Goal: Communication & Community: Share content

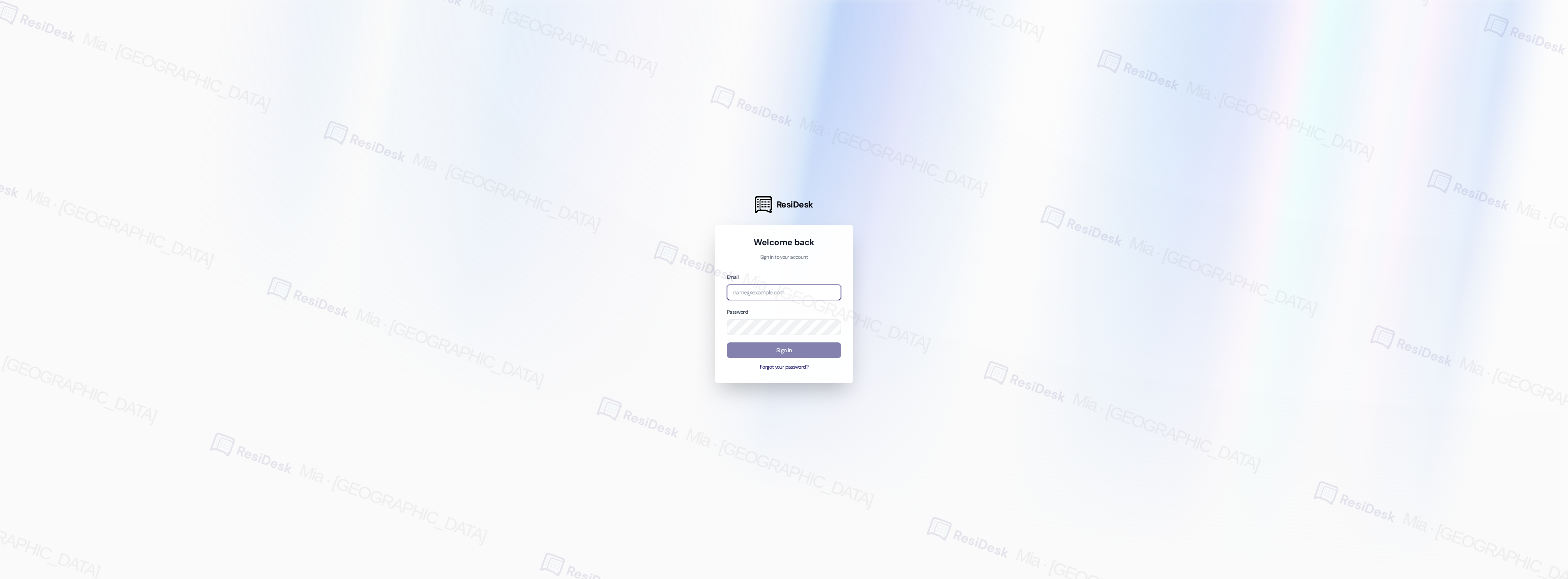
click at [781, 290] on input "email" at bounding box center [784, 292] width 114 height 16
type input "c"
type input "automated-surveys-boyd_wilson-mia.caampued@boyd_wilson.com"
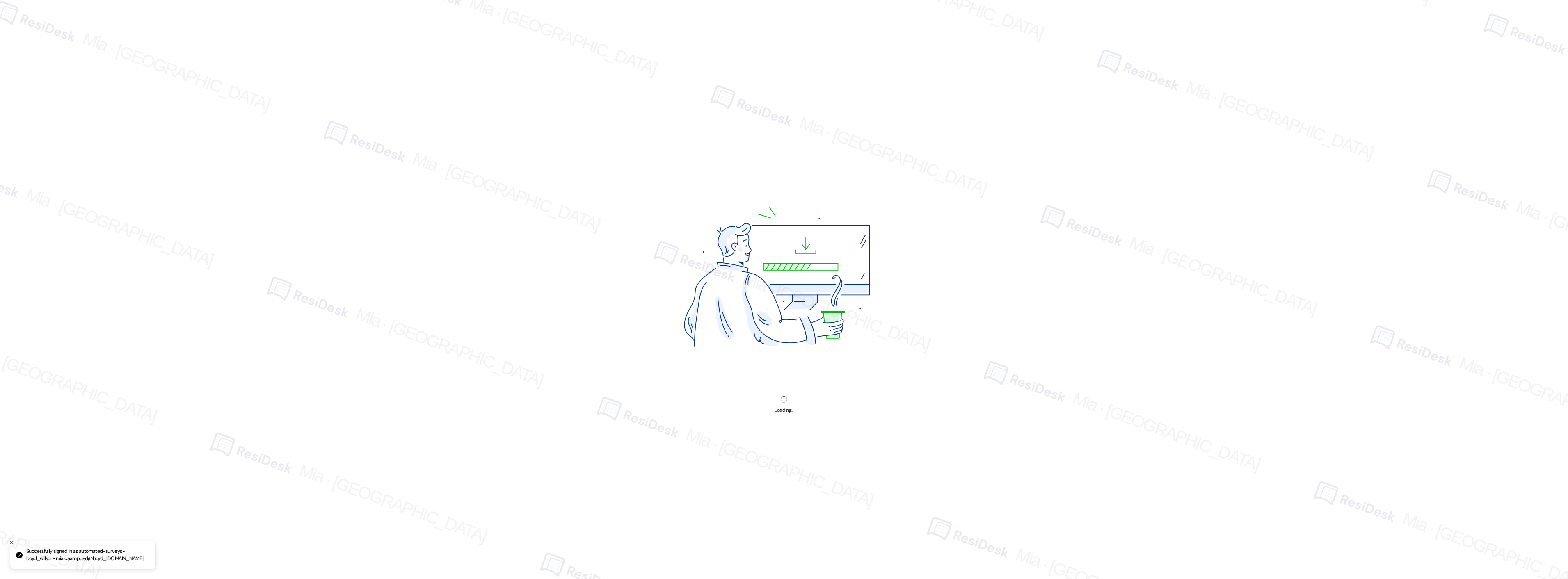
click at [783, 346] on img at bounding box center [784, 280] width 309 height 231
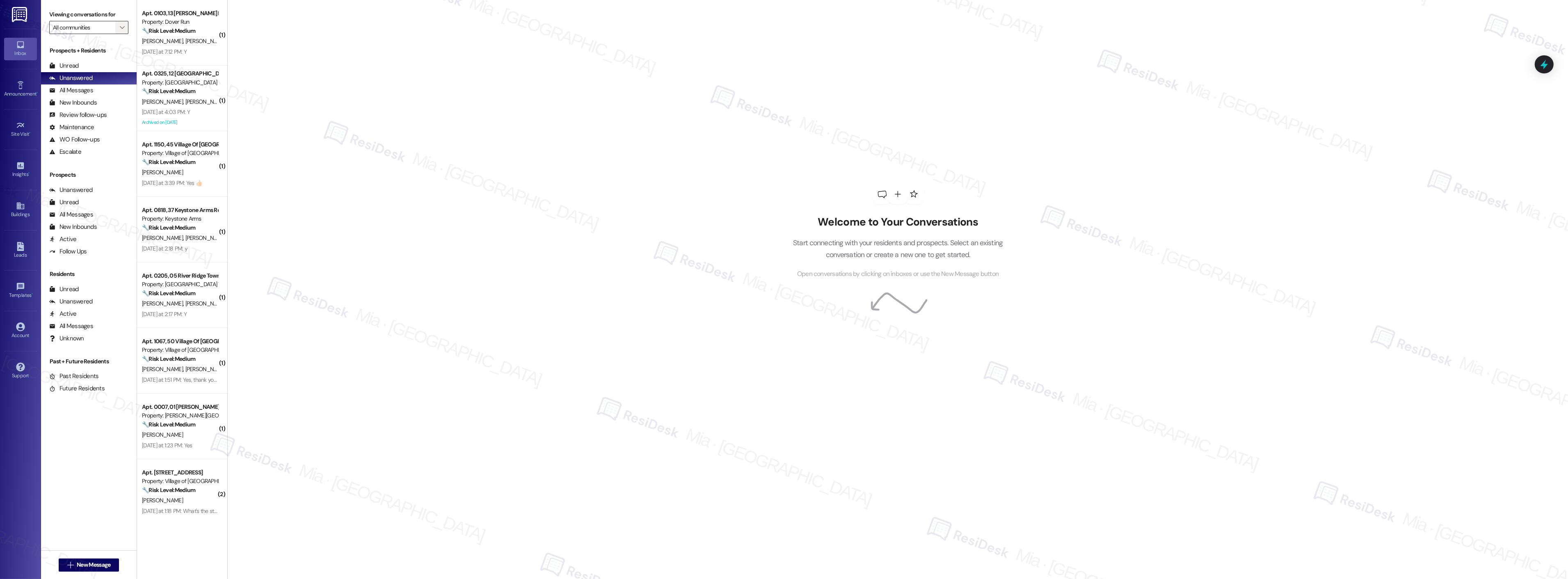
click at [118, 22] on span "" at bounding box center [122, 28] width 8 height 13
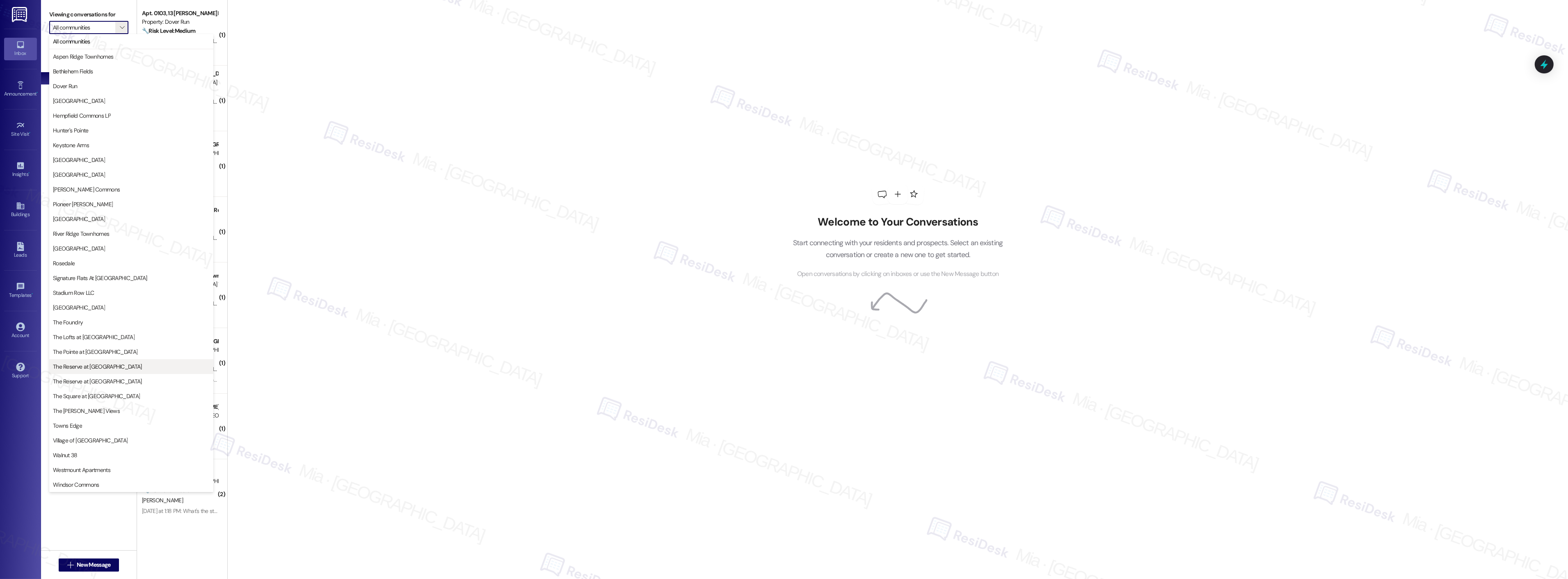
click at [135, 369] on span "The Reserve at Timber Ridge" at bounding box center [131, 367] width 157 height 9
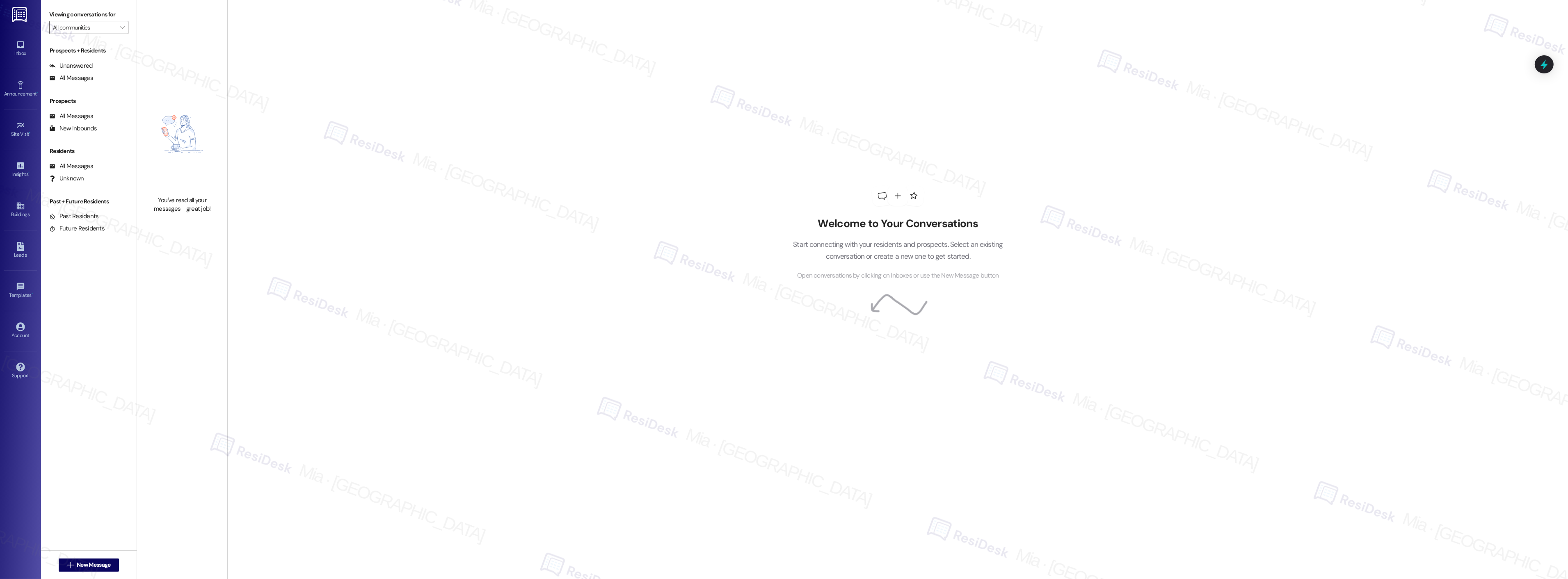
type input "The Reserve at Timber Ridge"
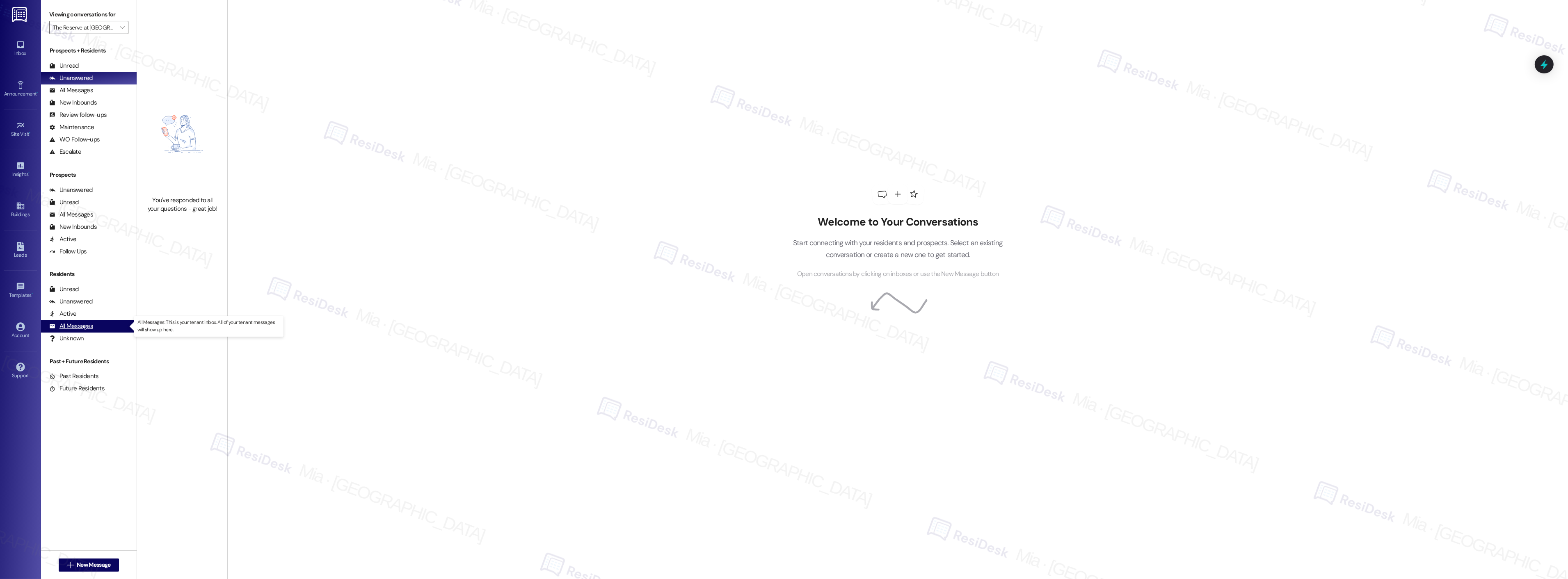
click at [89, 326] on div "All Messages" at bounding box center [71, 326] width 44 height 9
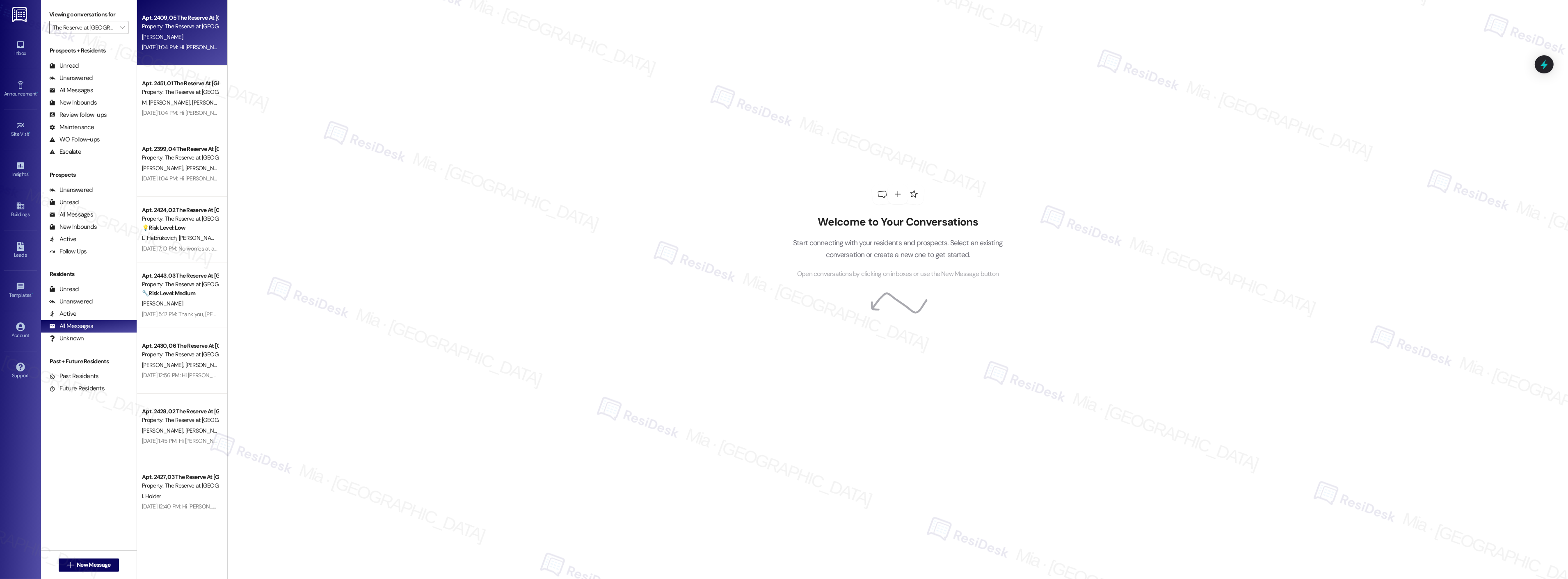
click at [191, 56] on div "Apt. 2409, 05 The Reserve At Timber Ridge Property: The Reserve at Timber Ridge…" at bounding box center [183, 33] width 90 height 65
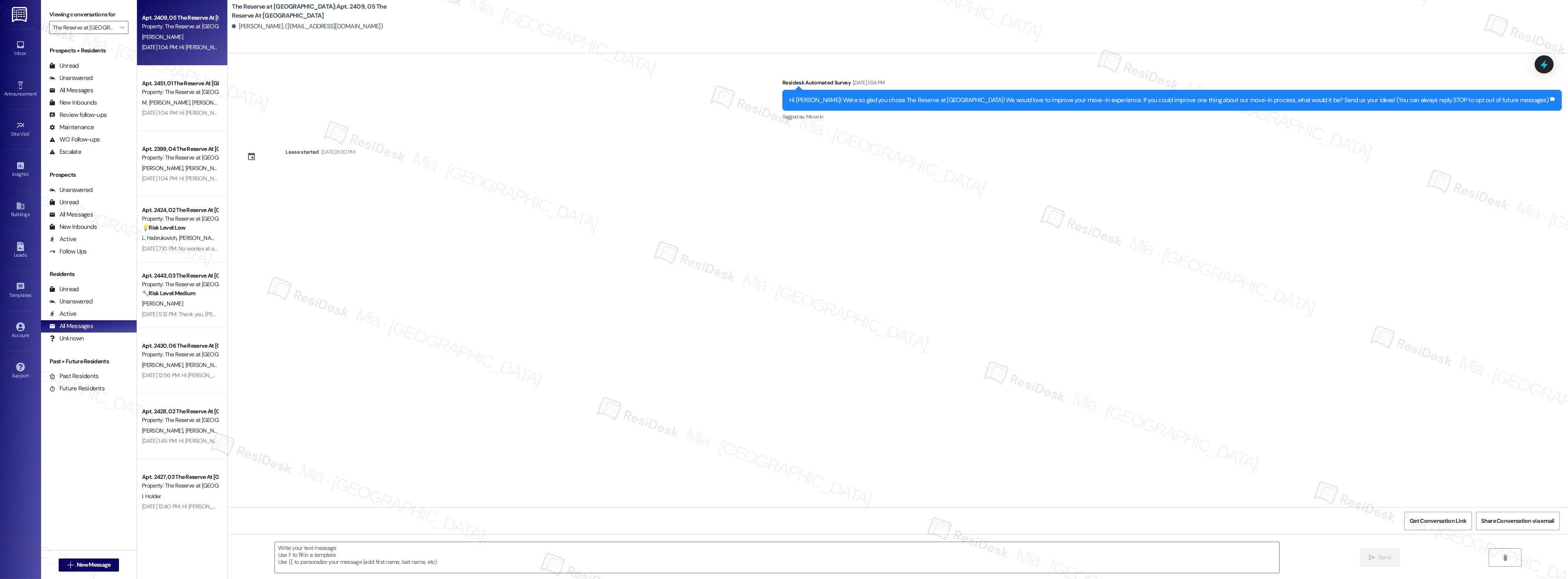
type textarea "Fetching suggested responses. Please feel free to read through the conversation…"
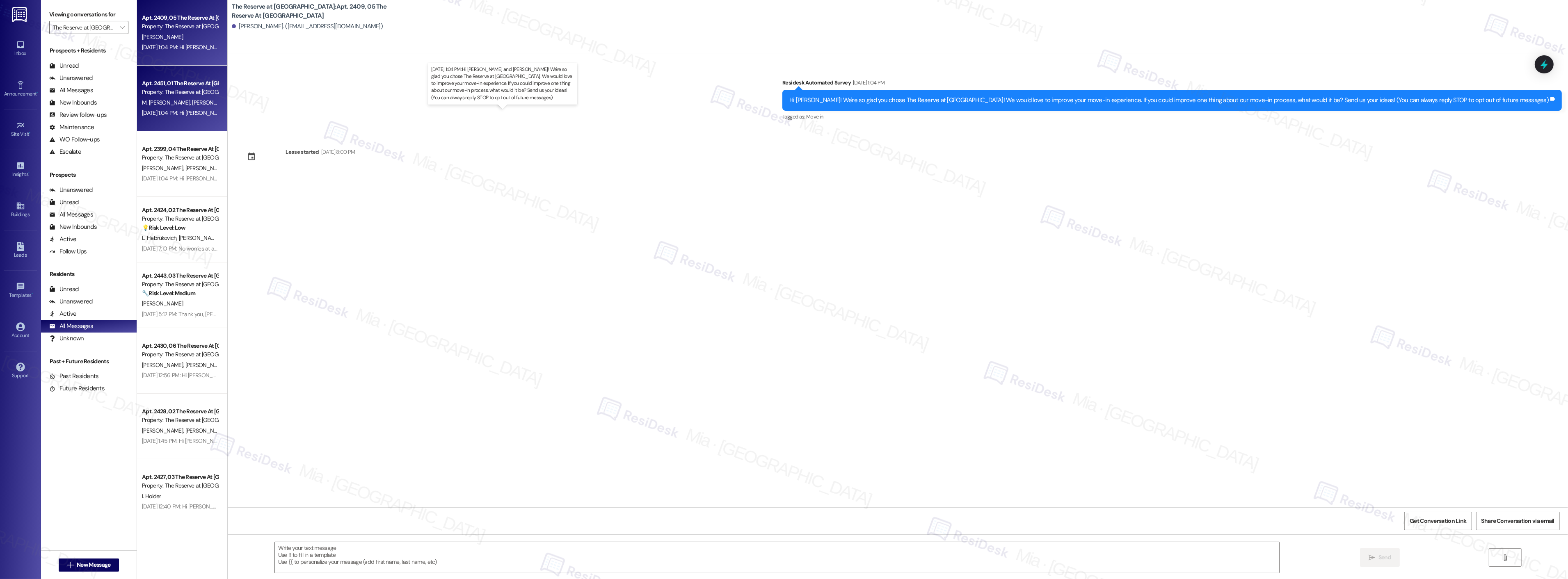
click at [172, 111] on div "Sep 12, 2025 at 1:04 PM: Hi Juaida and Mileisha! We're so glad you chose The Re…" at bounding box center [536, 113] width 788 height 8
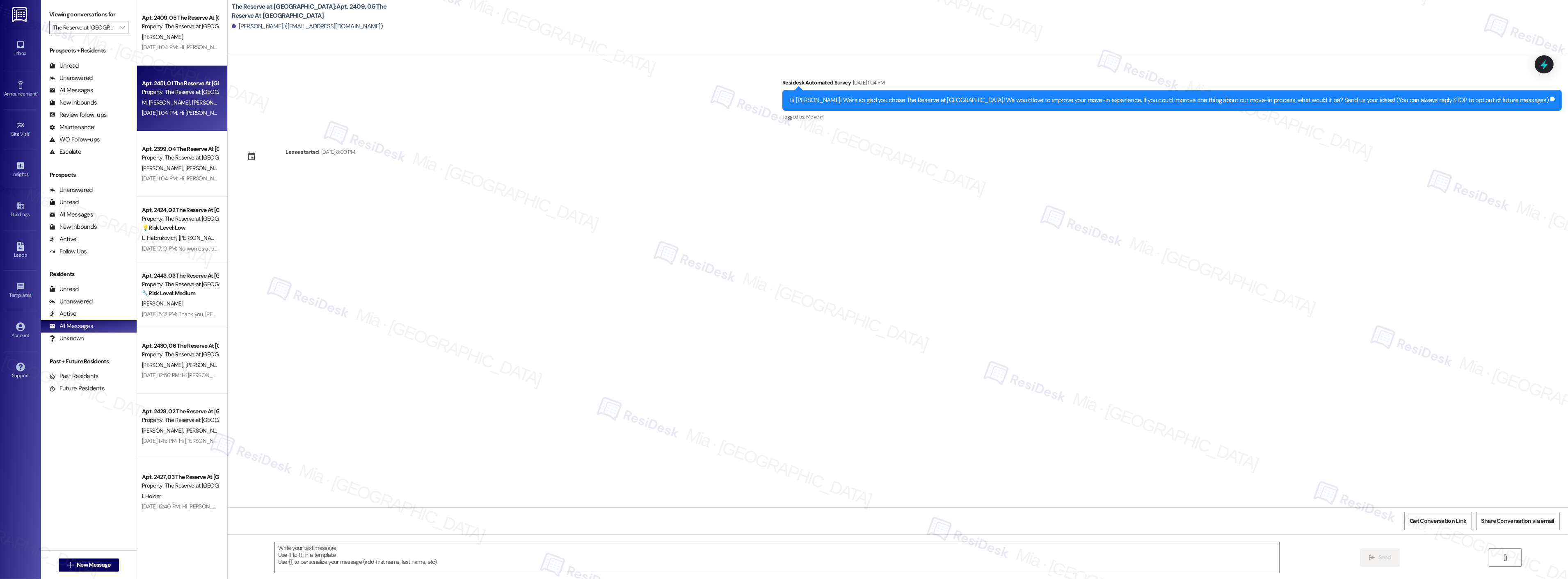
type textarea "Fetching suggested responses. Please feel free to read through the conversation…"
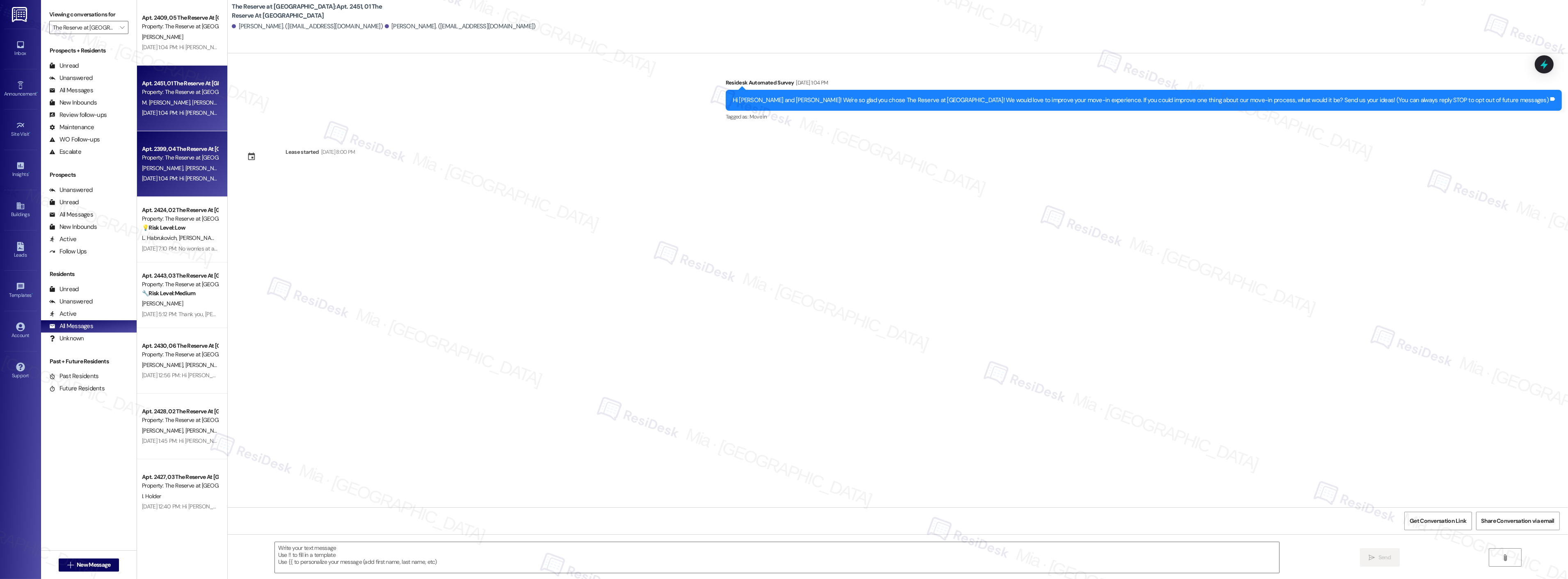
click at [171, 157] on div "Property: The Reserve at Timber Ridge" at bounding box center [180, 157] width 76 height 9
type textarea "Fetching suggested responses. Please feel free to read through the conversation…"
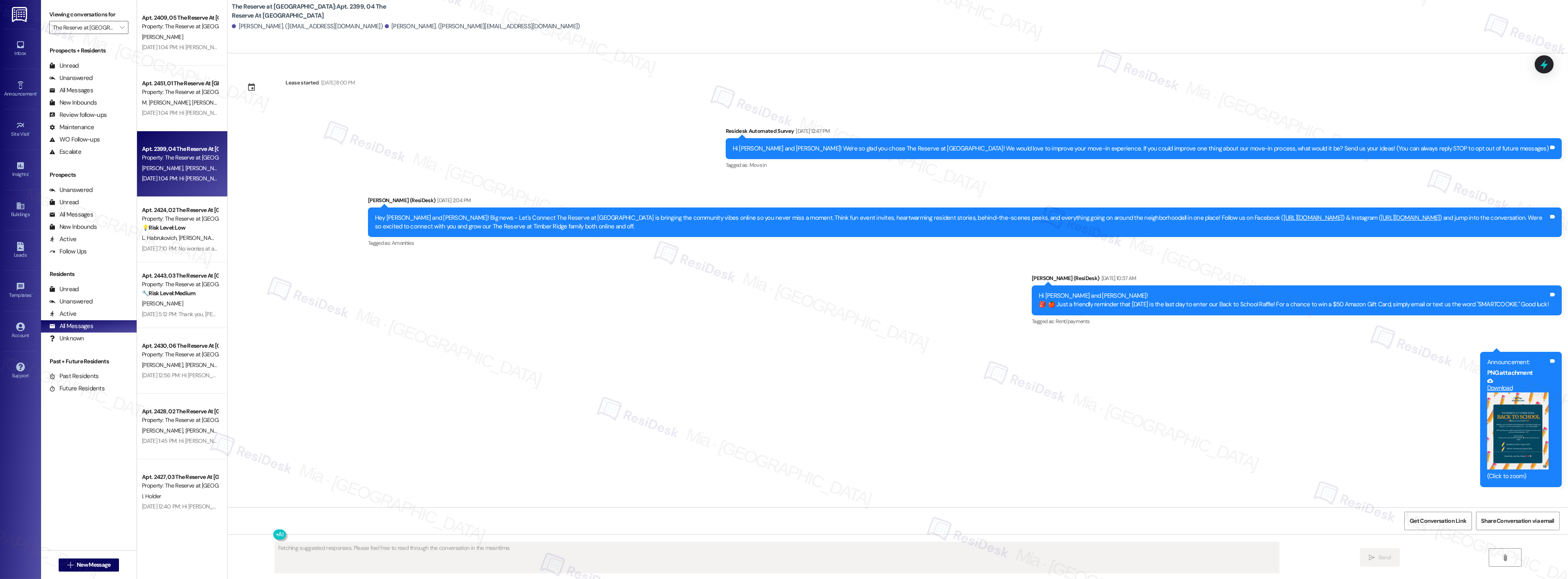
scroll to position [133, 0]
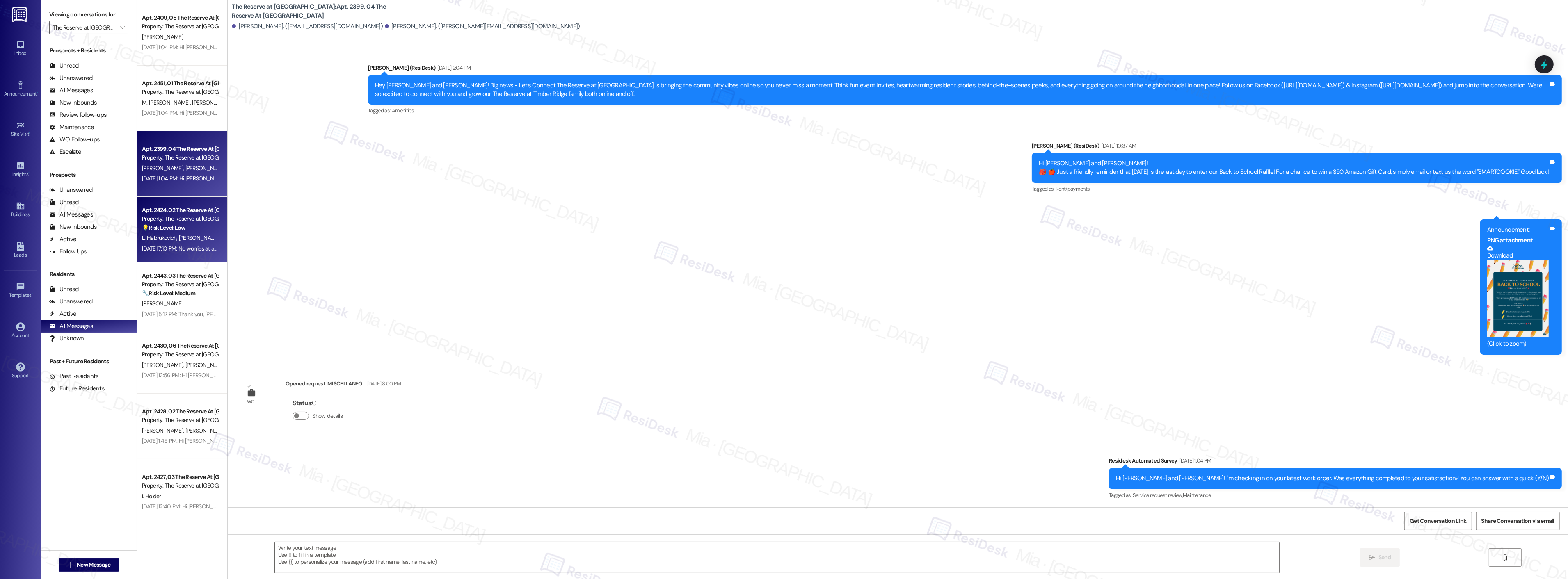
click at [158, 247] on div "Sep 10, 2025 at 7:10 PM: No worries at all, Shane. If you need anything, please…" at bounding box center [294, 249] width 305 height 8
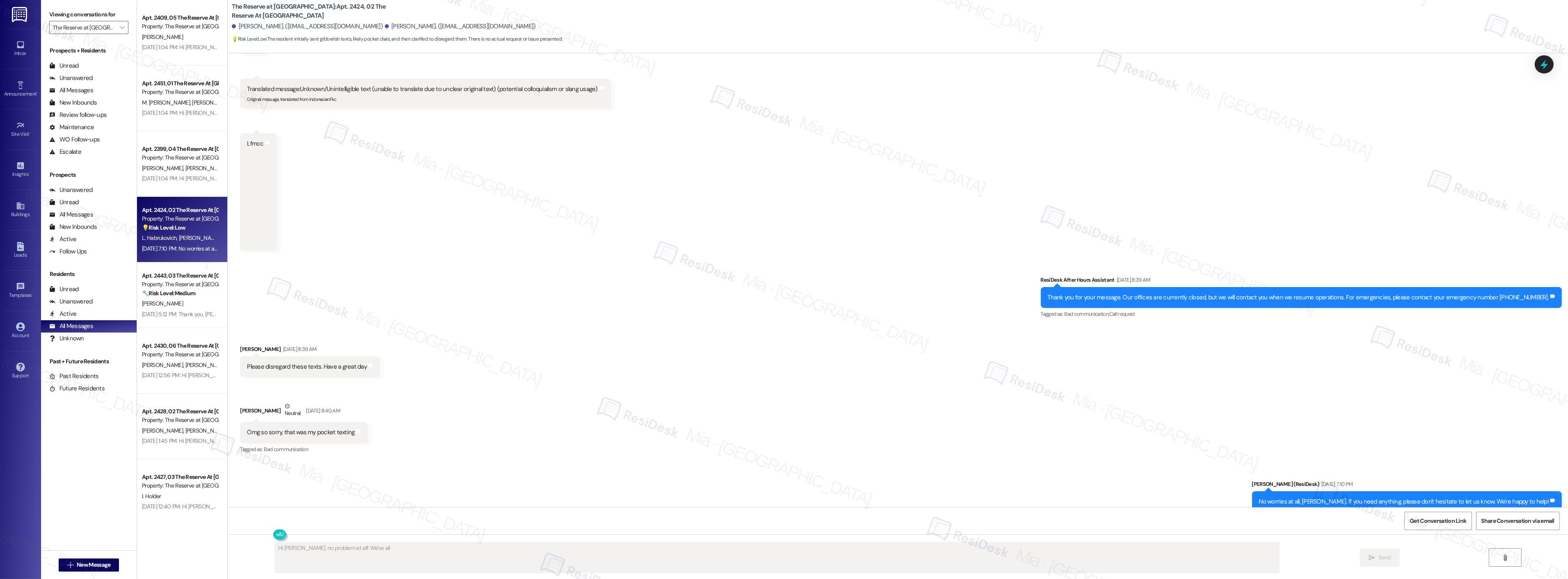
scroll to position [716, 0]
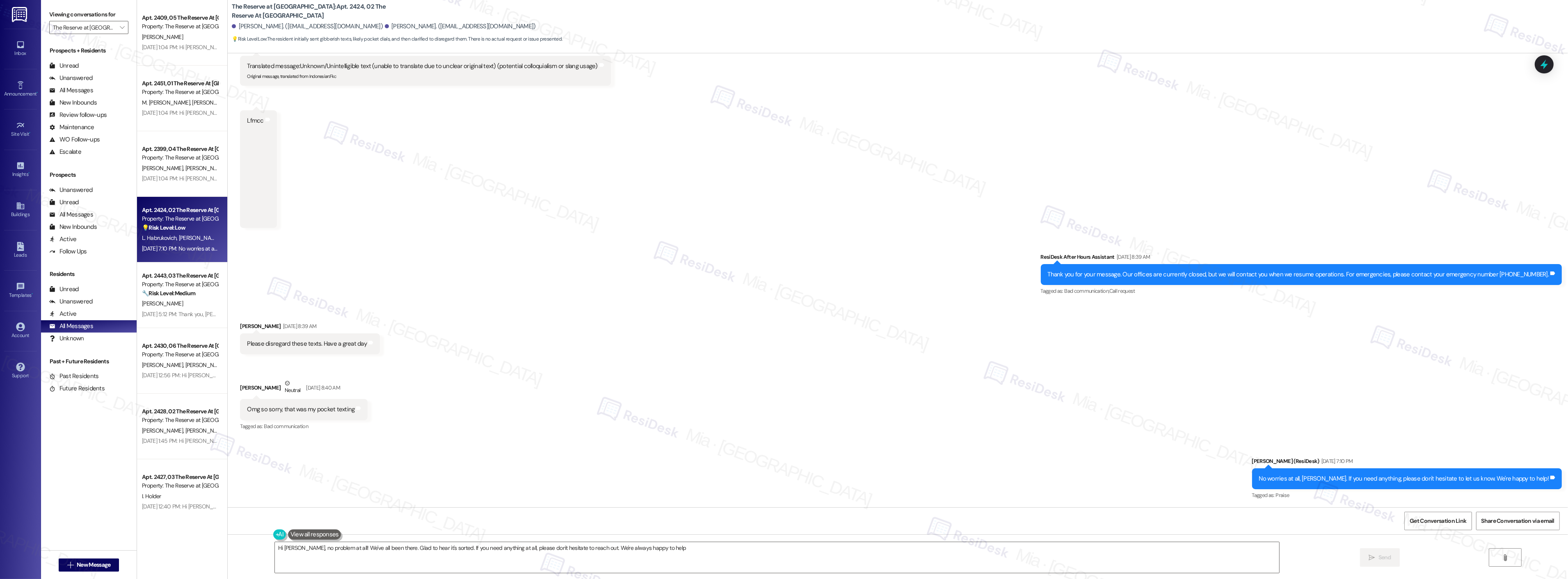
type textarea "Hi Shane, no problem at all! We've all been there. Glad to hear it's sorted. If…"
click at [203, 287] on div "Property: The Reserve at Timber Ridge" at bounding box center [180, 284] width 76 height 9
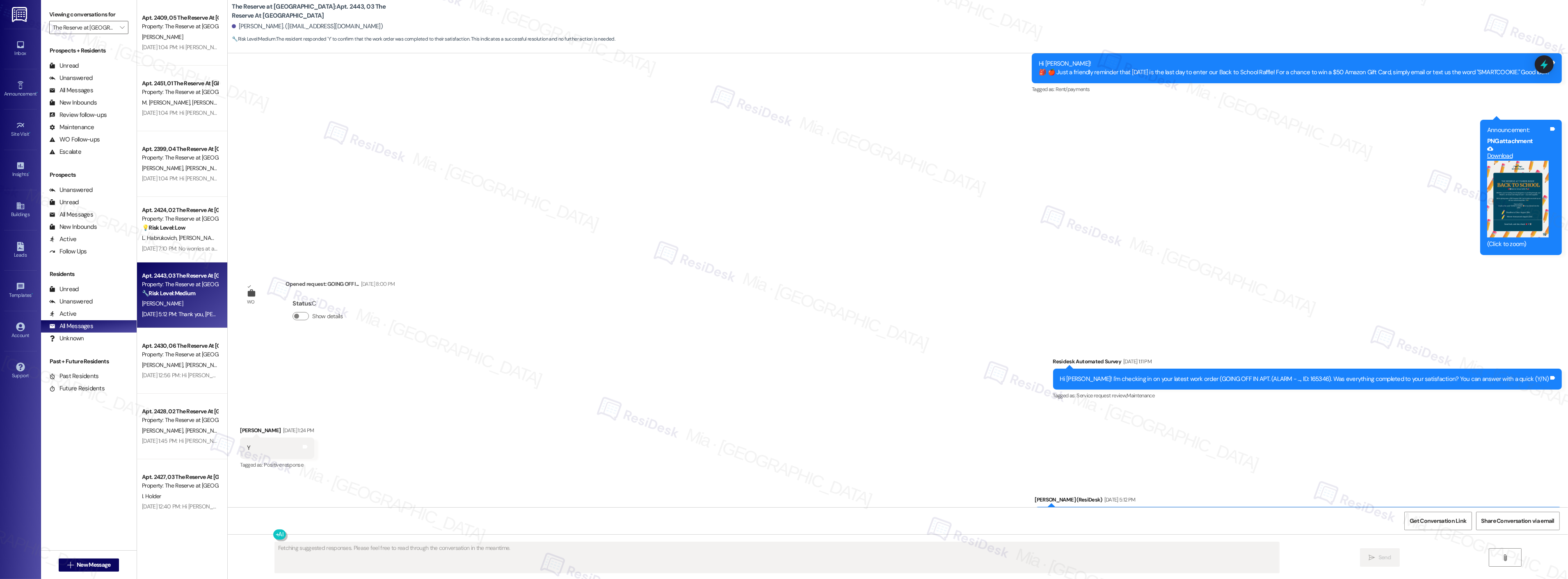
scroll to position [356, 0]
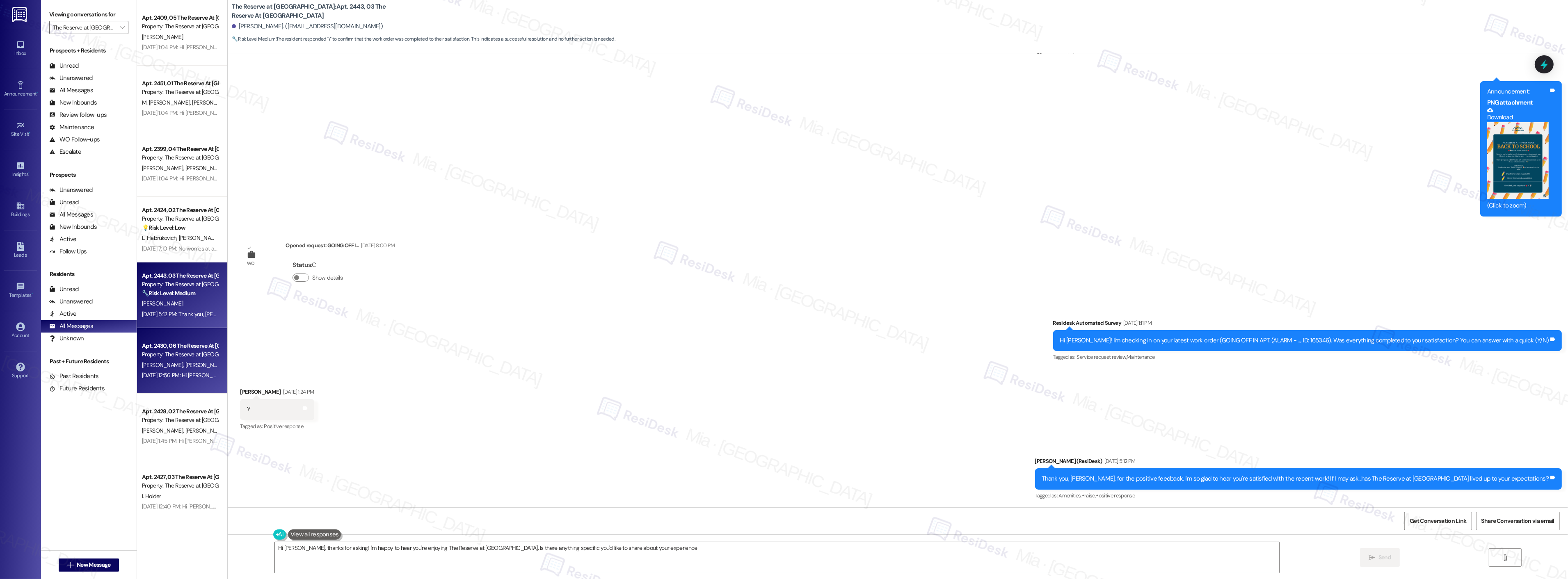
type textarea "Hi Chris, thanks for asking! I'm happy to hear you're enjoying The Reserve at T…"
click at [184, 373] on div "Sep 08, 2025 at 12:56 PM: Hi Robert and Gail! We're so glad you chose The Reser…" at bounding box center [537, 375] width 791 height 8
type textarea "Fetching suggested responses. Please feel free to read through the conversation…"
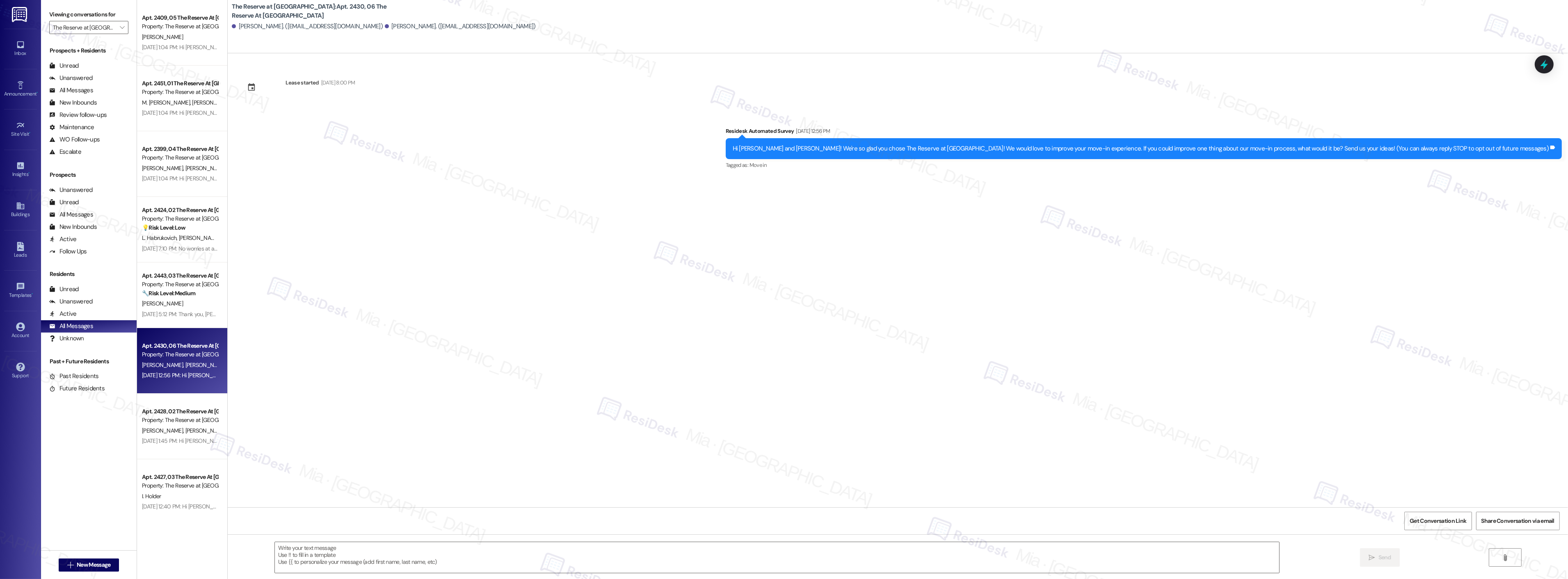
type textarea "Fetching suggested responses. Please feel free to read through the conversation…"
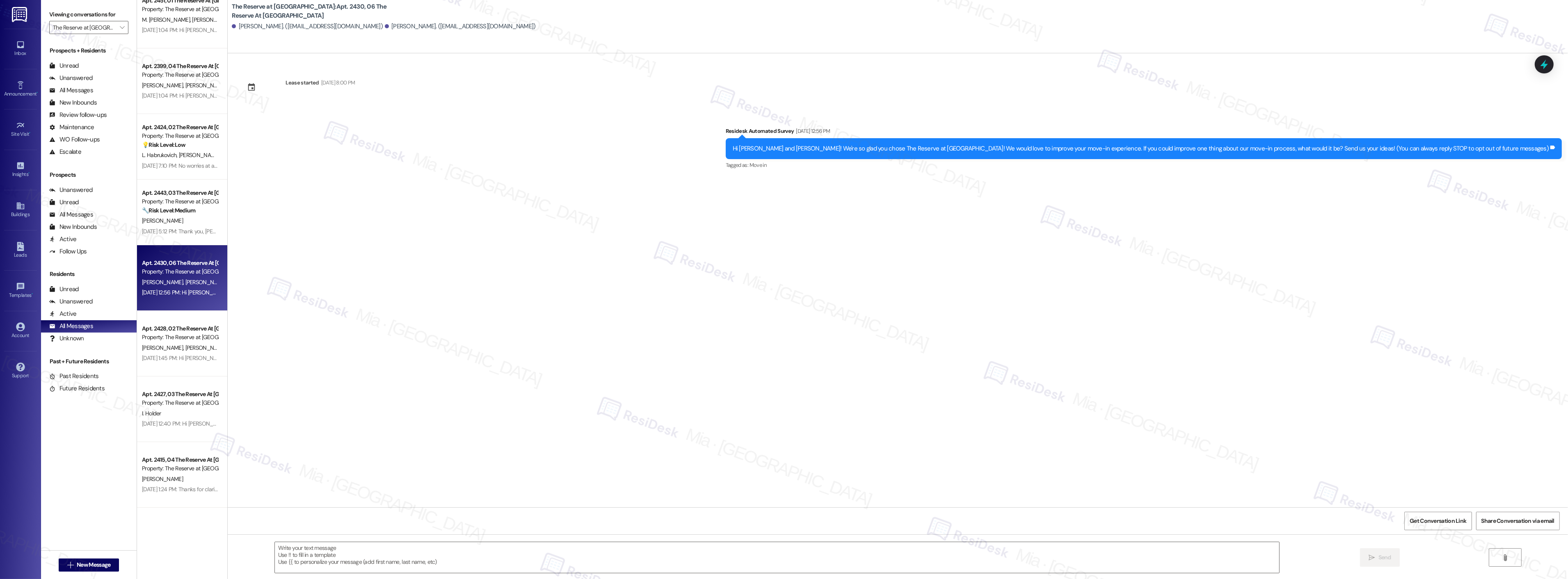
scroll to position [91, 0]
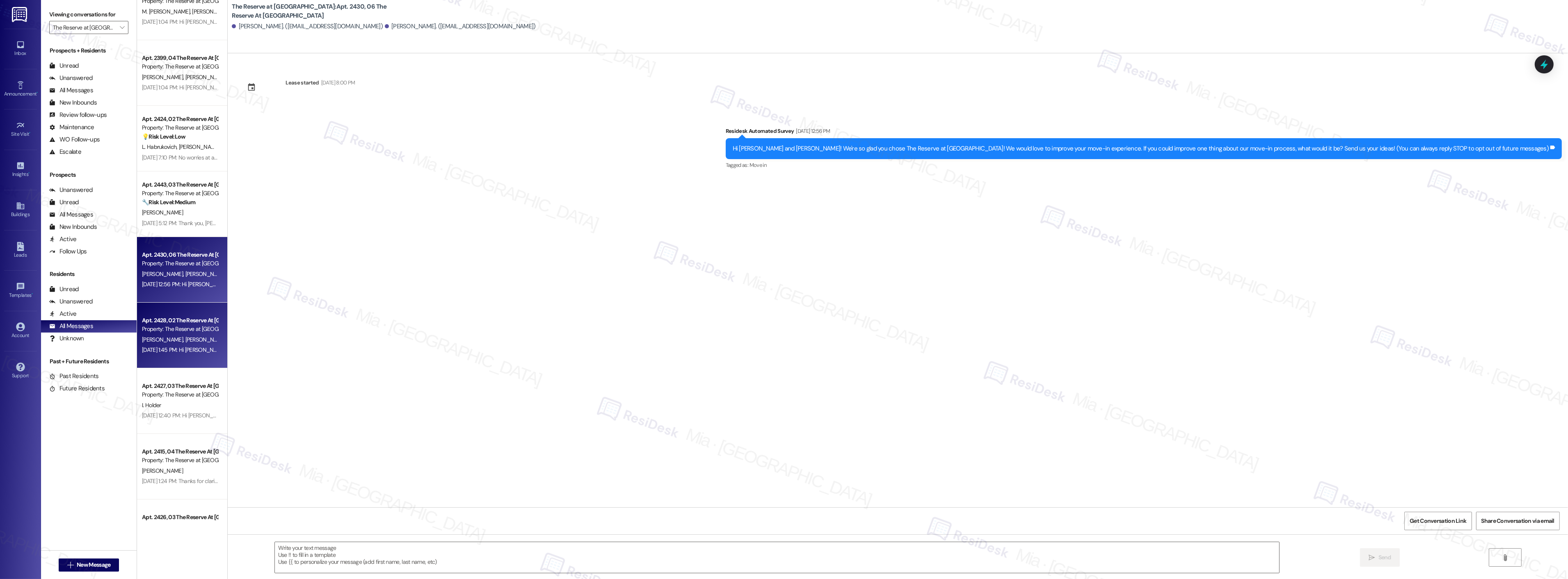
click at [179, 326] on div "Property: The Reserve at Timber Ridge" at bounding box center [180, 328] width 76 height 9
type textarea "Fetching suggested responses. Please feel free to read through the conversation…"
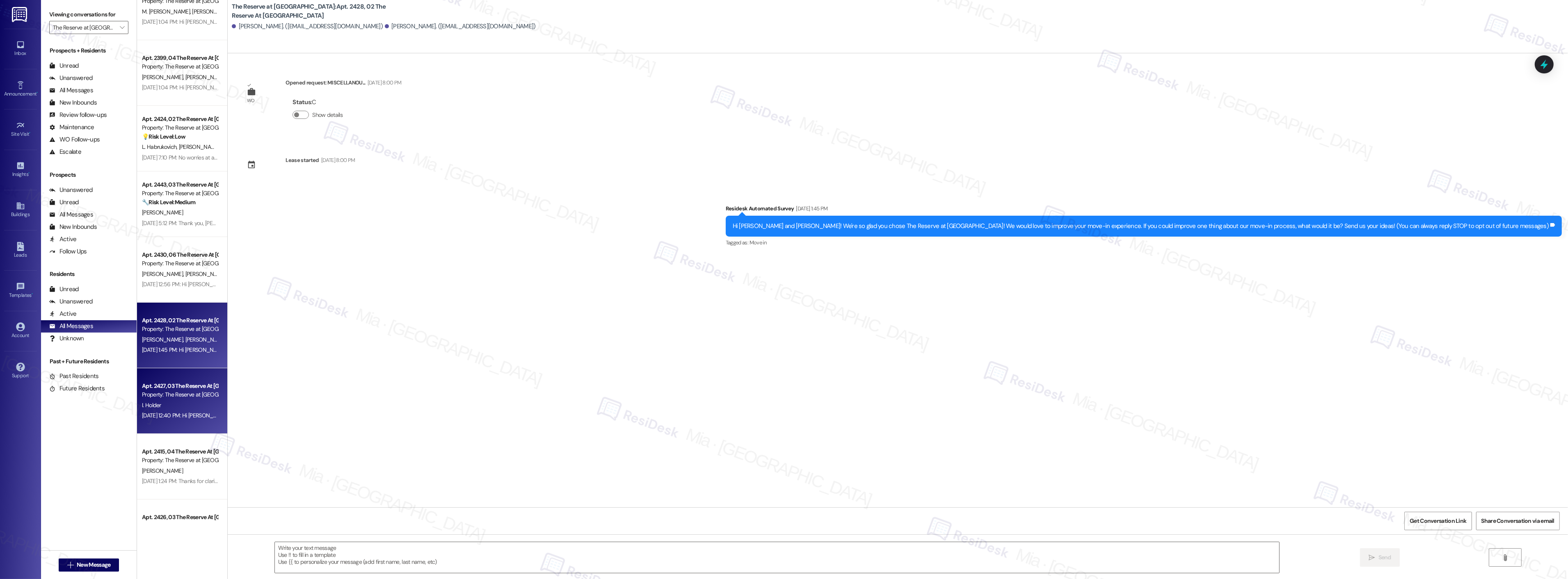
click at [175, 391] on div "Property: The Reserve at Timber Ridge" at bounding box center [180, 395] width 76 height 9
type textarea "Fetching suggested responses. Please feel free to read through the conversation…"
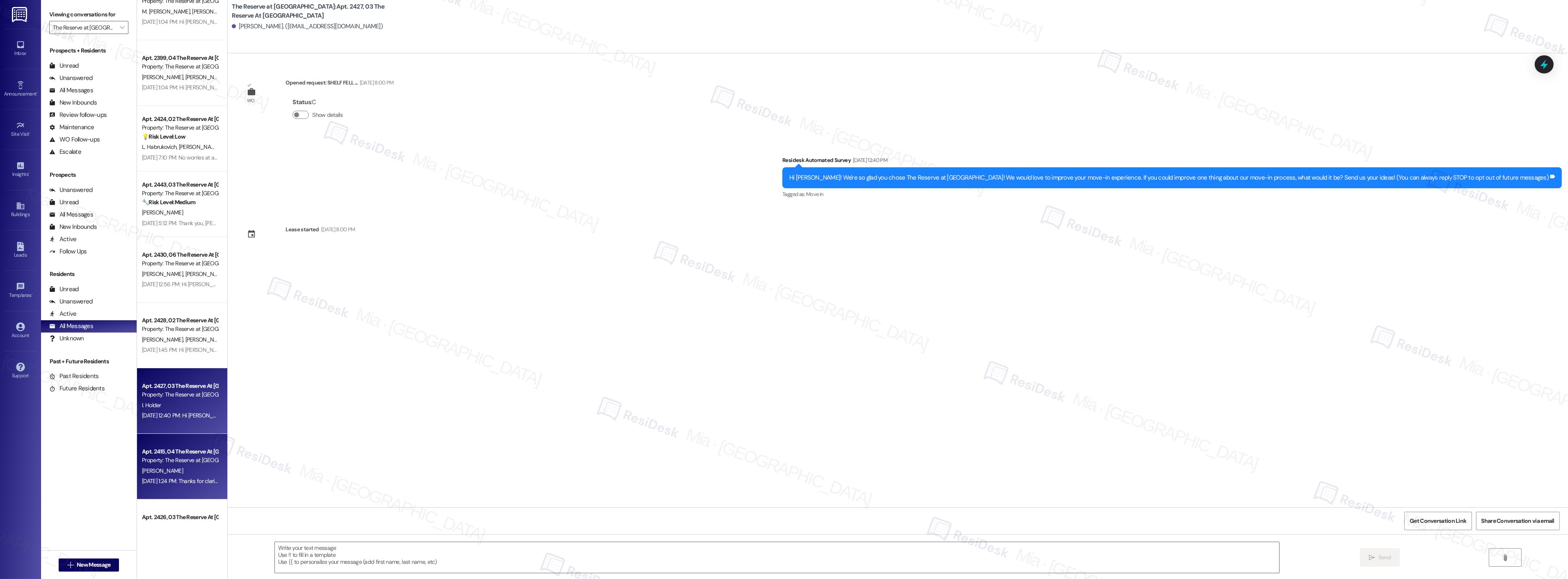
click at [176, 448] on div "Apt. 2415, 04 The Reserve At Timber Ridge" at bounding box center [180, 451] width 76 height 9
type textarea "Fetching suggested responses. Please feel free to read through the conversation…"
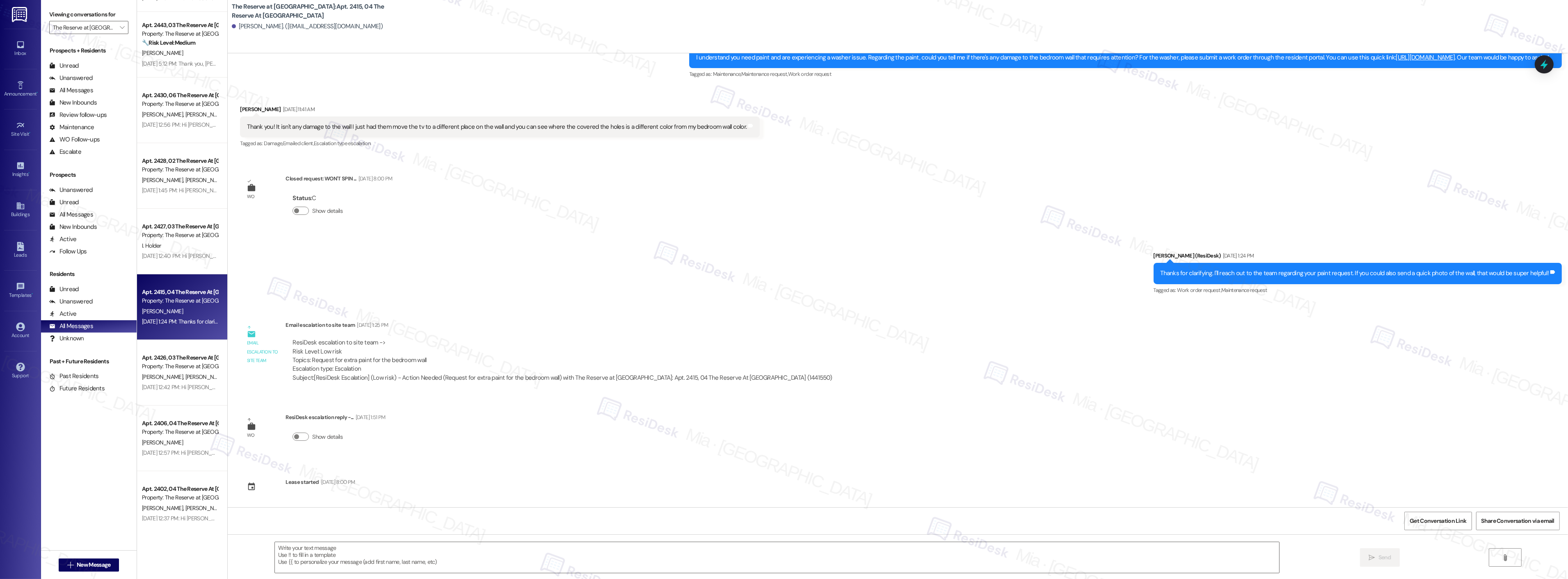
scroll to position [273, 0]
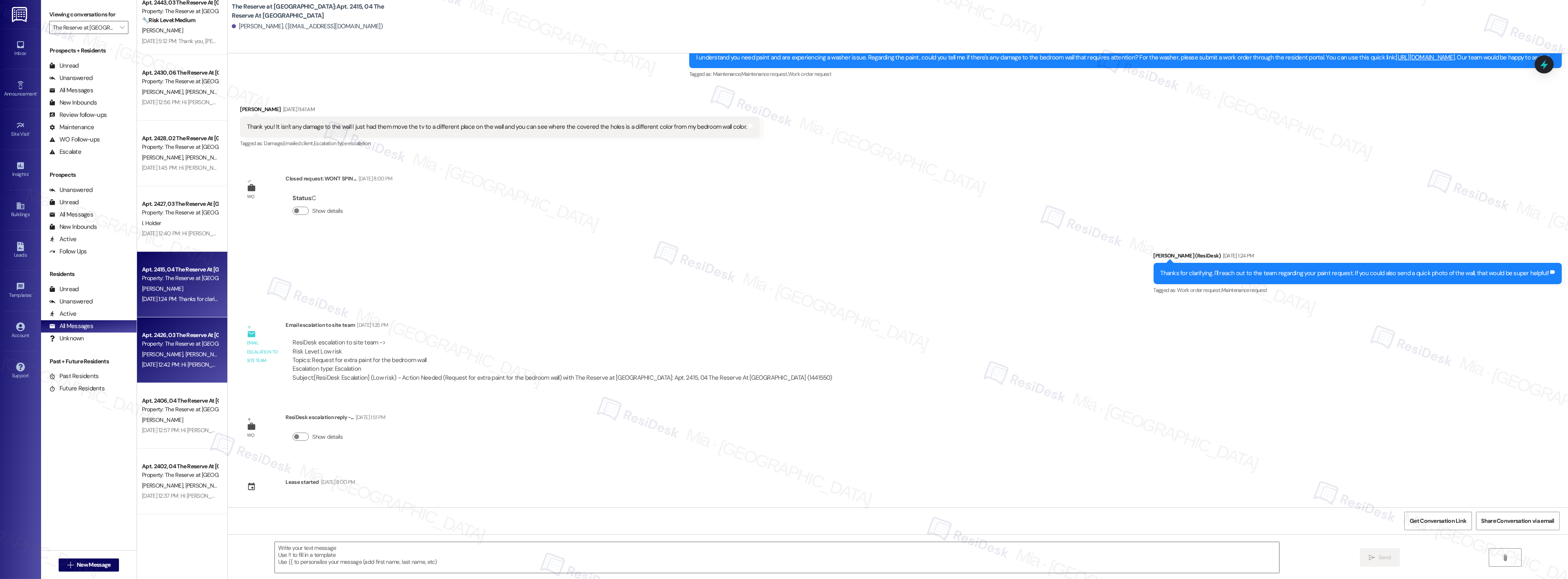
click at [183, 357] on div "V. Johnson J. Emory-Brander" at bounding box center [180, 354] width 78 height 11
type textarea "Fetching suggested responses. Please feel free to read through the conversation…"
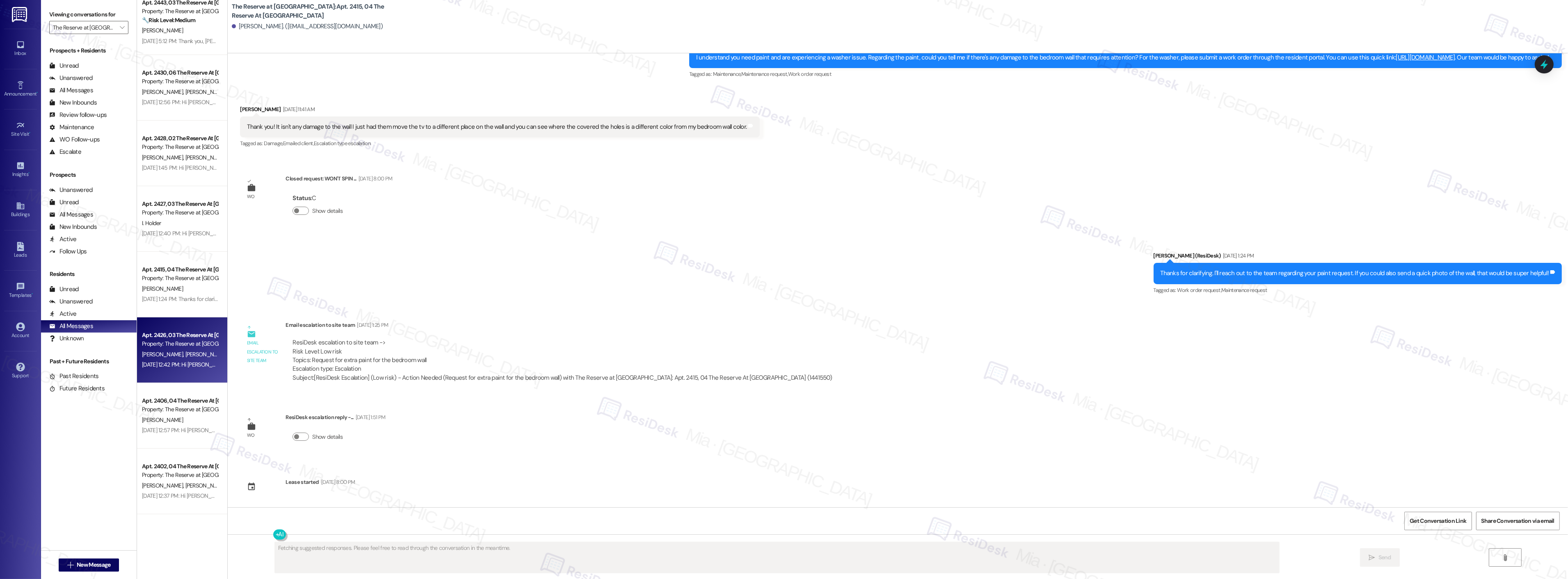
scroll to position [0, 0]
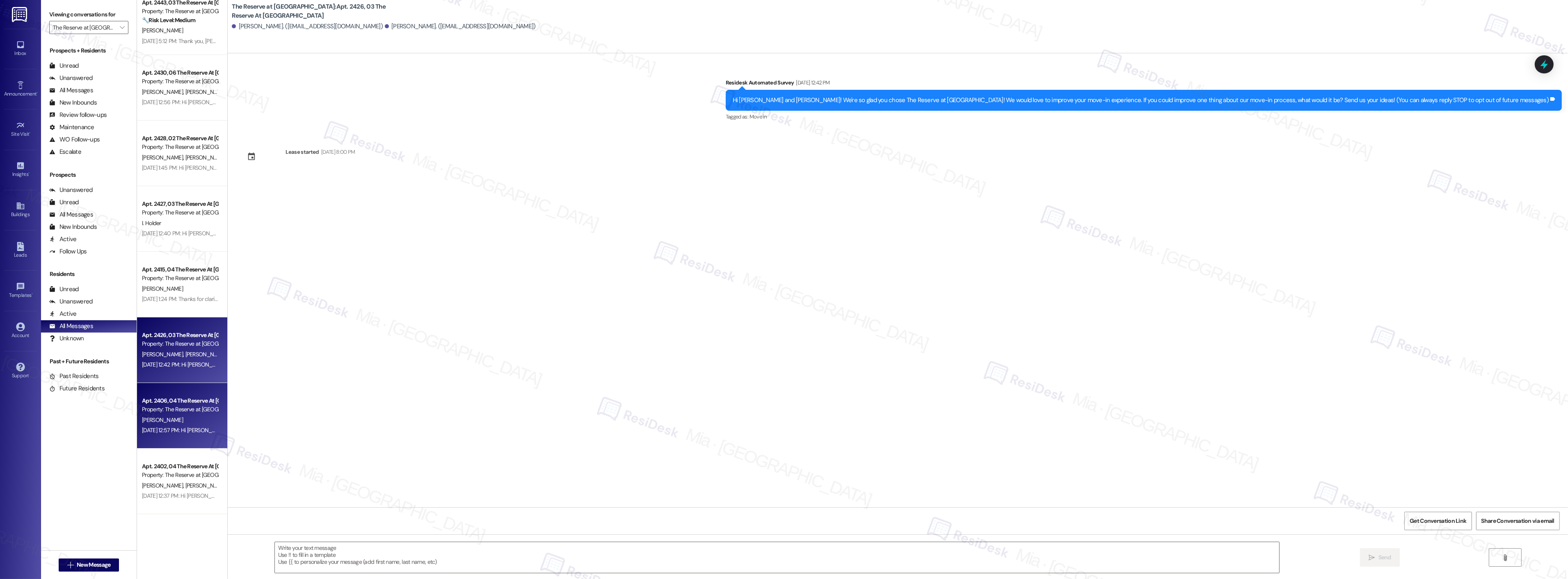
click at [171, 420] on div "M. Soto" at bounding box center [180, 420] width 78 height 11
type textarea "Fetching suggested responses. Please feel free to read through the conversation…"
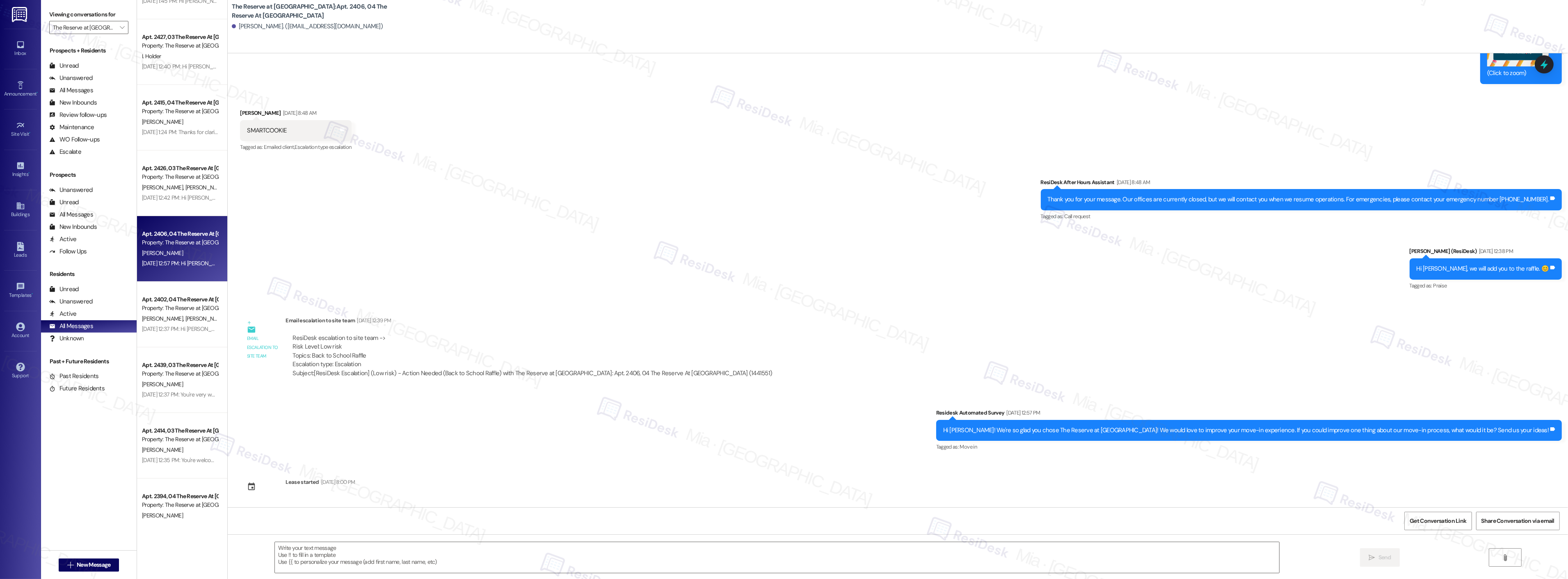
scroll to position [501, 0]
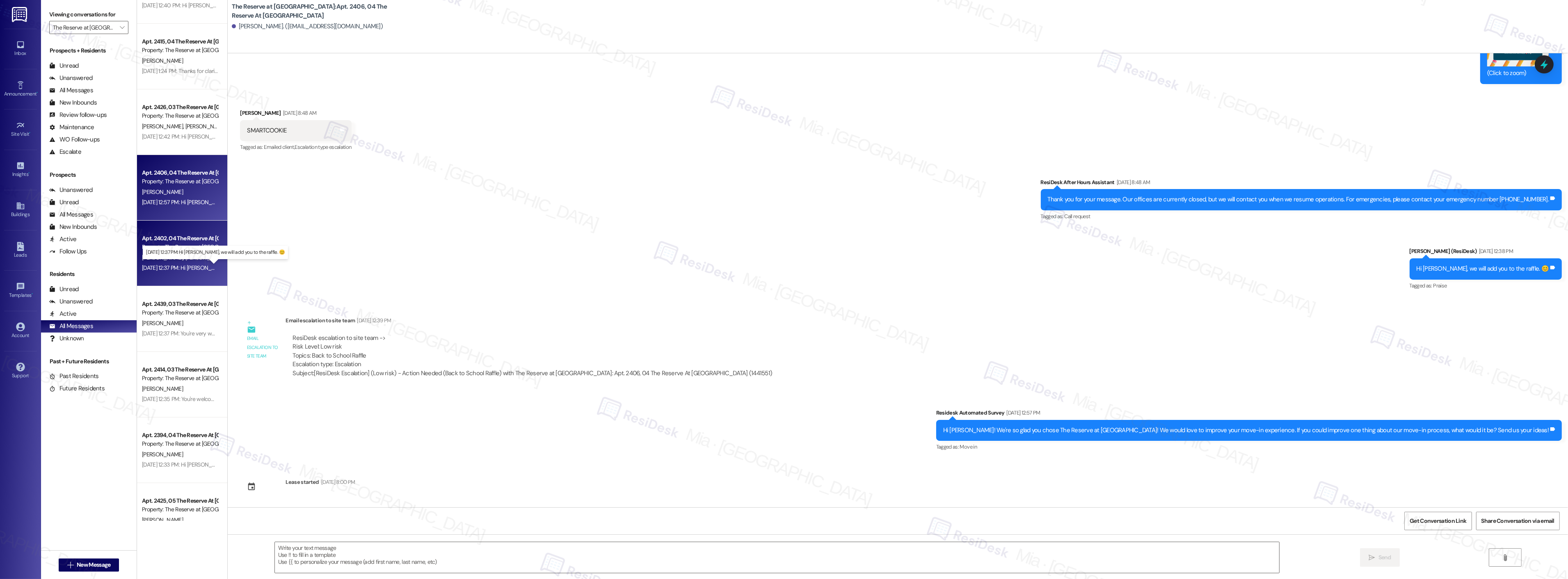
click at [200, 268] on div "Aug 20, 2025 at 12:37 PM: Hi Lucas, we will add you to the raffle. 😊 Aug 20, 20…" at bounding box center [223, 268] width 162 height 8
type textarea "Fetching suggested responses. Please feel free to read through the conversation…"
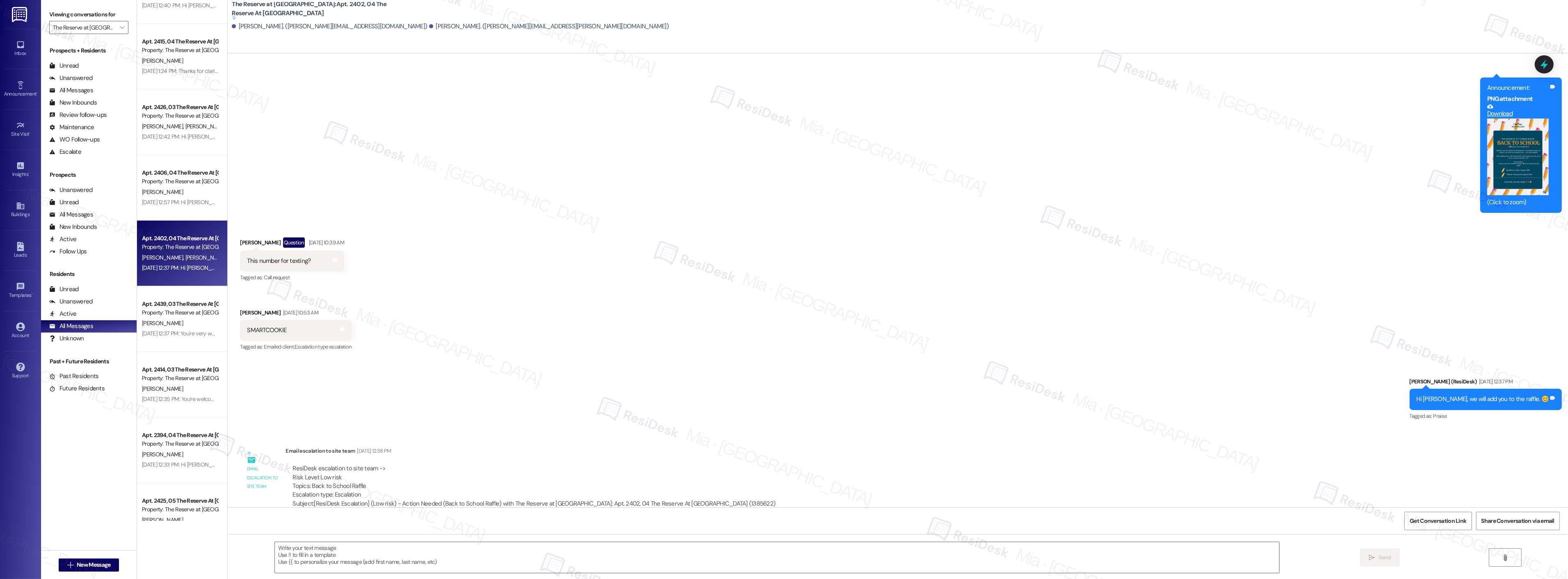
scroll to position [773, 0]
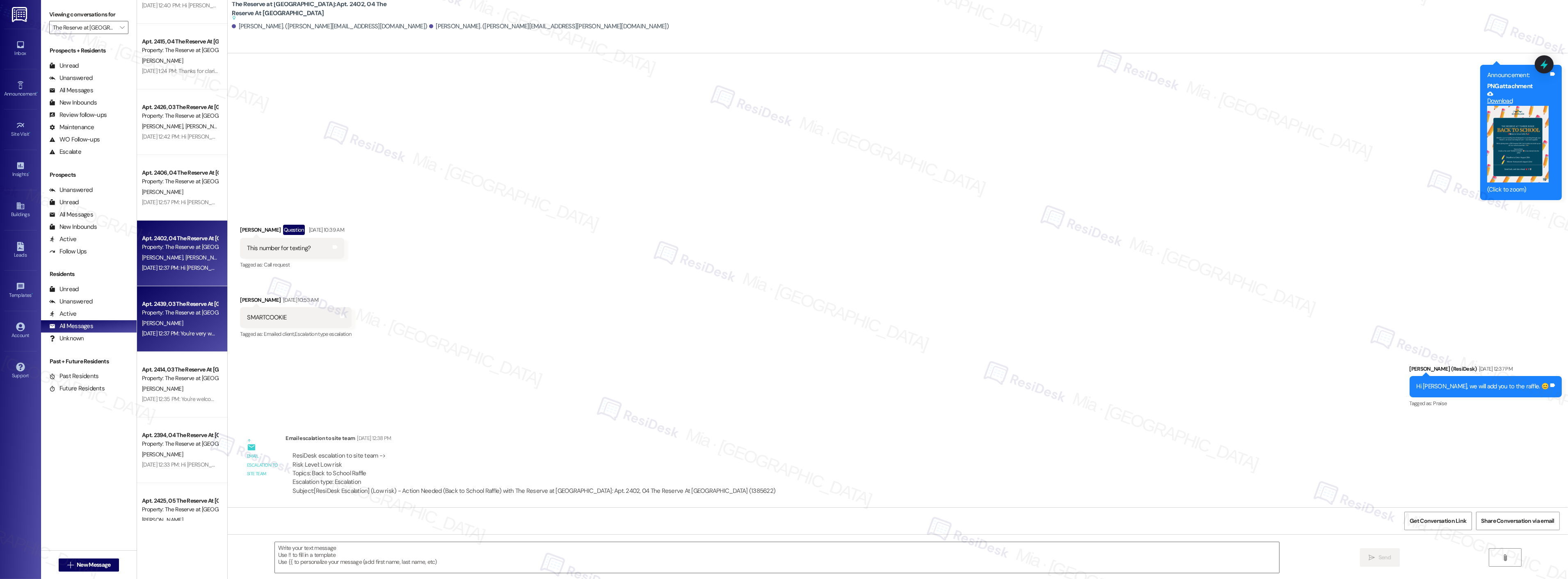
click at [186, 315] on div "Property: The Reserve at Timber Ridge" at bounding box center [180, 312] width 76 height 9
type textarea "Fetching suggested responses. Please feel free to read through the conversation…"
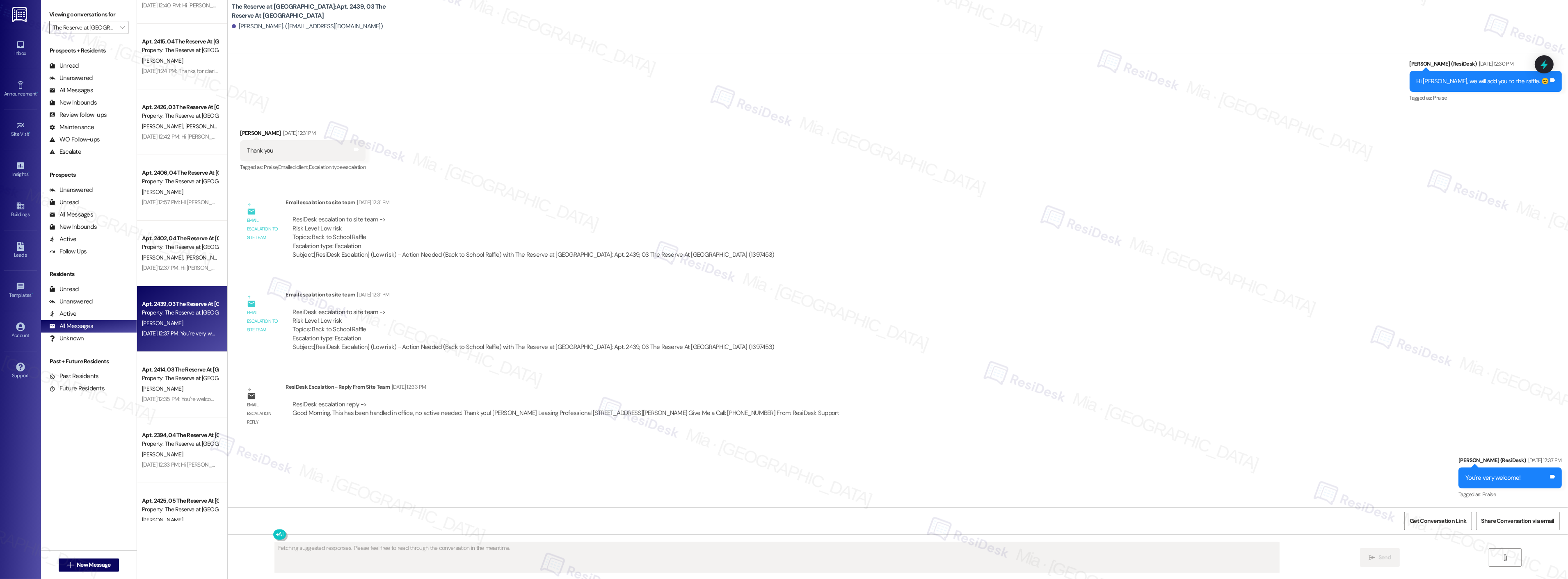
scroll to position [509, 0]
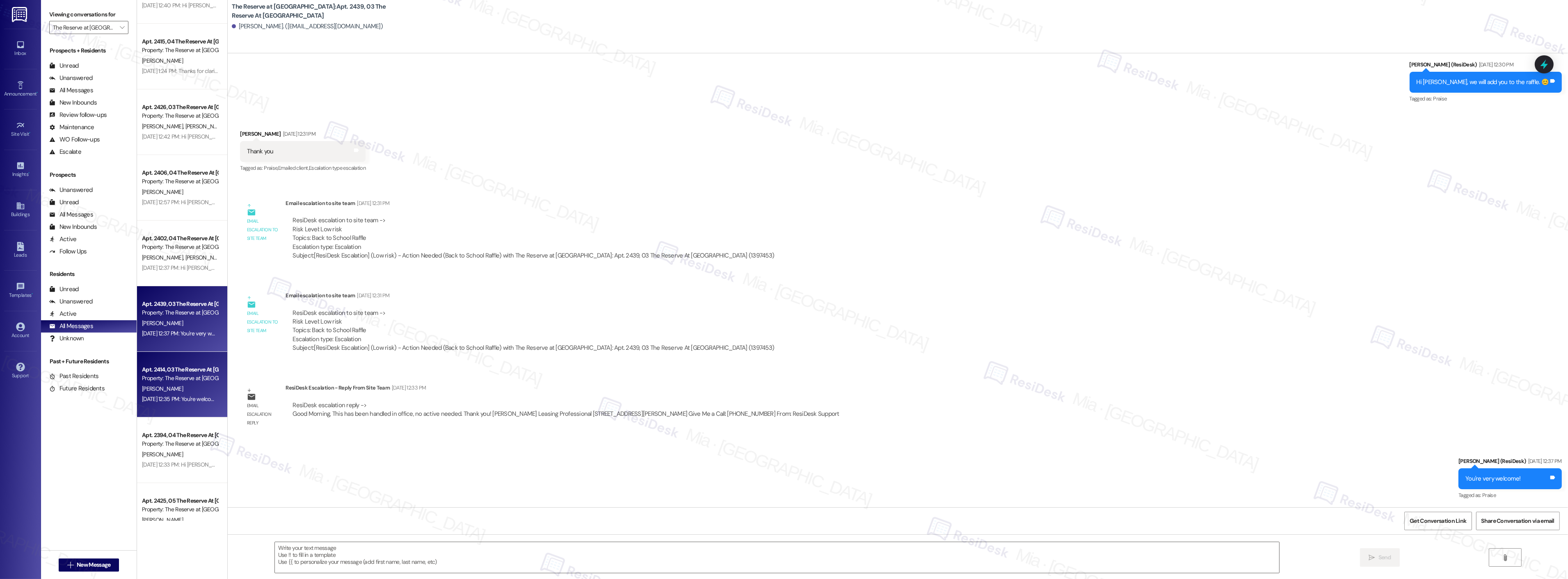
click at [169, 377] on div "Property: The Reserve at Timber Ridge" at bounding box center [180, 377] width 76 height 9
type textarea "Fetching suggested responses. Please feel free to read through the conversation…"
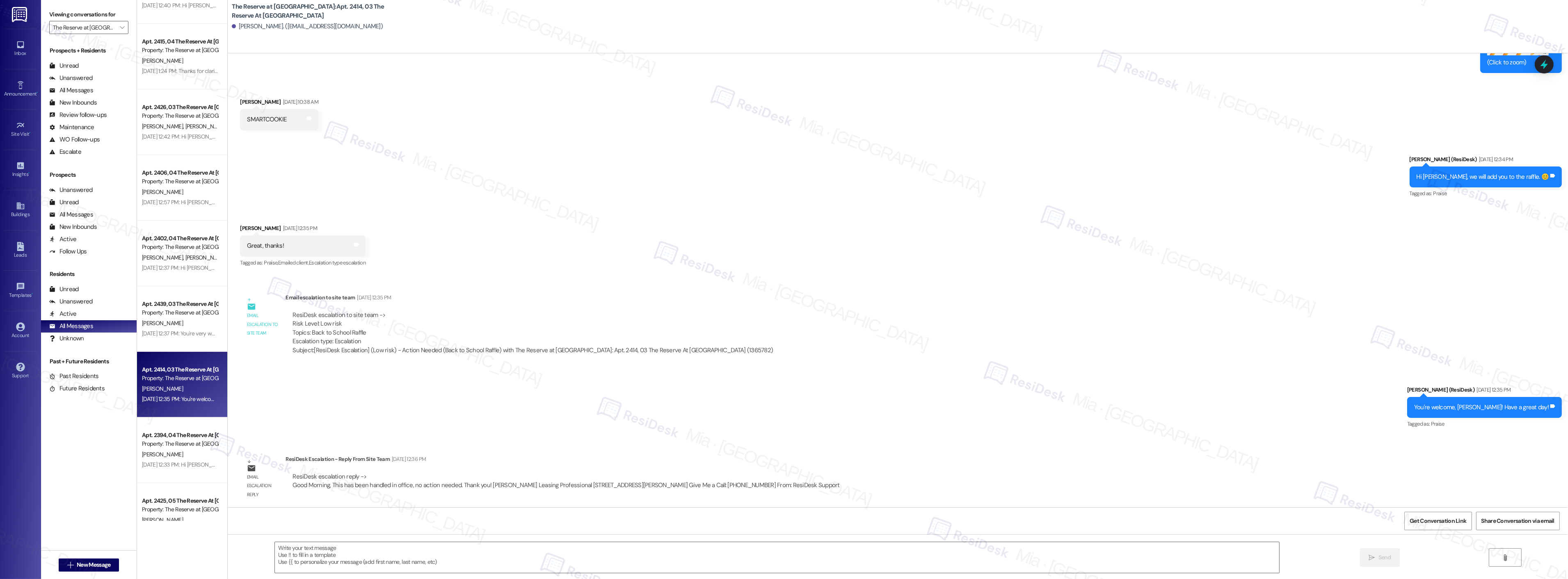
scroll to position [663, 0]
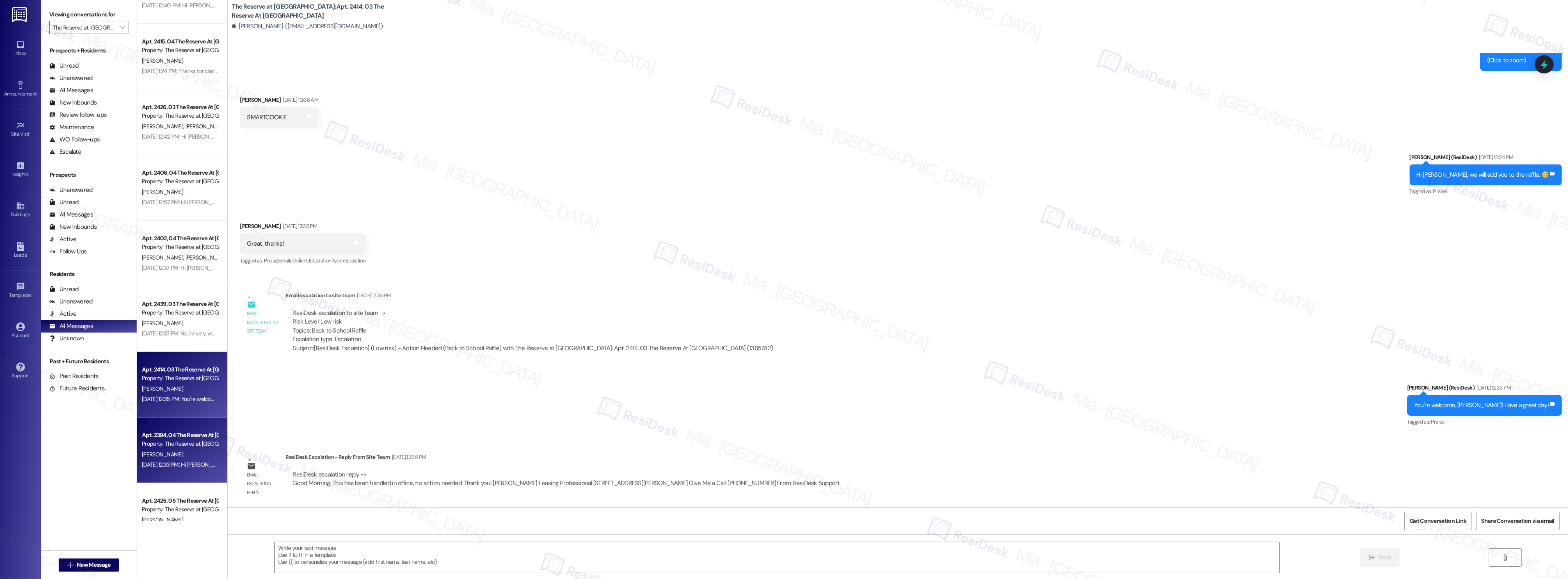
click at [170, 446] on div "Property: The Reserve at Timber Ridge" at bounding box center [180, 444] width 76 height 9
type textarea "Fetching suggested responses. Please feel free to read through the conversation…"
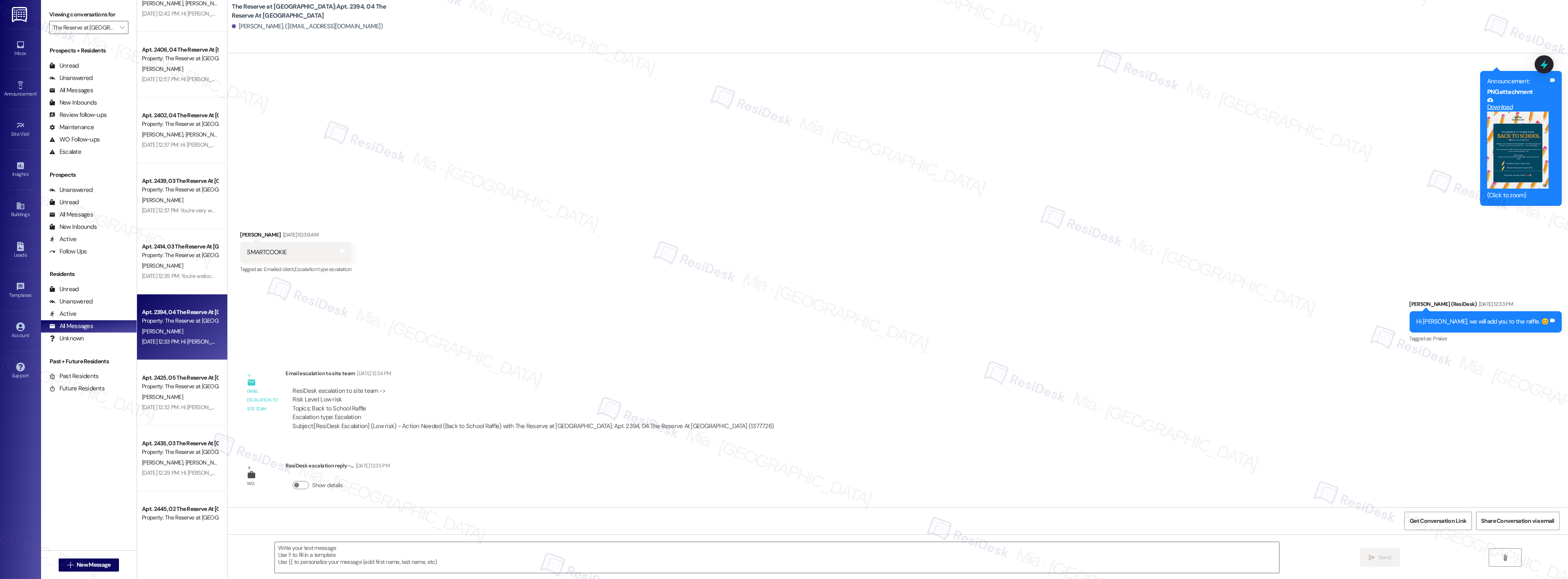
scroll to position [638, 0]
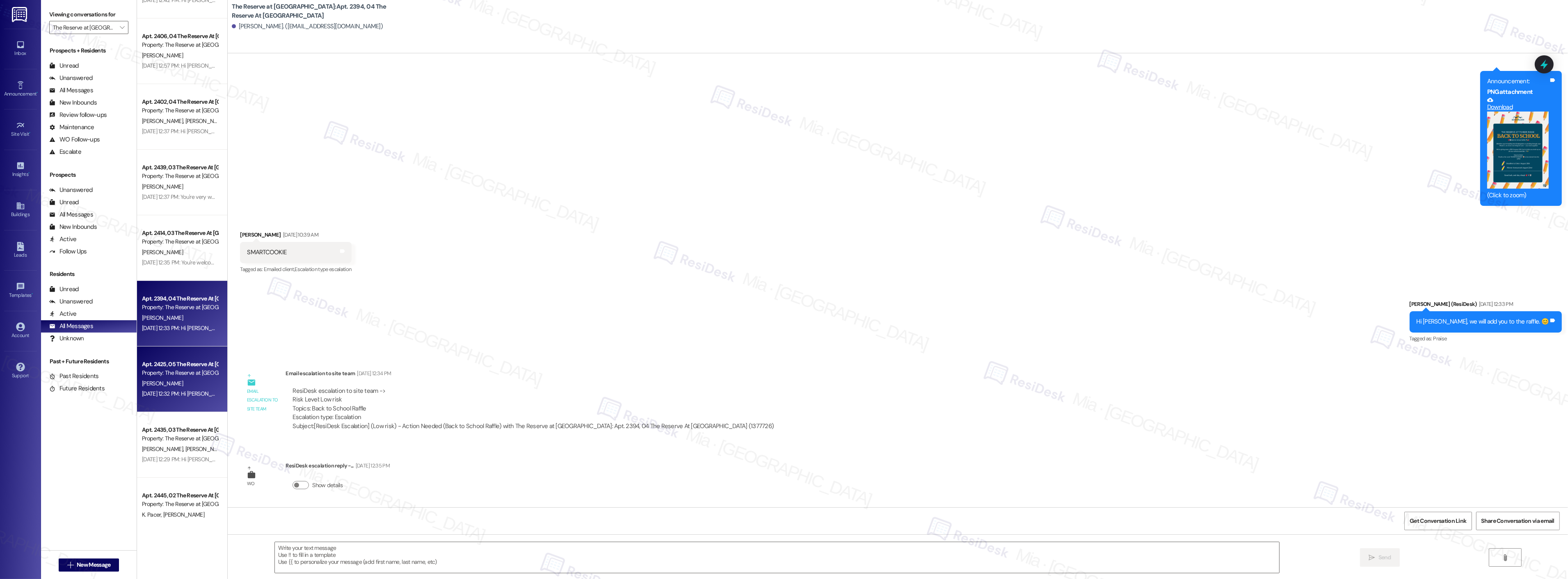
click at [184, 397] on div "Aug 20, 2025 at 12:32 PM: Hi Amy, we will add you to the raffle. 😊 Aug 20, 2025…" at bounding box center [224, 394] width 163 height 8
type textarea "Fetching suggested responses. Please feel free to read through the conversation…"
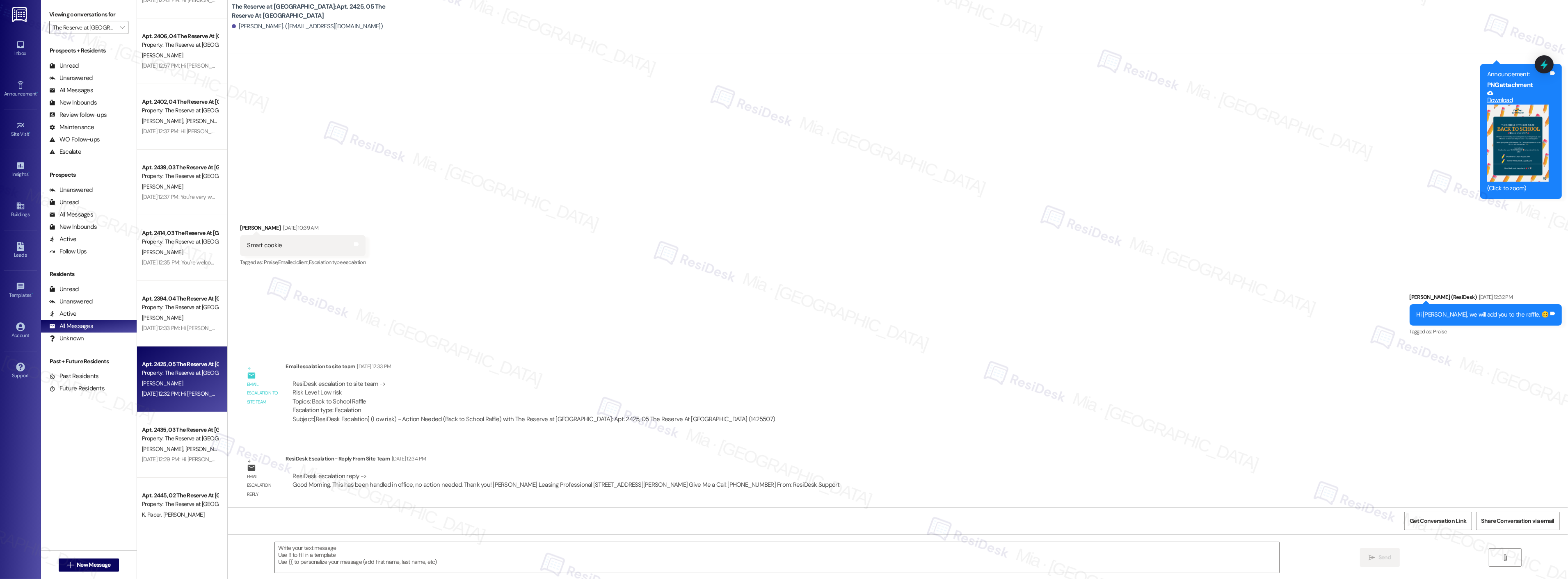
scroll to position [367, 0]
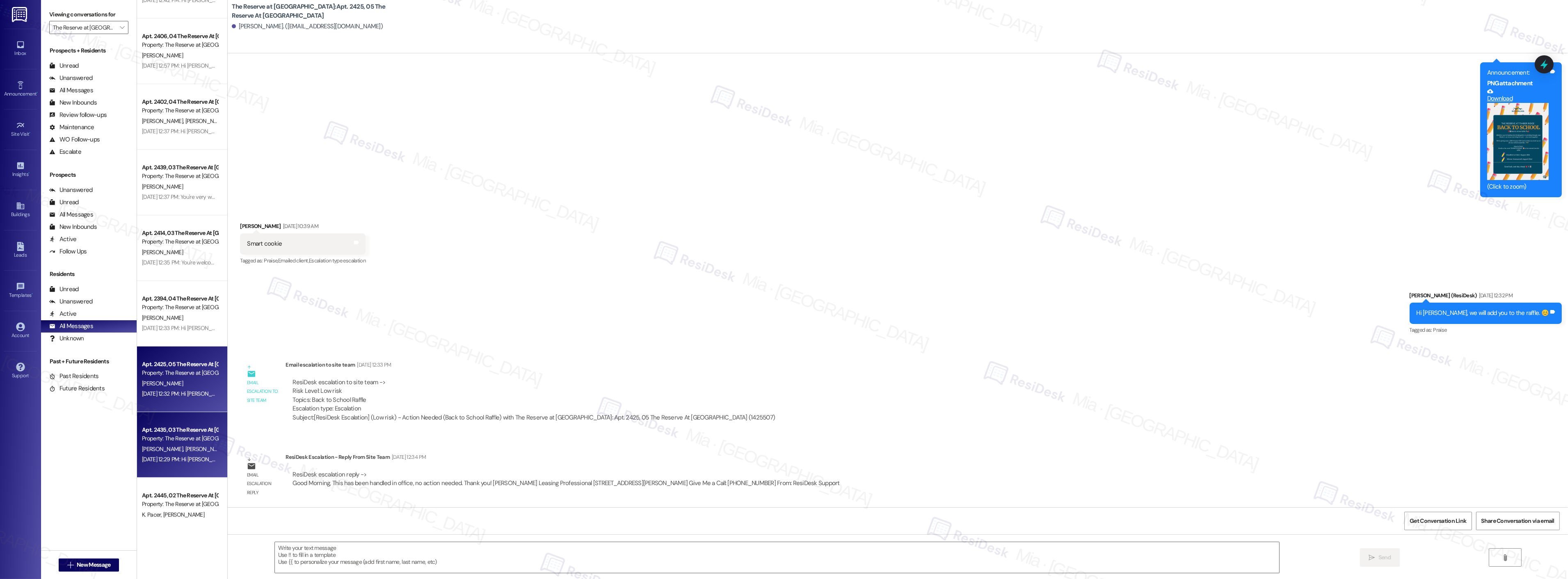
click at [185, 458] on div "Aug 20, 2025 at 12:29 PM: Hi Brielle! We will add you to the raffle. 😊 Aug 20, …" at bounding box center [224, 459] width 164 height 8
type textarea "Fetching suggested responses. Please feel free to read through the conversation…"
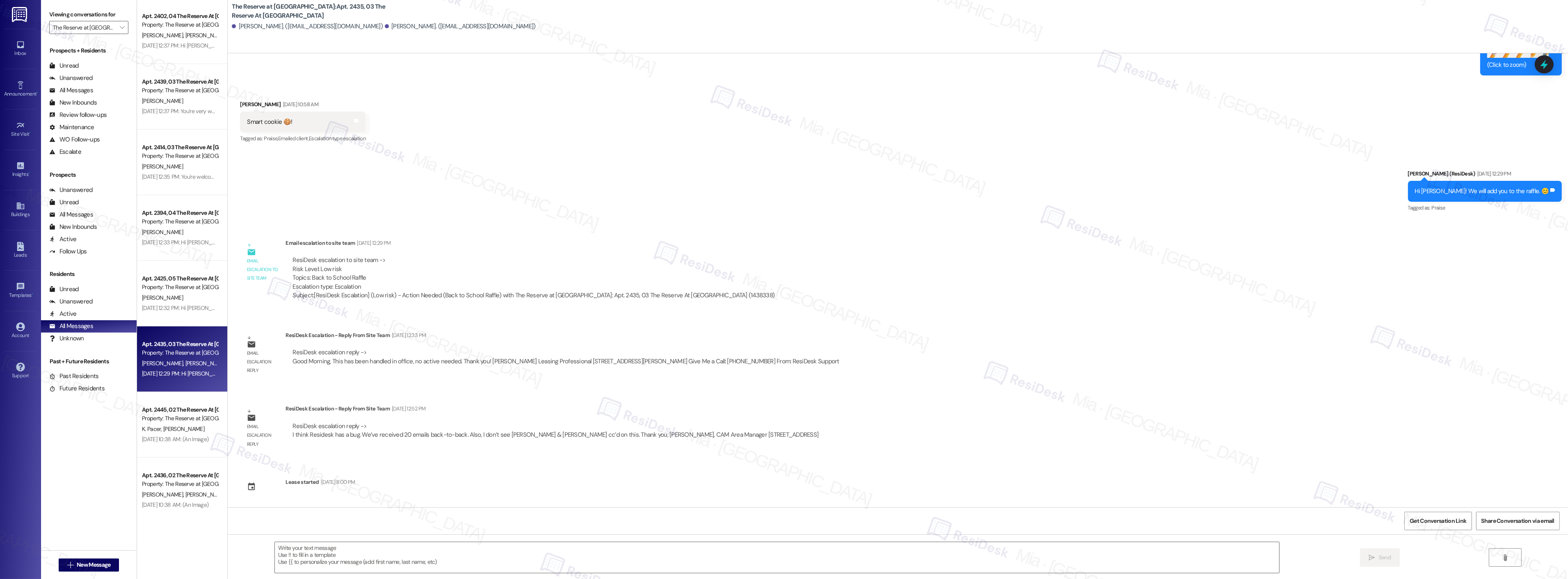
scroll to position [820, 0]
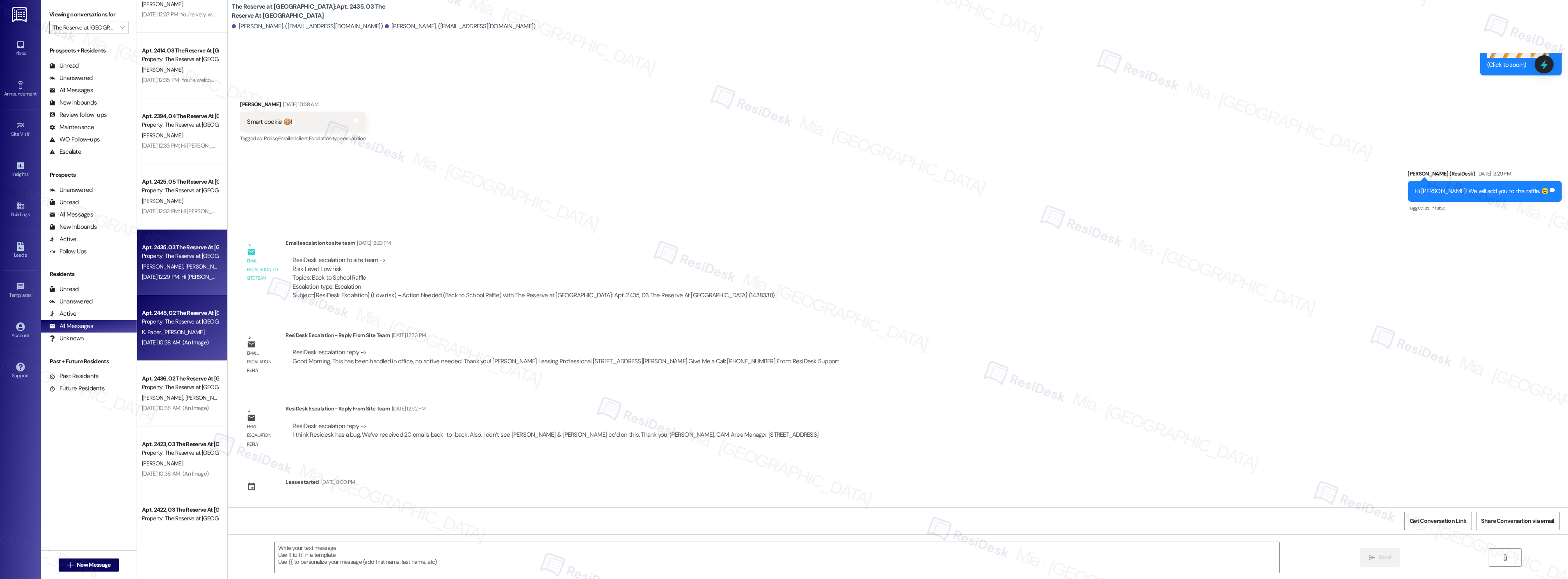
click at [197, 350] on div "Apt. 2445, 02 The Reserve At Timber Ridge Property: The Reserve at Timber Ridge…" at bounding box center [183, 327] width 90 height 65
type textarea "Fetching suggested responses. Please feel free to read through the conversation…"
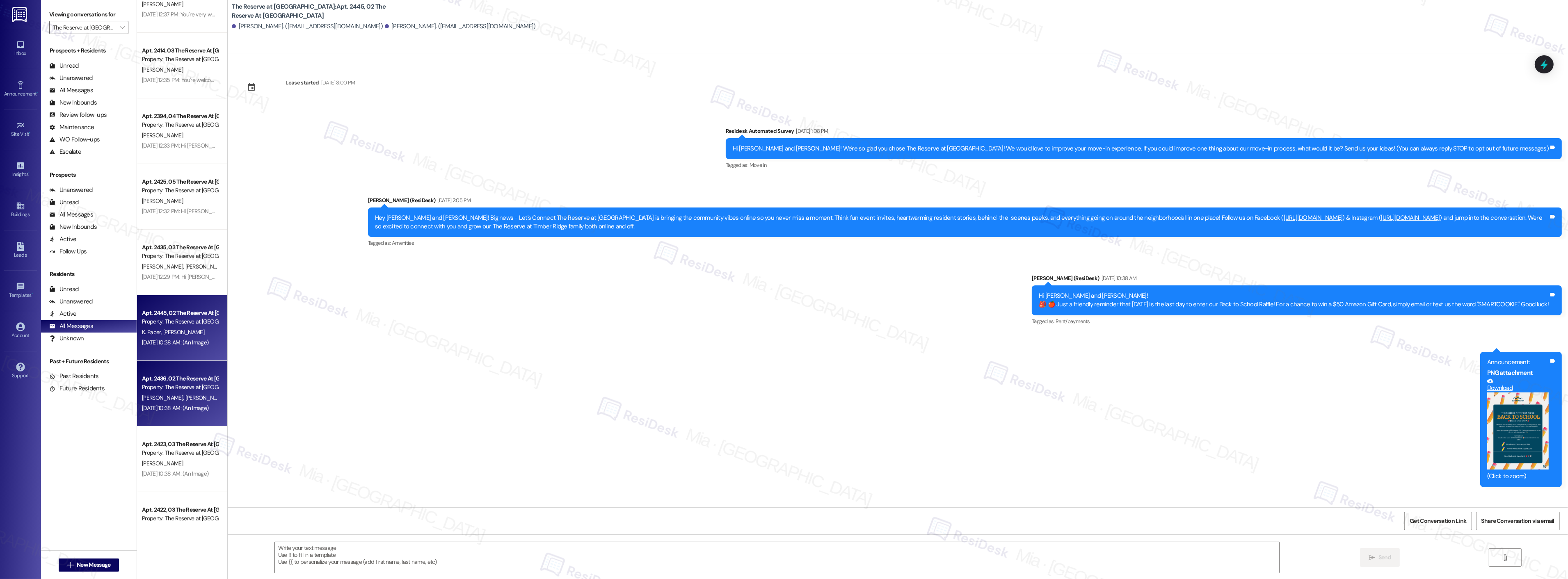
click at [185, 400] on span "N. Markowicz" at bounding box center [206, 398] width 41 height 8
type textarea "Fetching suggested responses. Please feel free to read through the conversation…"
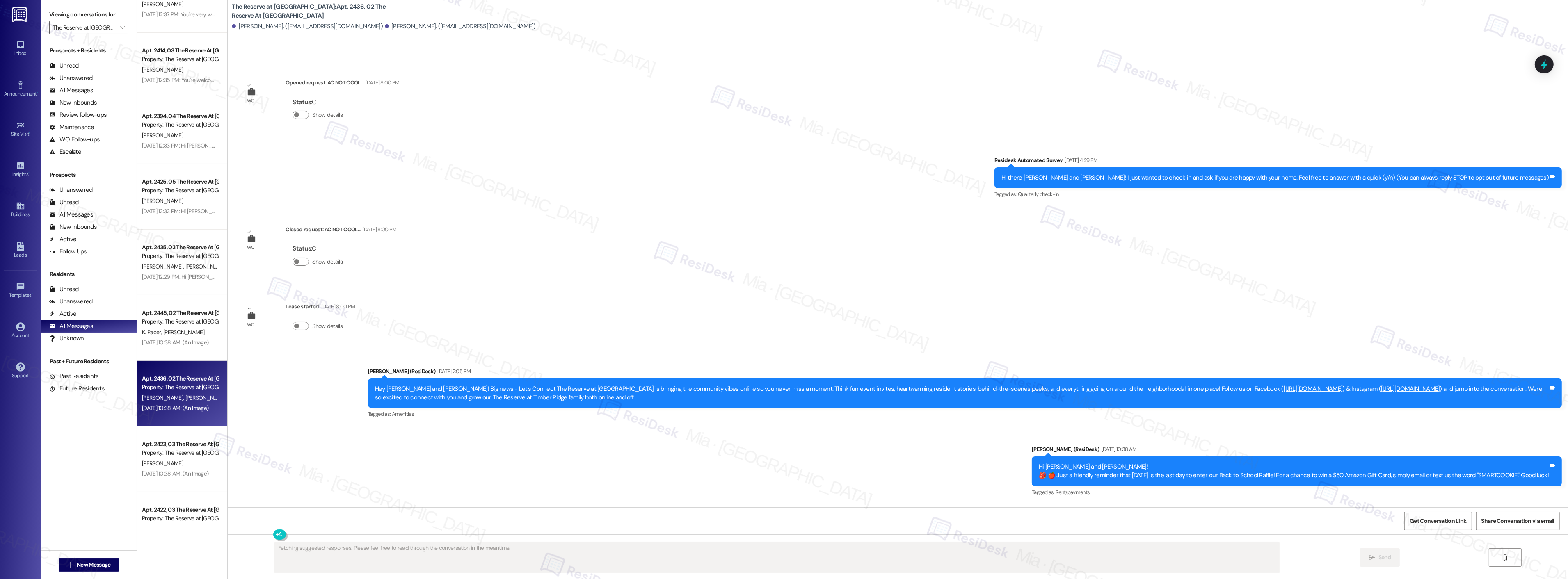
scroll to position [157, 0]
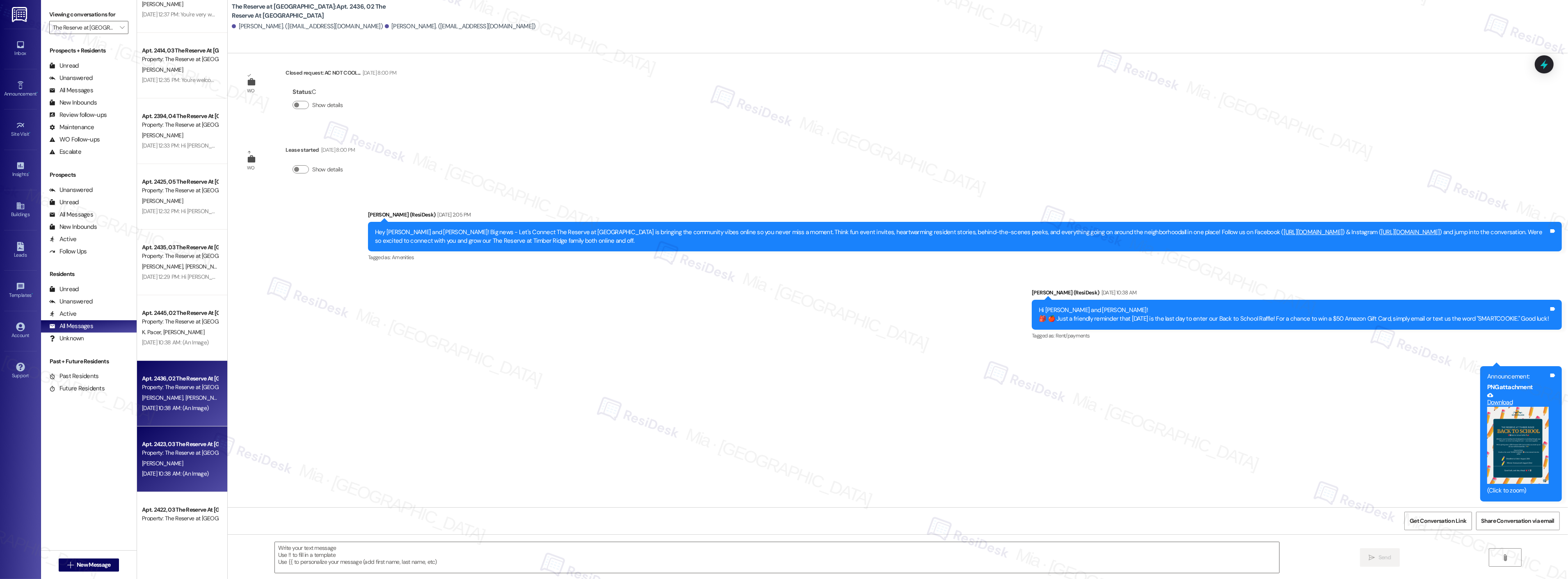
click at [172, 446] on div "Apt. 2423, 03 The Reserve At Timber Ridge" at bounding box center [180, 444] width 76 height 9
type textarea "Fetching suggested responses. Please feel free to read through the conversation…"
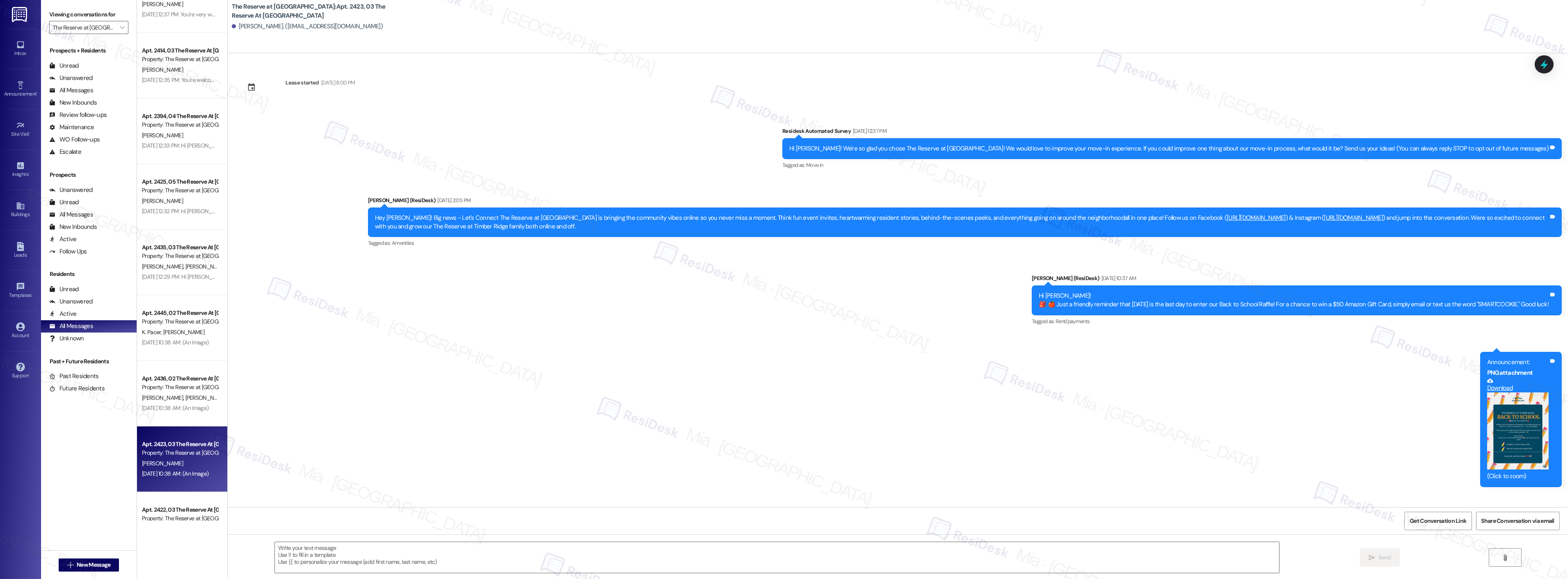
scroll to position [63, 0]
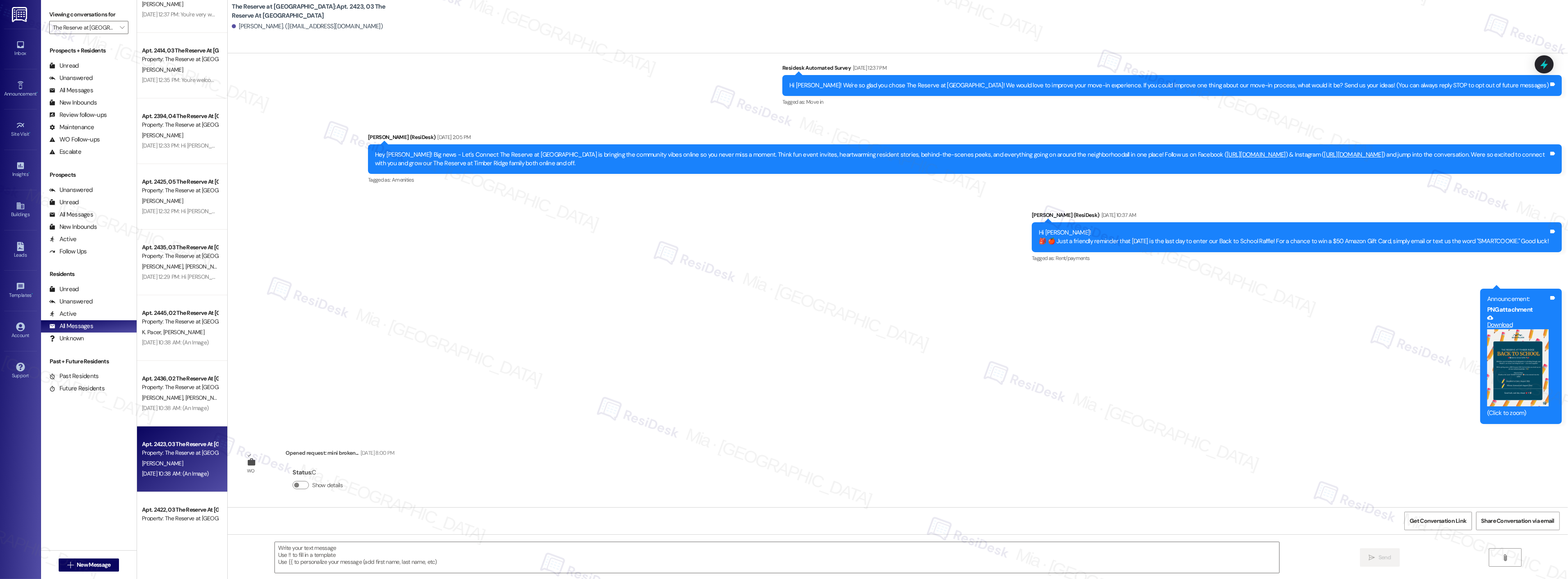
type textarea "Fetching suggested responses. Please feel free to read through the conversation…"
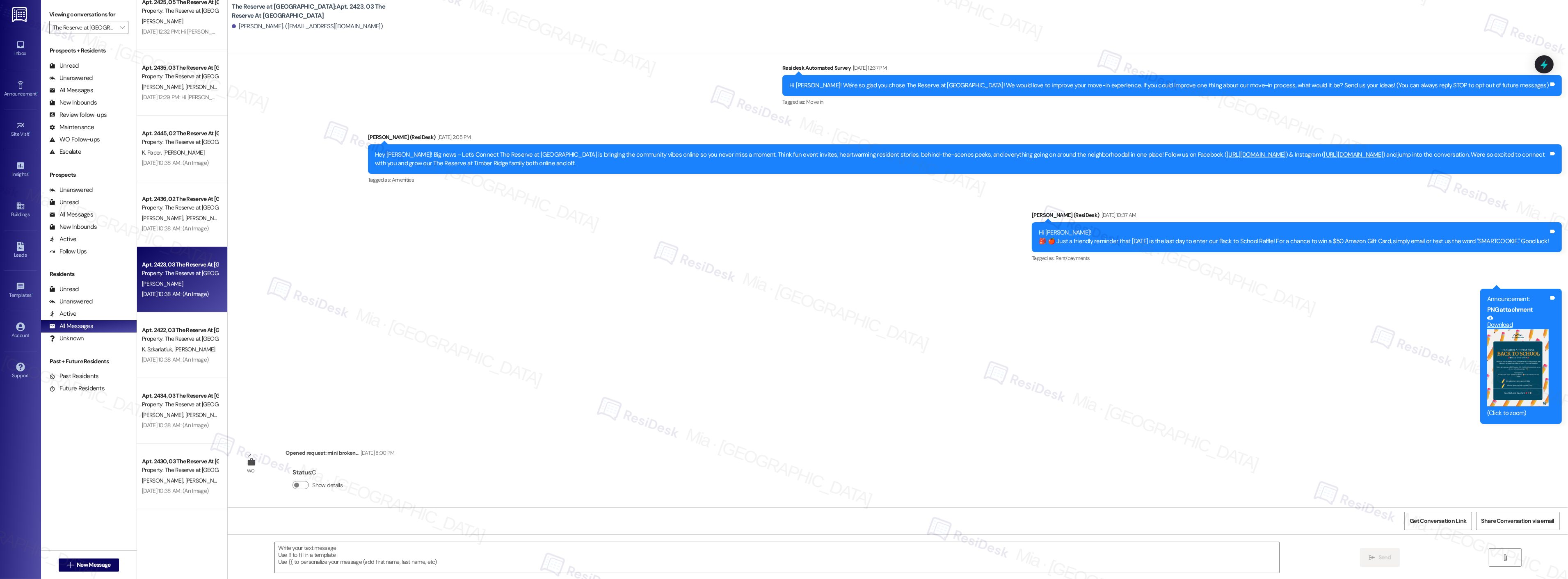
scroll to position [1002, 0]
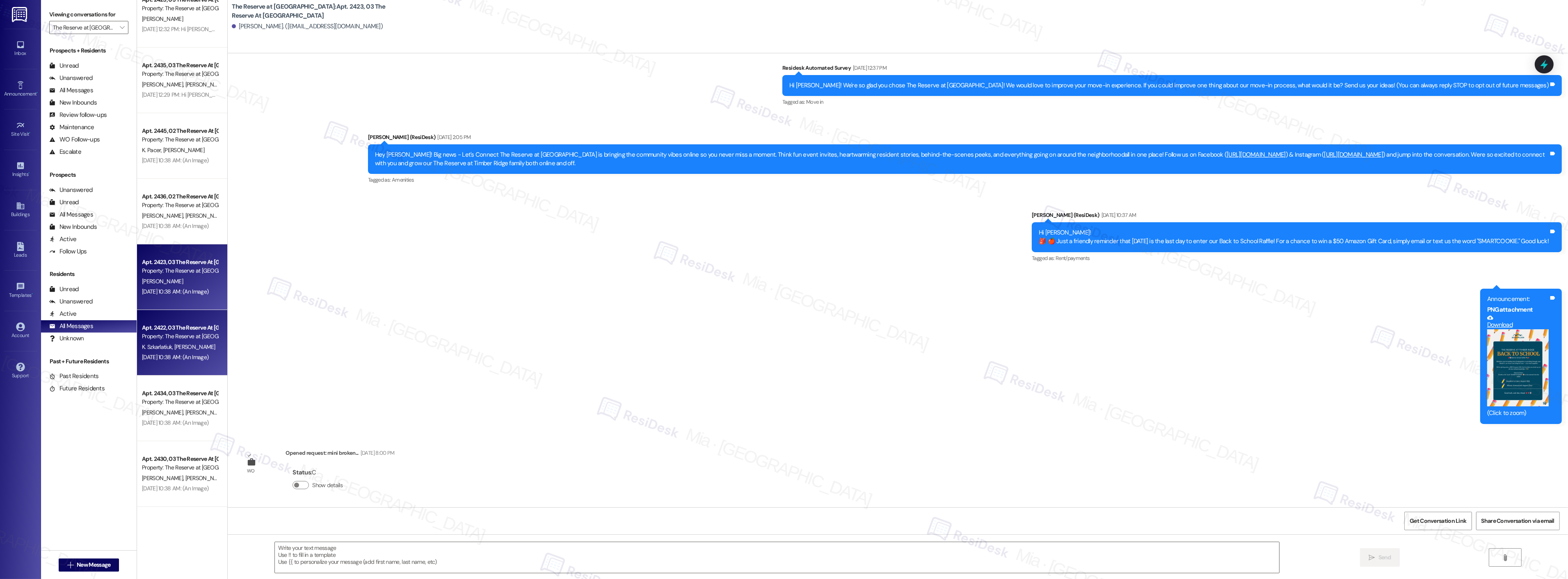
click at [193, 361] on div "Aug 19, 2025 at 10:38 AM: (An Image) Aug 19, 2025 at 10:38 AM: (An Image)" at bounding box center [180, 357] width 78 height 11
type textarea "Fetching suggested responses. Please feel free to read through the conversation…"
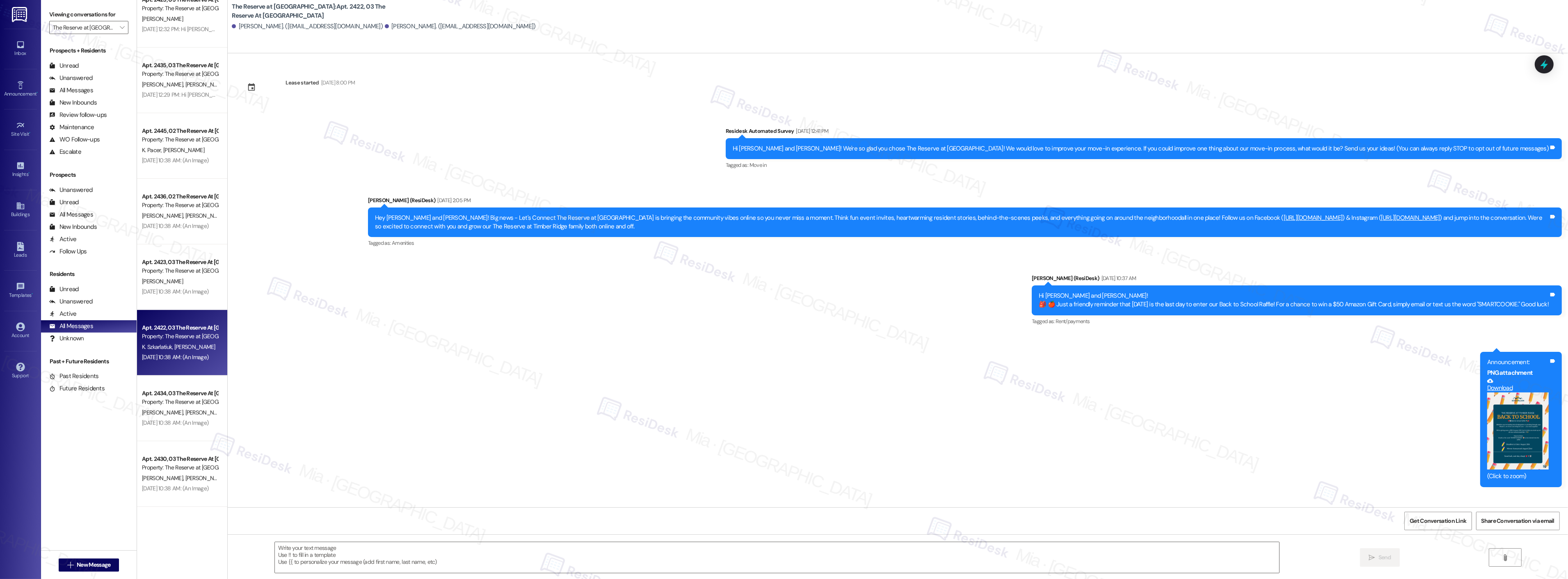
type textarea "Fetching suggested responses. Please feel free to read through the conversation…"
click at [187, 408] on div "K. Iobst J. Lisenbey" at bounding box center [180, 413] width 78 height 11
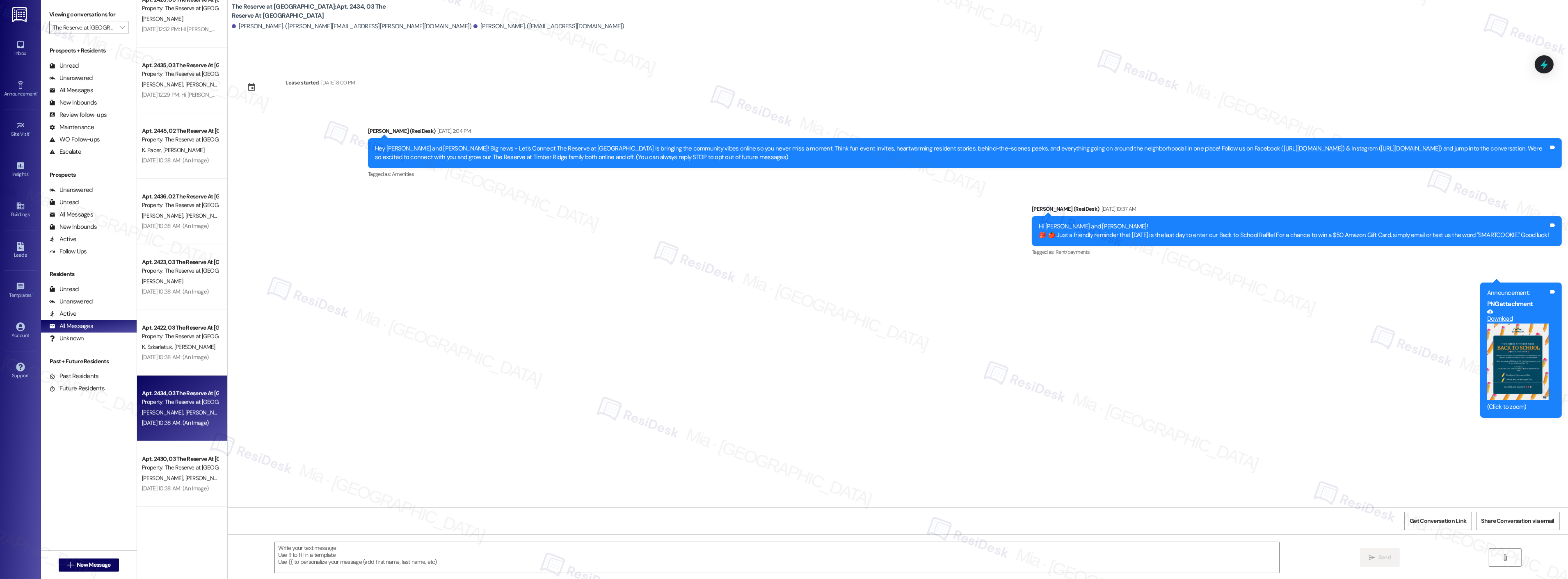
type textarea "Fetching suggested responses. Please feel free to read through the conversation…"
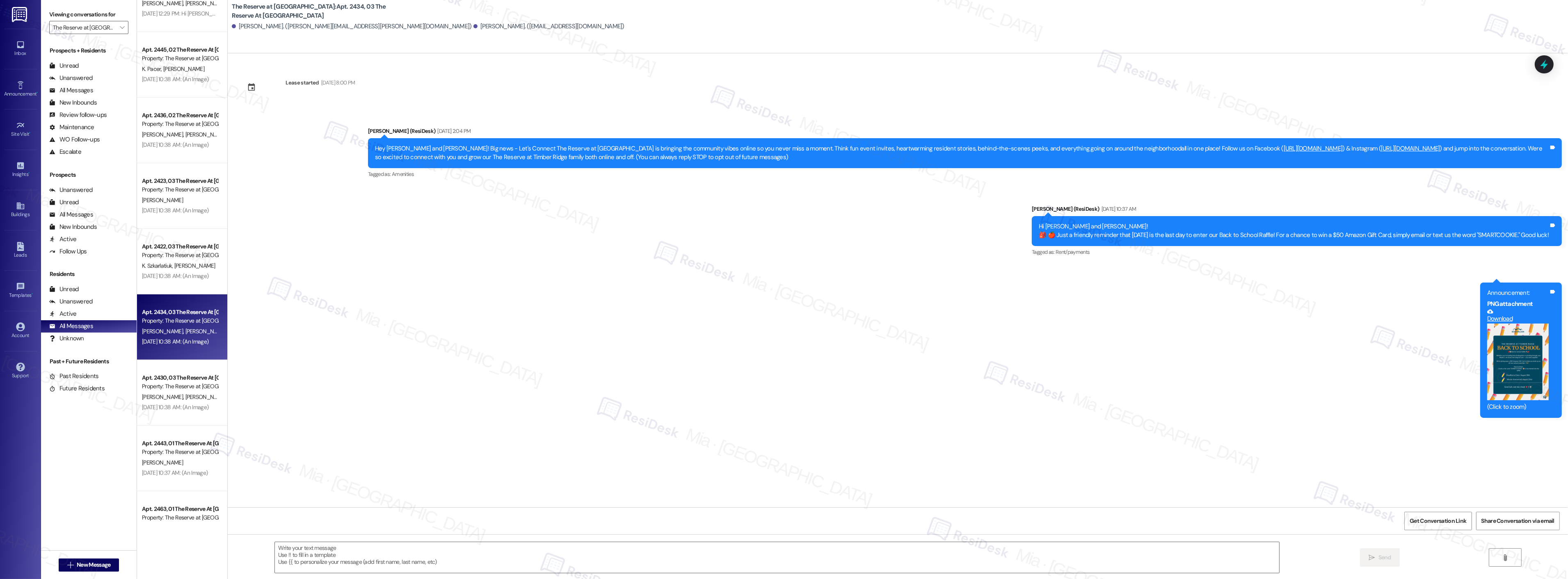
scroll to position [1094, 0]
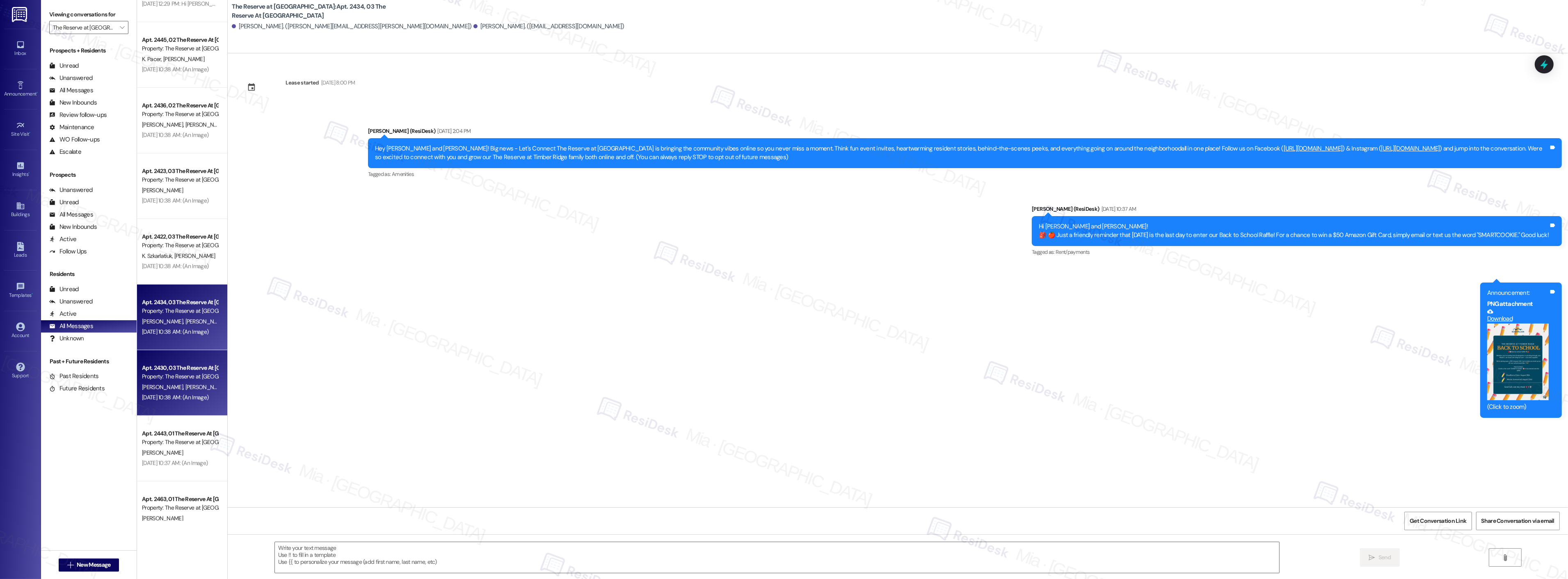
click at [185, 374] on div "Property: The Reserve at Timber Ridge" at bounding box center [180, 376] width 76 height 9
type textarea "Fetching suggested responses. Please feel free to read through the conversation…"
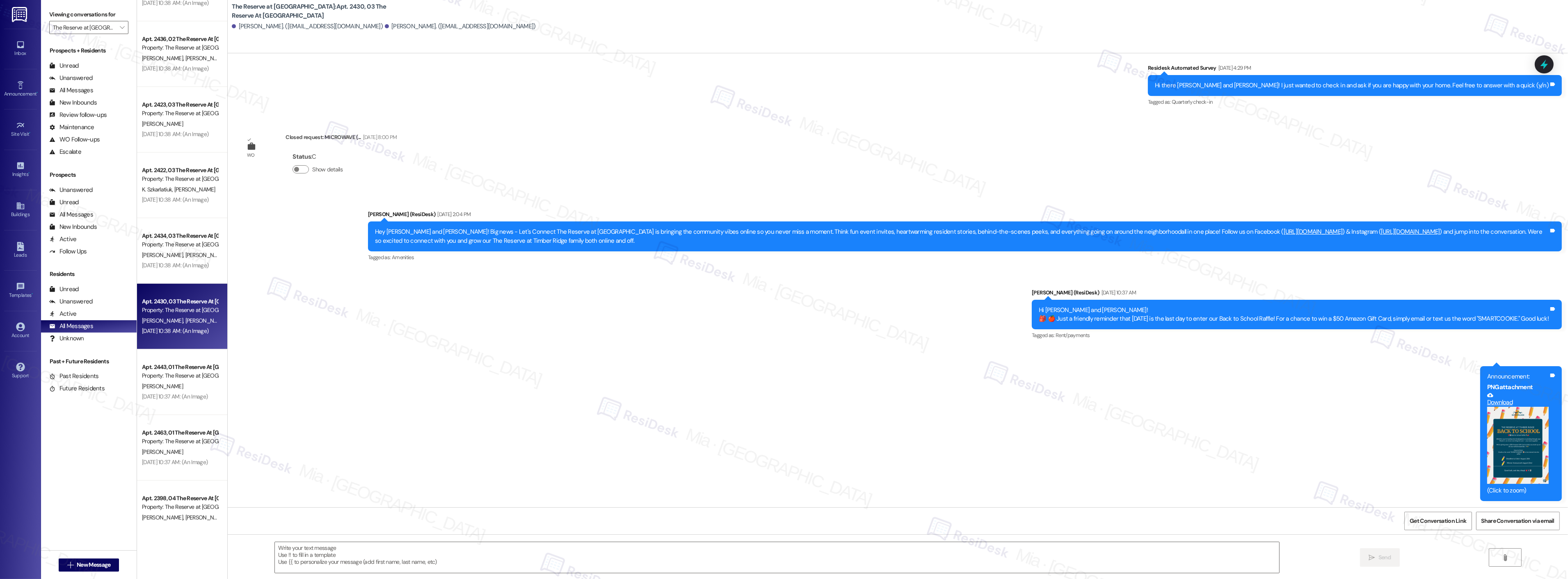
scroll to position [1184, 0]
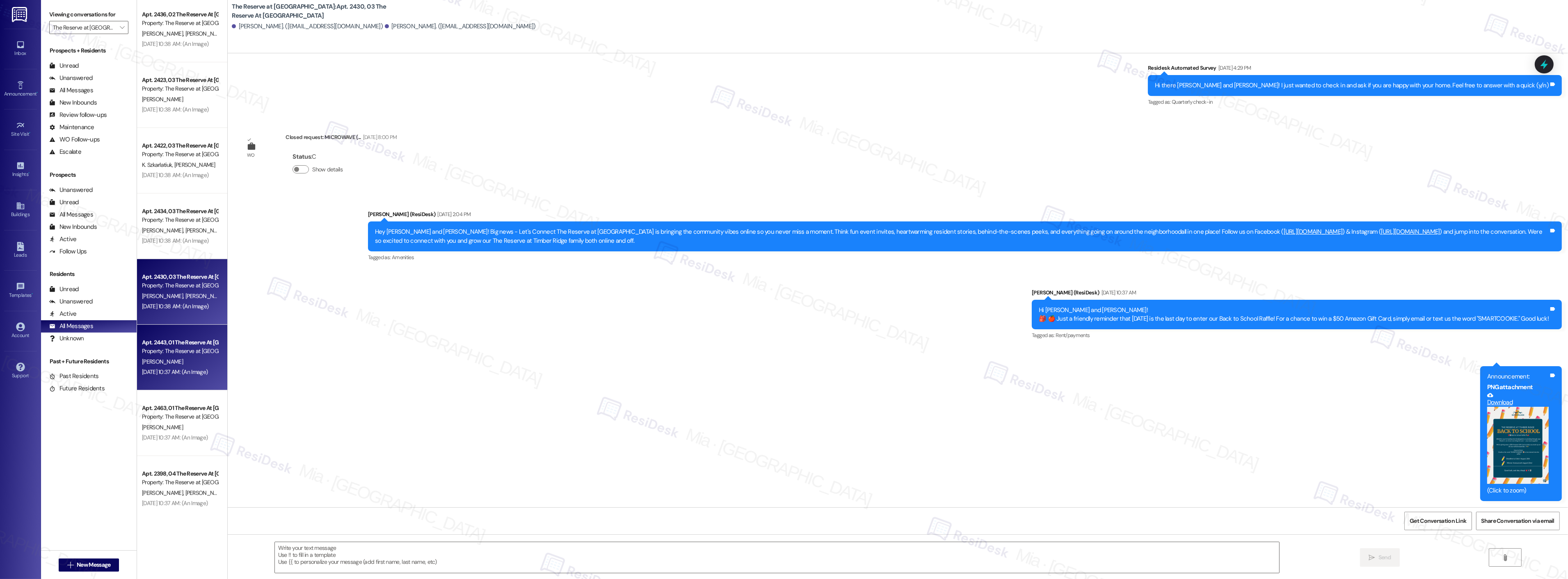
click at [185, 375] on div "Aug 19, 2025 at 10:37 AM: (An Image) Aug 19, 2025 at 10:37 AM: (An Image)" at bounding box center [180, 372] width 78 height 11
type textarea "Fetching suggested responses. Please feel free to read through the conversation…"
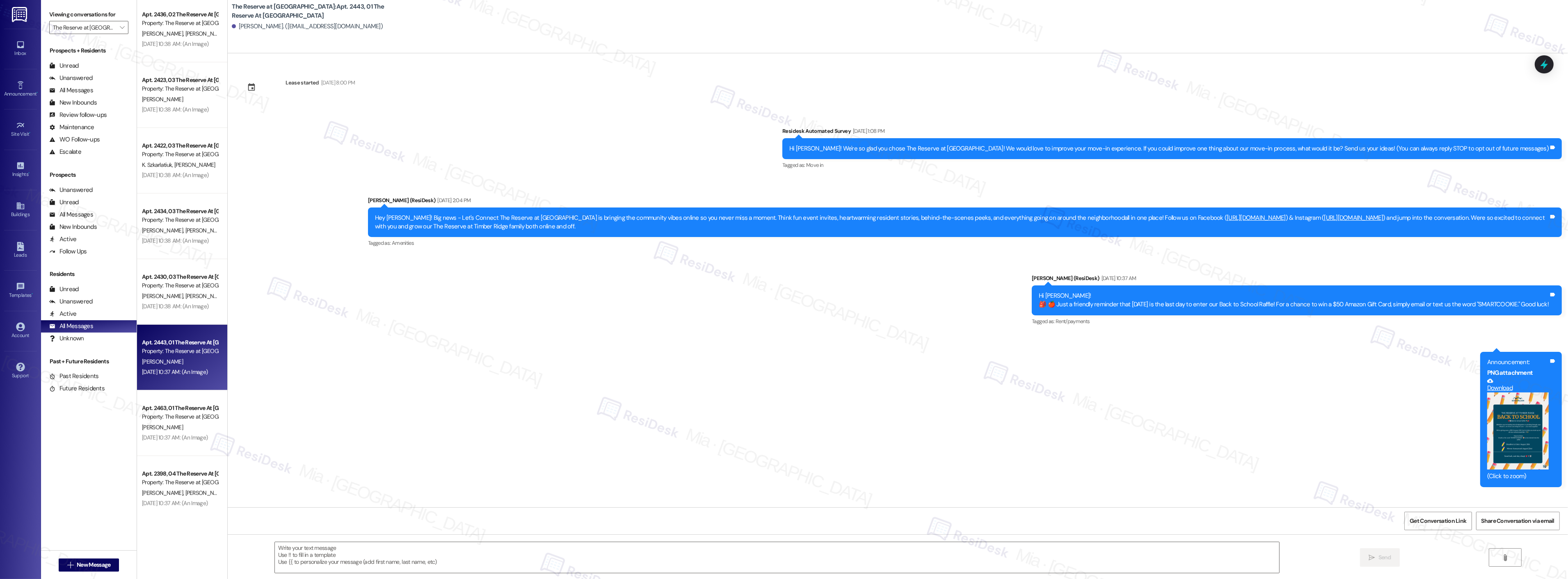
type textarea "Fetching suggested responses. Please feel free to read through the conversation…"
click at [178, 413] on div "Property: The Reserve at Timber Ridge" at bounding box center [180, 417] width 76 height 9
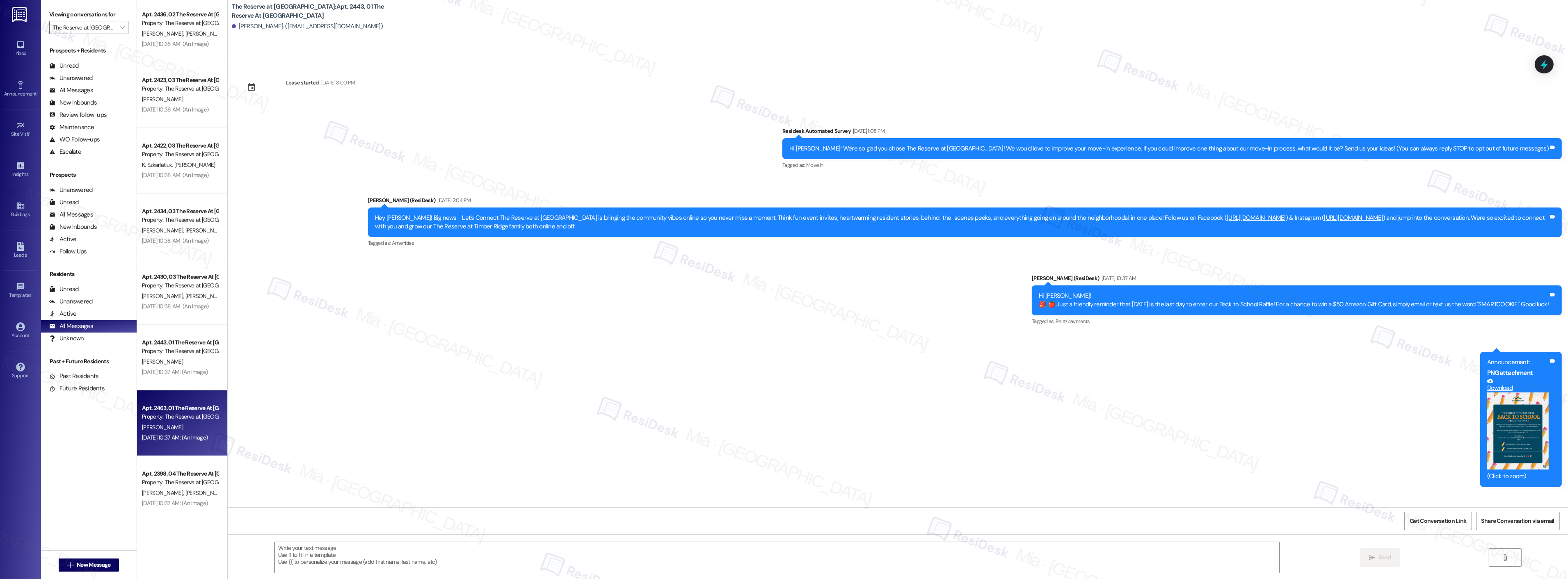
type textarea "Fetching suggested responses. Please feel free to read through the conversation…"
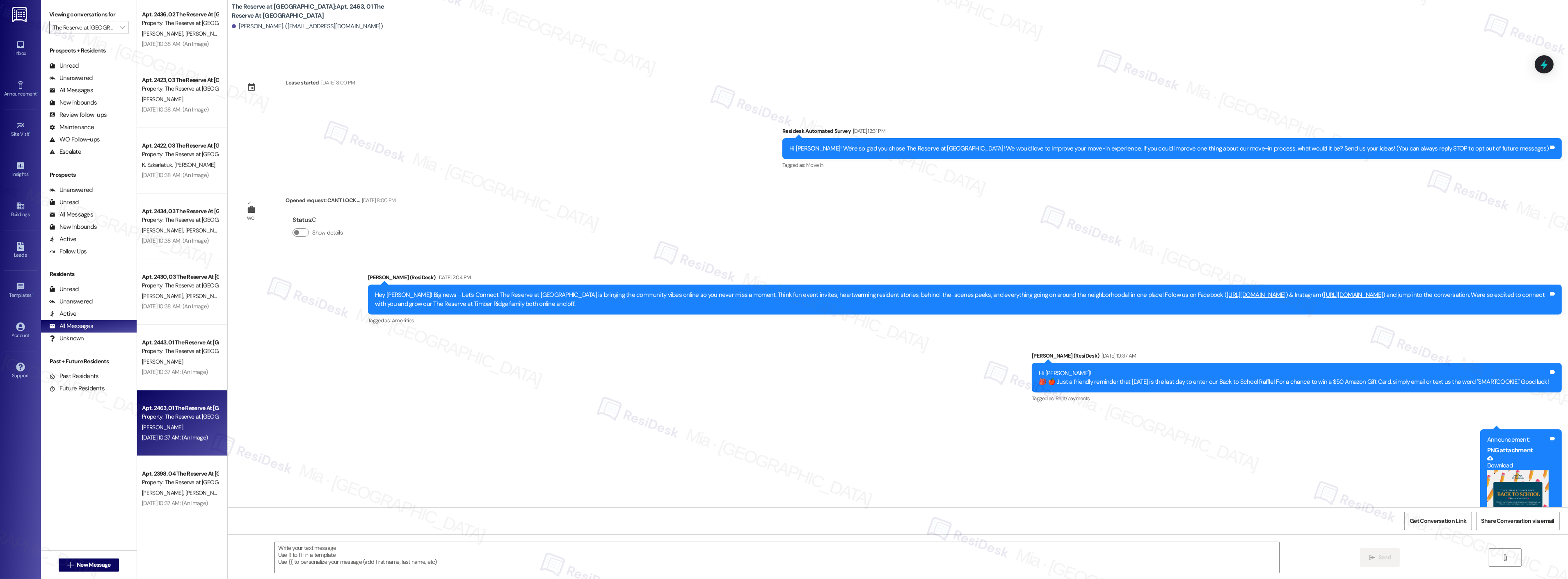
scroll to position [63, 0]
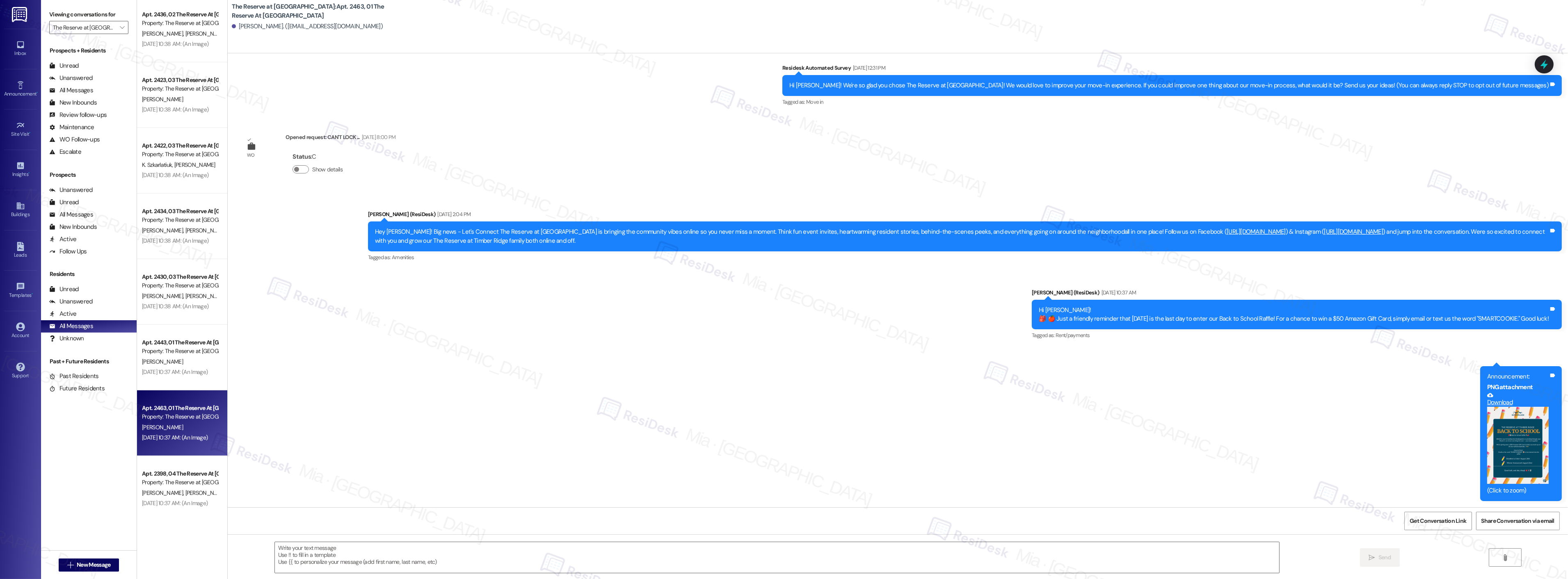
type textarea "Fetching suggested responses. Please feel free to read through the conversation…"
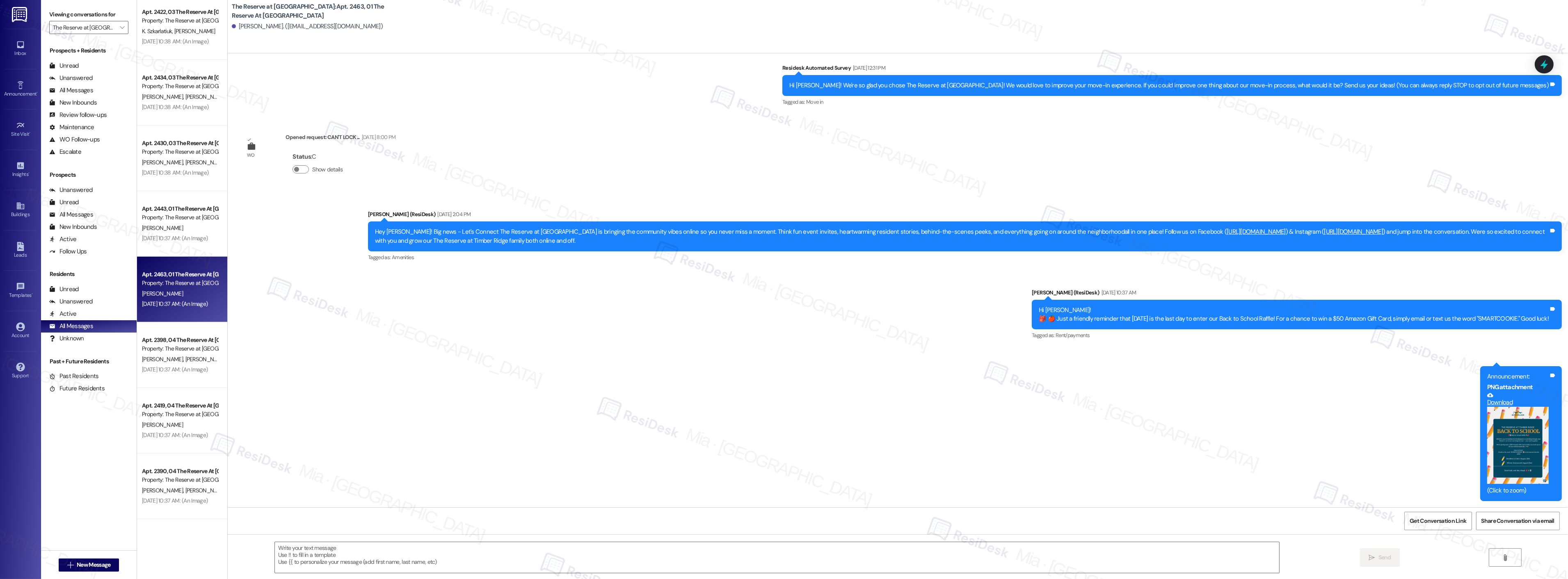
scroll to position [1321, 0]
click at [186, 375] on div "Apt. 2398, 04 The Reserve At Timber Ridge Property: The Reserve at Timber Ridge…" at bounding box center [183, 351] width 90 height 65
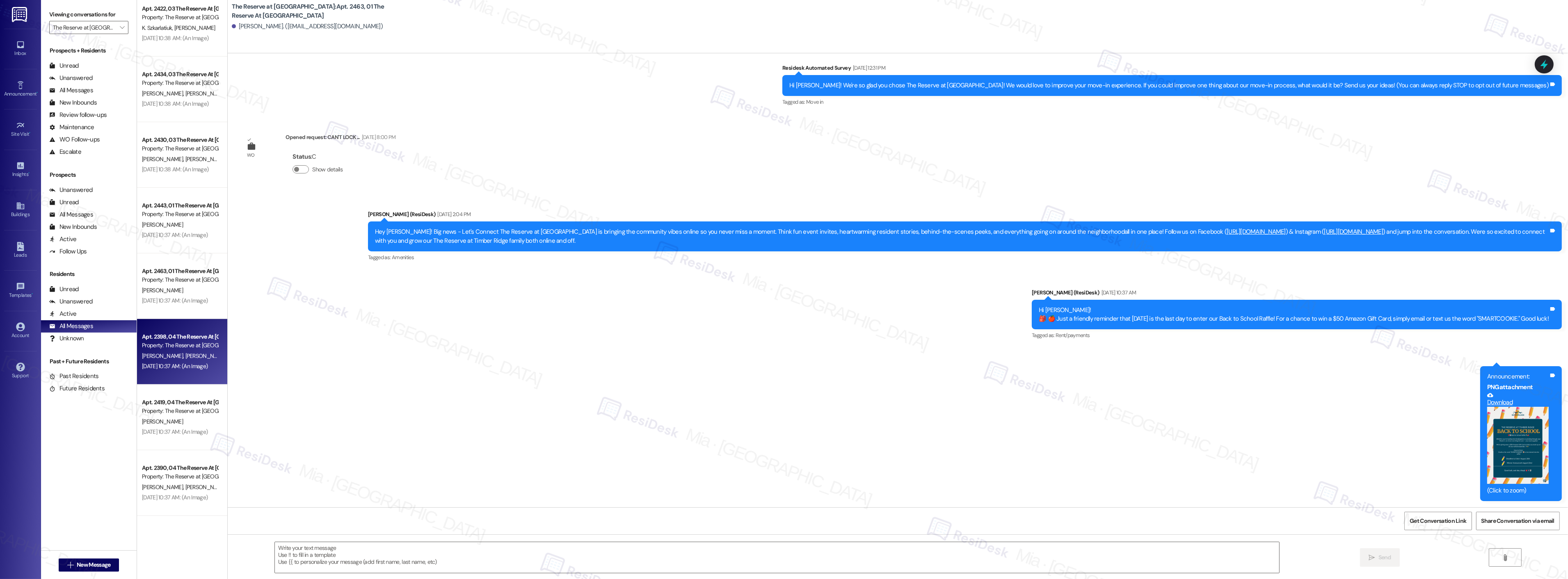
type textarea "Fetching suggested responses. Please feel free to read through the conversation…"
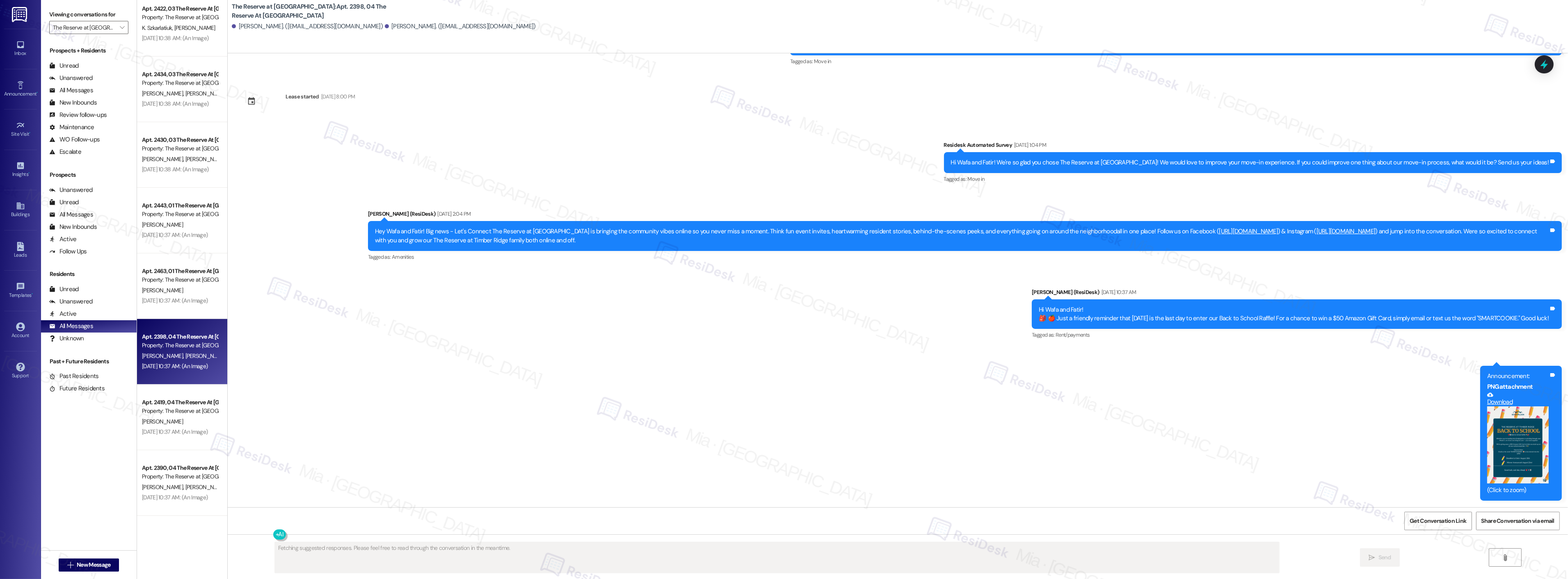
scroll to position [55, 0]
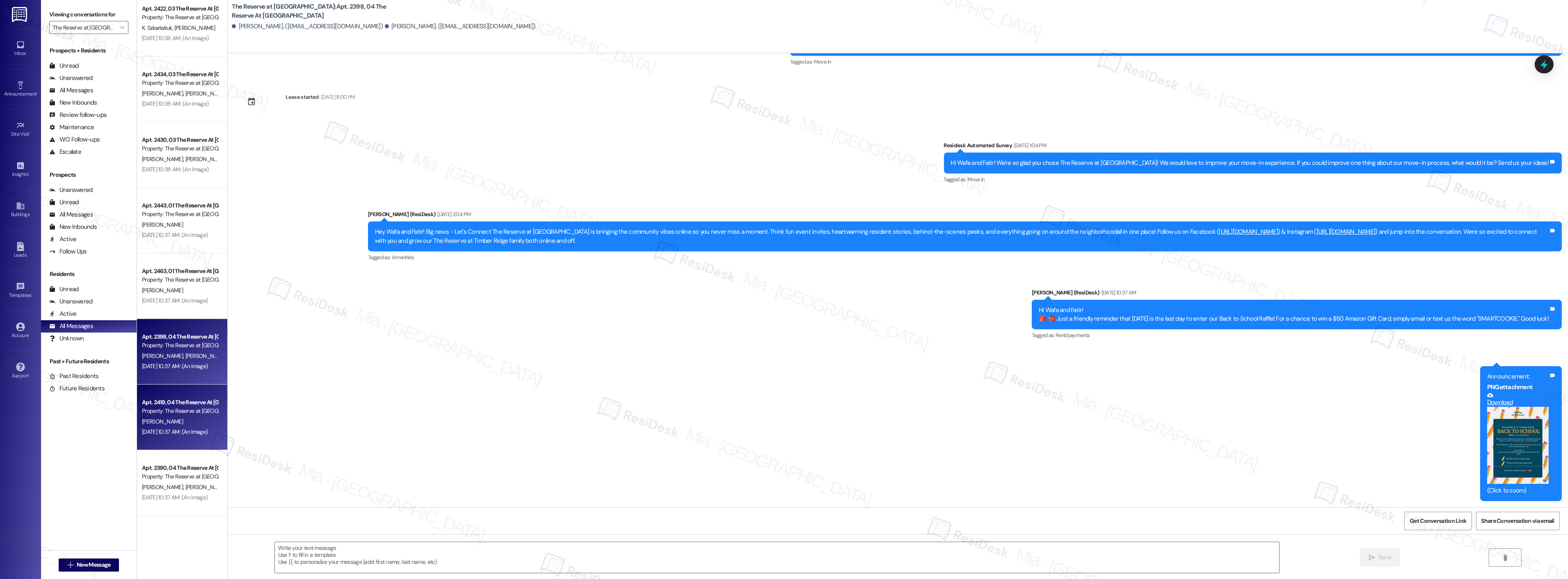
click at [181, 427] on div "Aug 19, 2025 at 10:37 AM: (An Image) Aug 19, 2025 at 10:37 AM: (An Image)" at bounding box center [180, 432] width 78 height 11
type textarea "Fetching suggested responses. Please feel free to read through the conversation…"
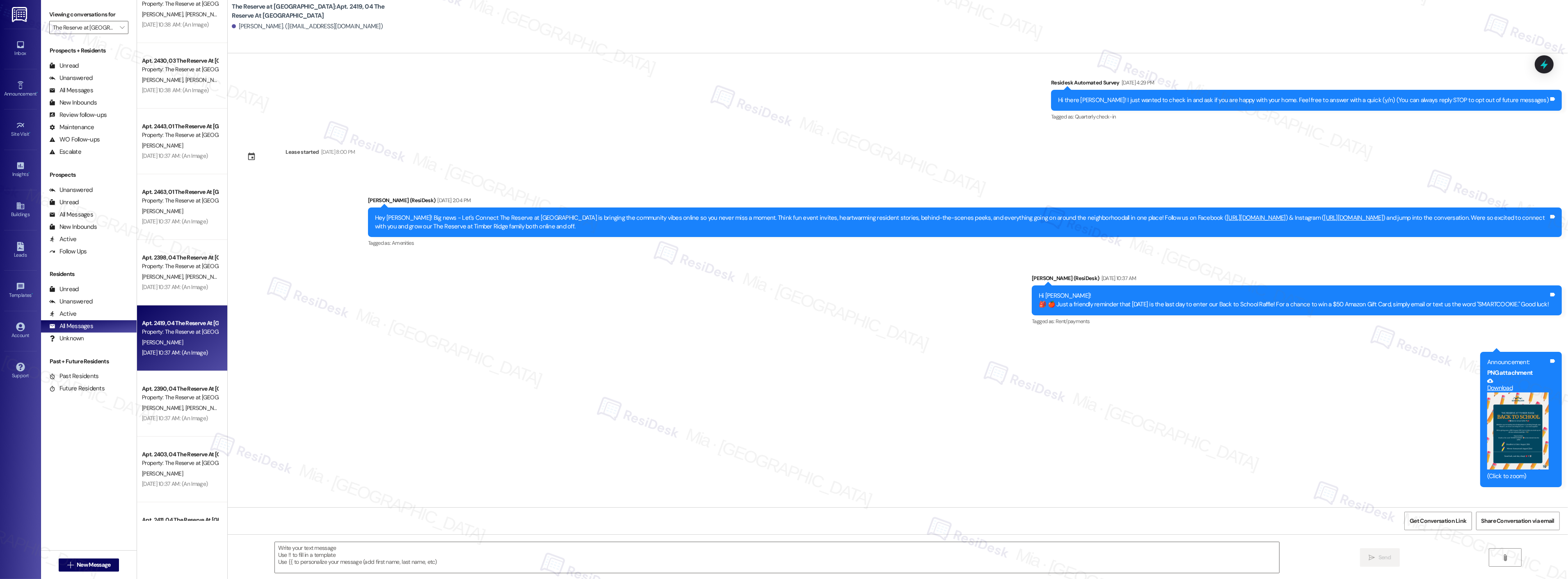
scroll to position [1412, 0]
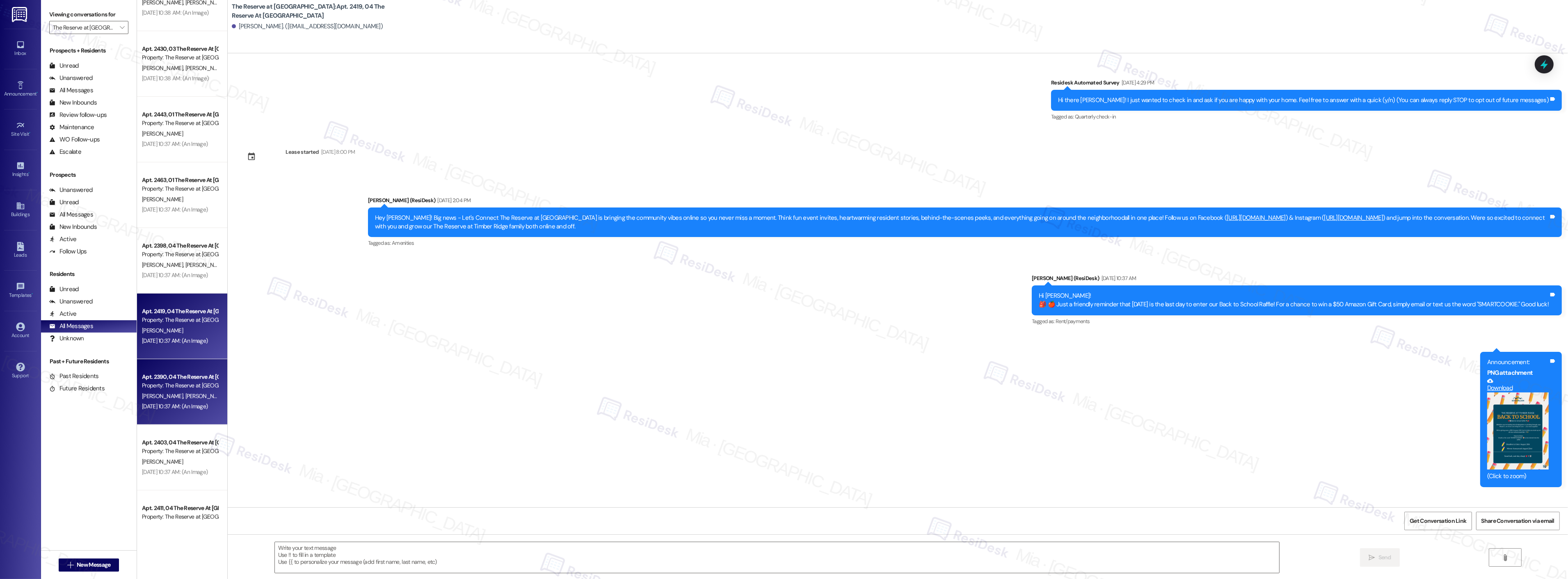
click at [187, 411] on div "Aug 19, 2025 at 10:37 AM: (An Image) Aug 19, 2025 at 10:37 AM: (An Image)" at bounding box center [180, 406] width 78 height 11
type textarea "Fetching suggested responses. Please feel free to read through the conversation…"
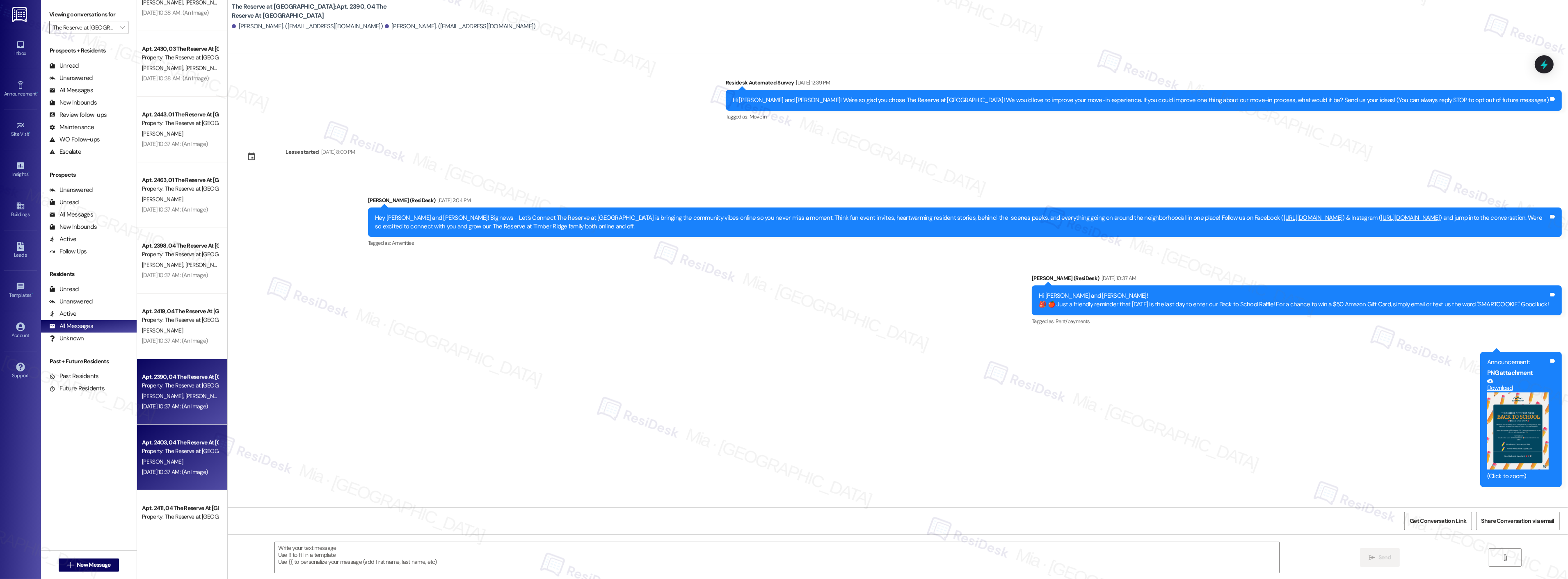
click at [181, 446] on div "Apt. 2403, 04 The Reserve At Timber Ridge" at bounding box center [180, 443] width 76 height 9
type textarea "Fetching suggested responses. Please feel free to read through the conversation…"
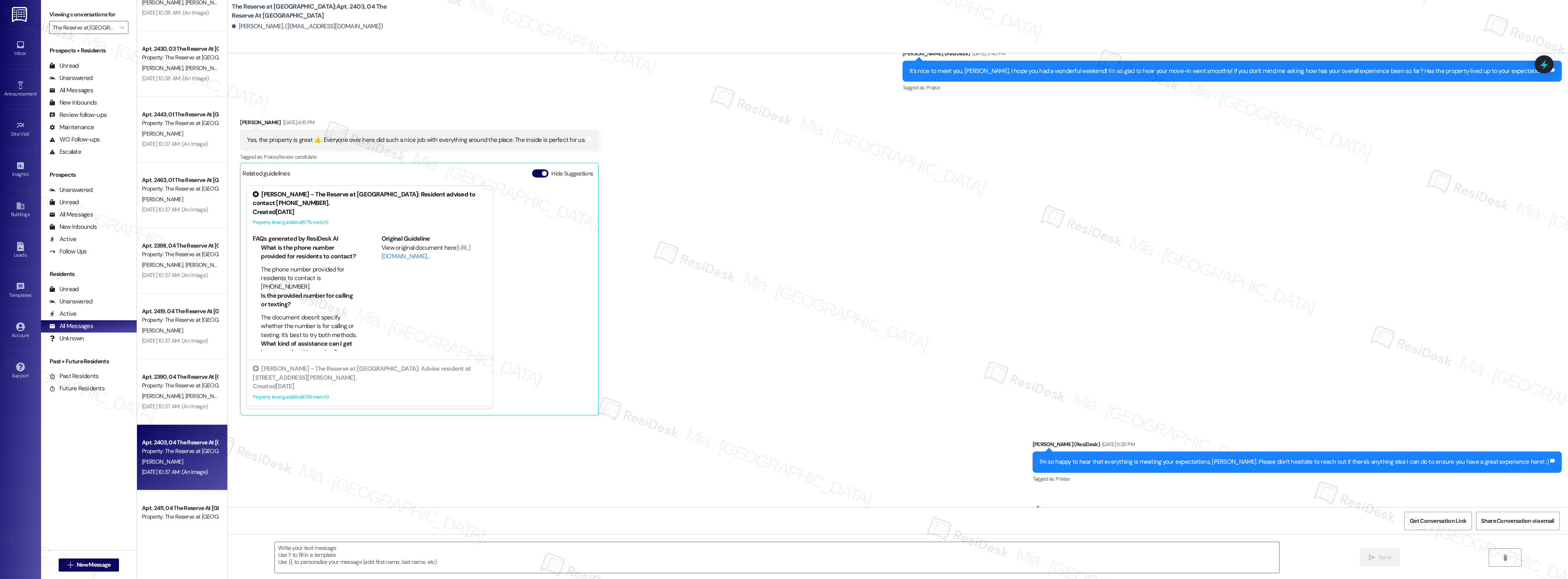
type textarea "Fetching suggested responses. Please feel free to read through the conversation…"
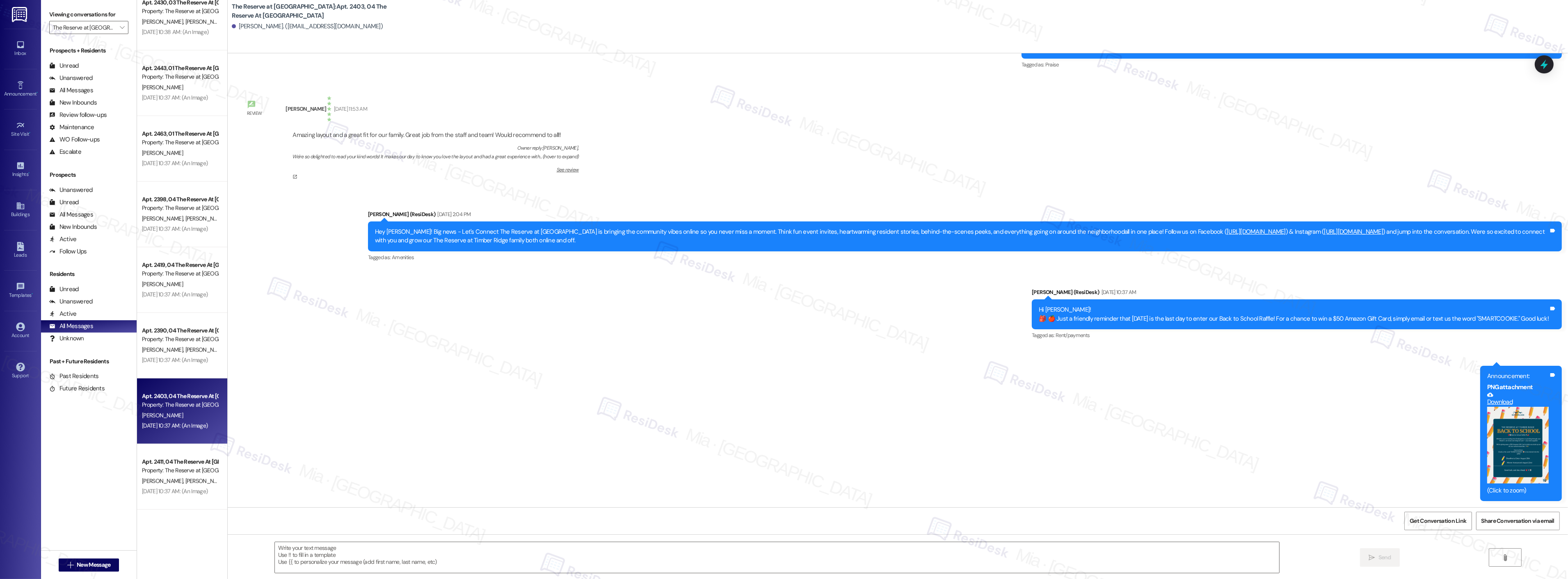
scroll to position [1549, 0]
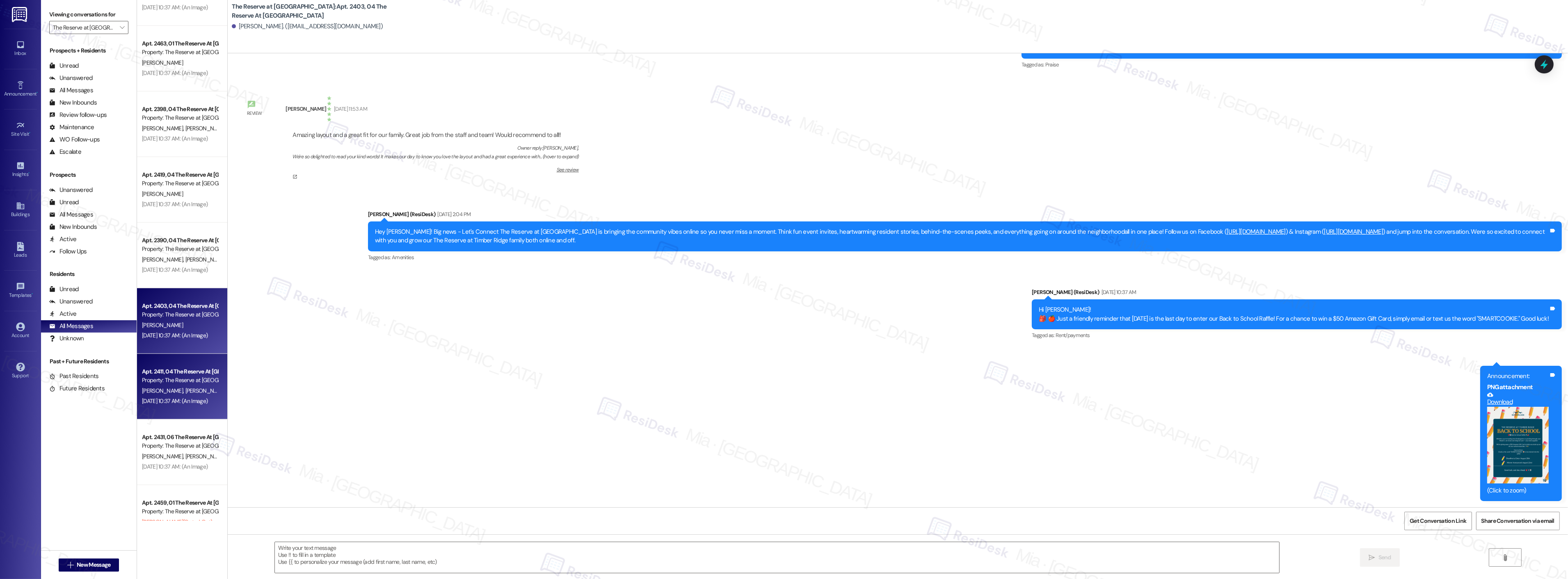
click at [195, 404] on div "Aug 19, 2025 at 10:37 AM: (An Image) Aug 19, 2025 at 10:37 AM: (An Image)" at bounding box center [175, 401] width 65 height 8
type textarea "Fetching suggested responses. Please feel free to read through the conversation…"
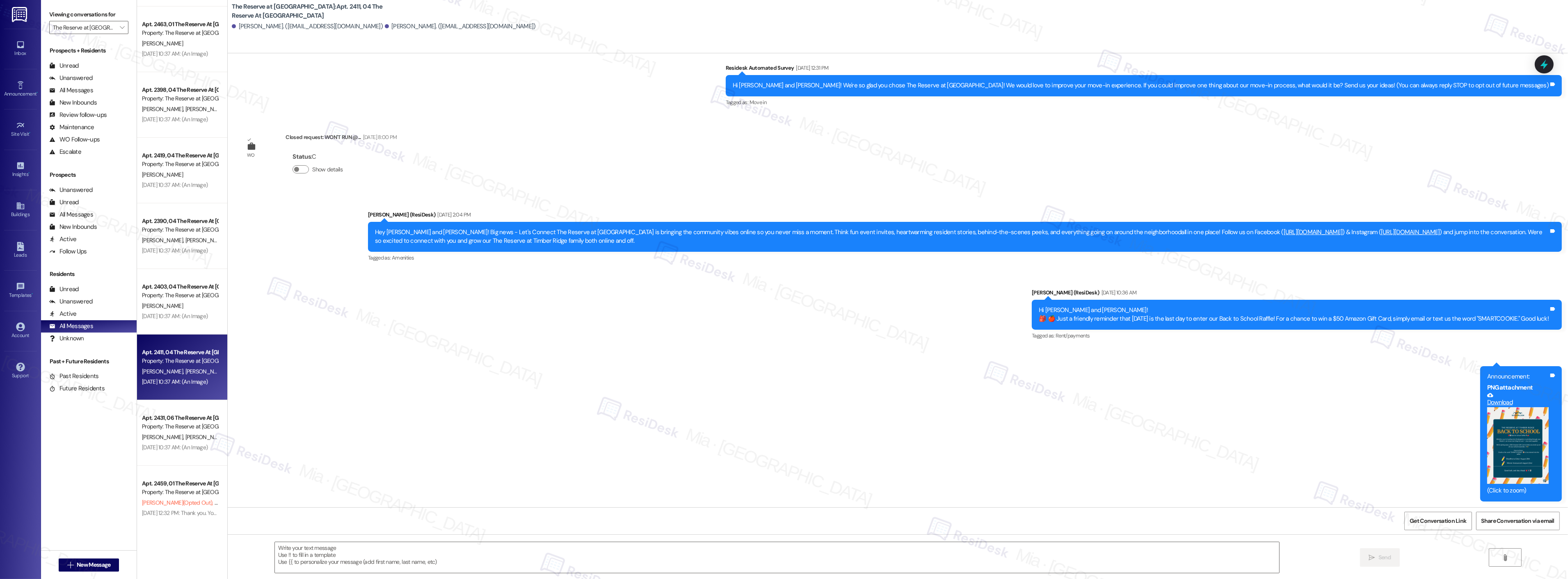
scroll to position [1579, 0]
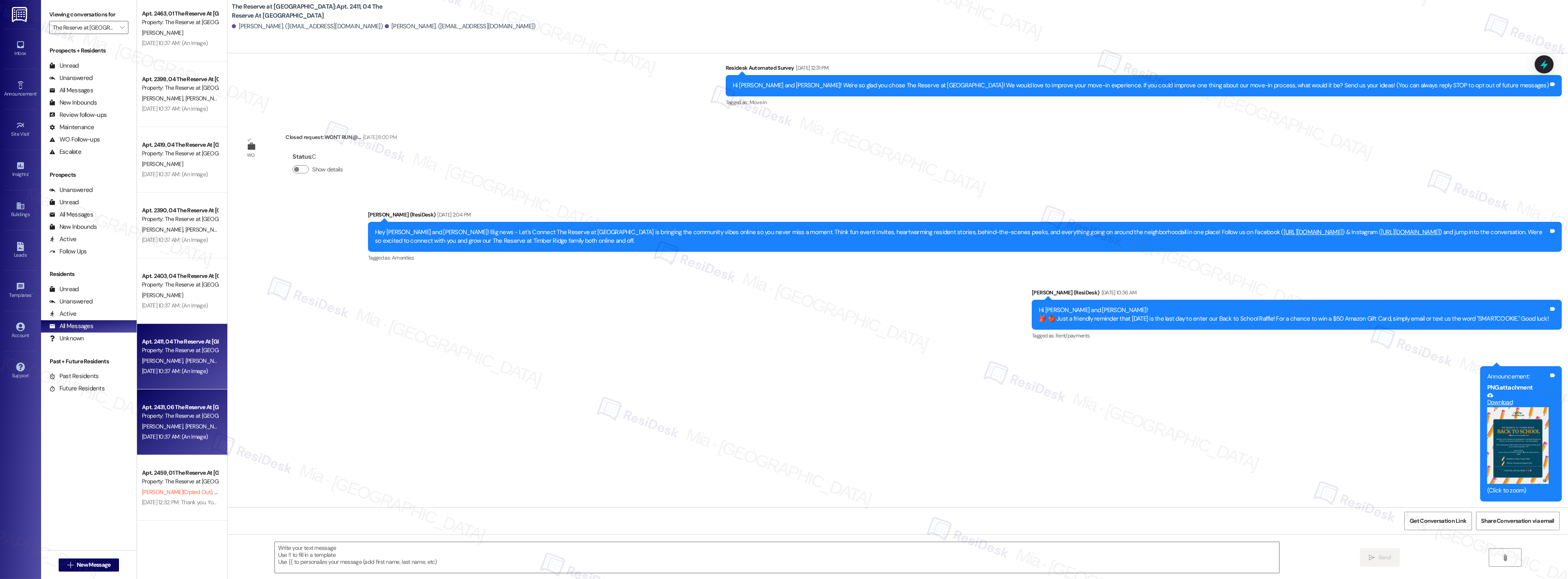
click at [192, 413] on div "Property: The Reserve at Timber Ridge" at bounding box center [180, 416] width 76 height 9
type textarea "Fetching suggested responses. Please feel free to read through the conversation…"
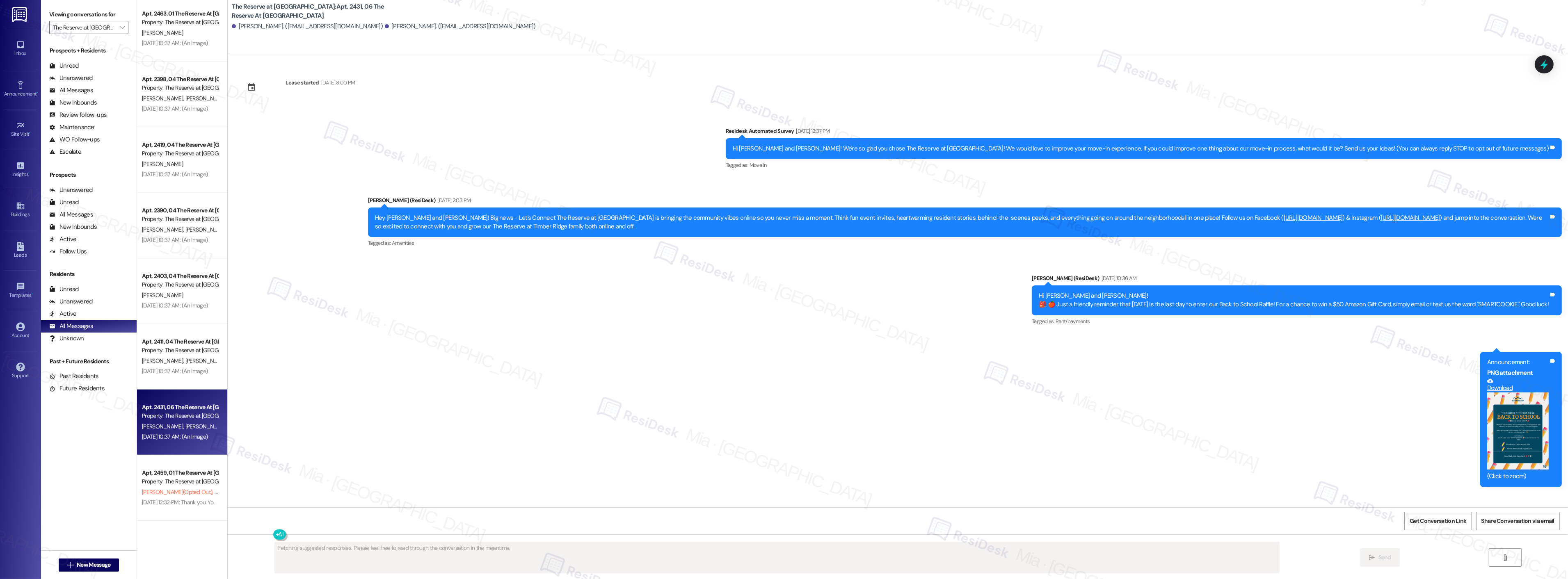
scroll to position [0, 0]
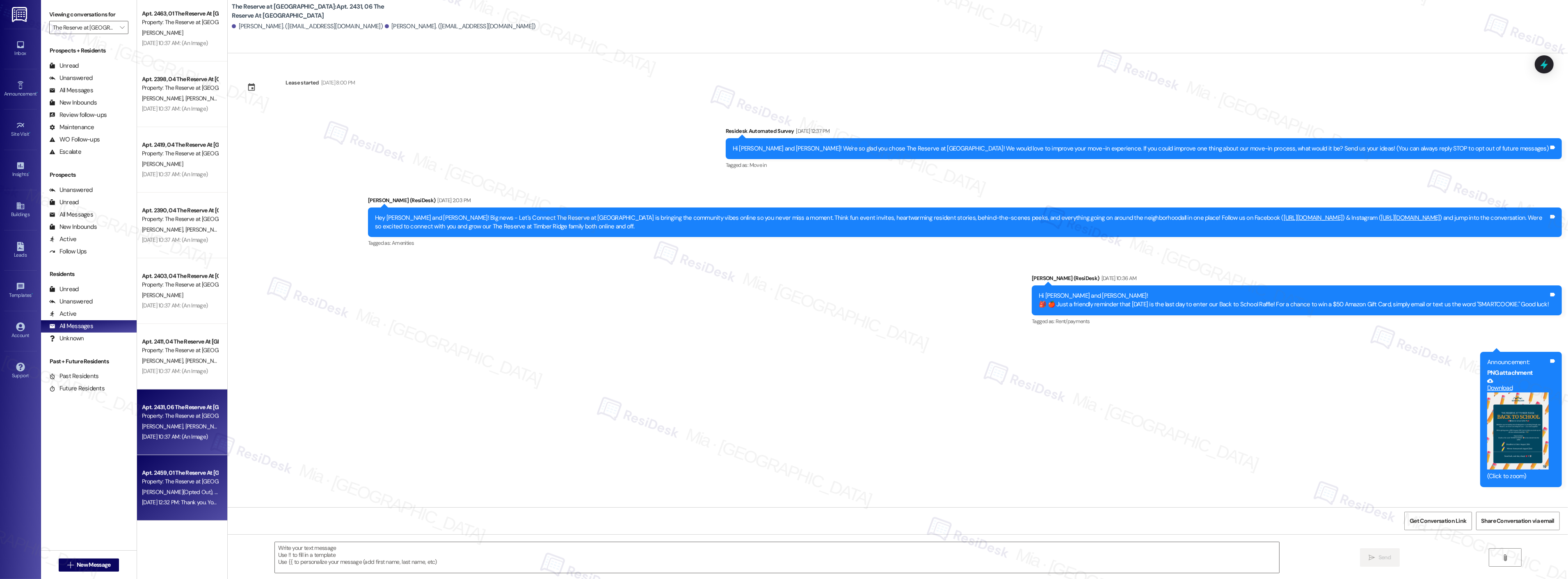
click at [191, 475] on div "Apt. 2459, 01 The Reserve At Timber Ridge" at bounding box center [180, 472] width 76 height 9
type textarea "Fetching suggested responses. Please feel free to read through the conversation…"
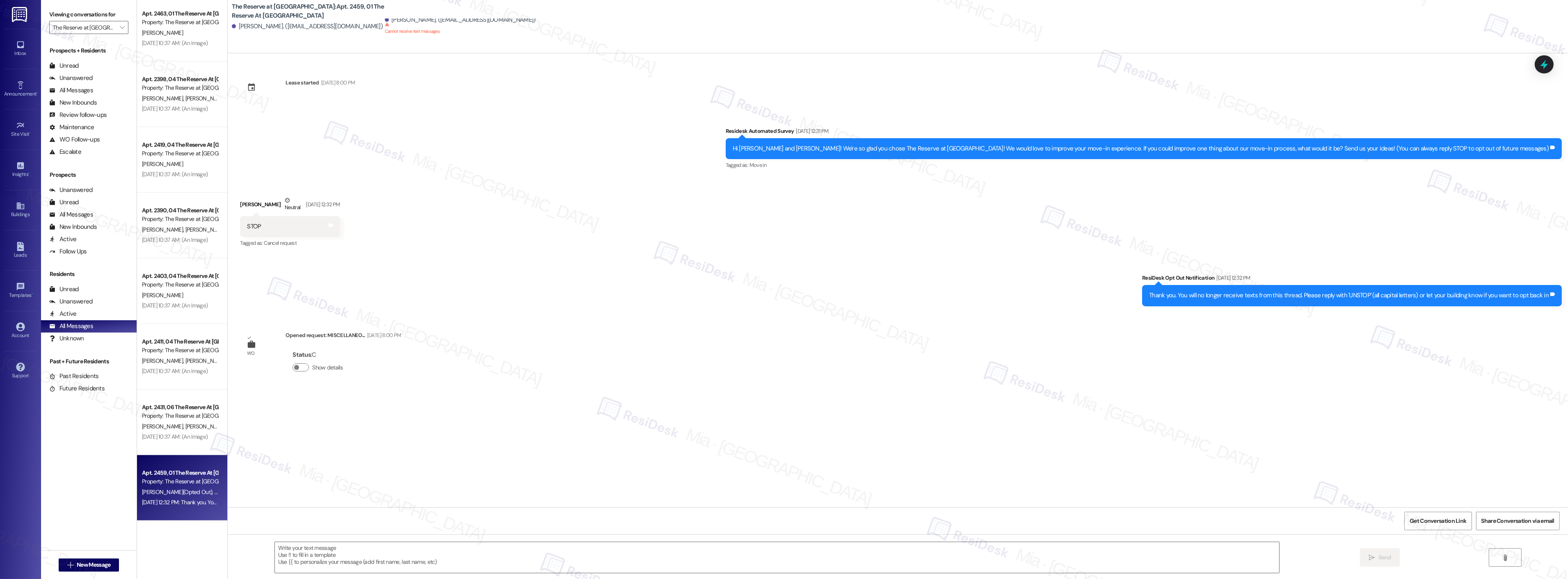
type textarea "Fetching suggested responses. Please feel free to read through the conversation…"
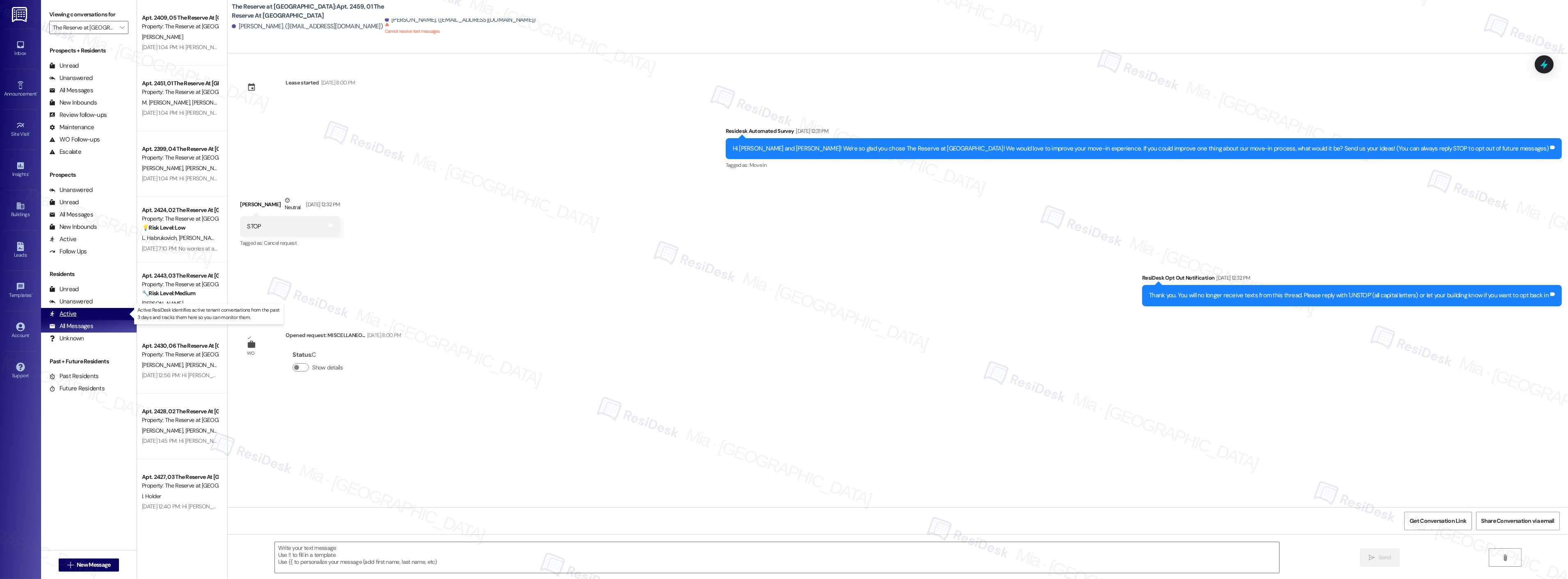
click at [90, 313] on div "Active (undefined)" at bounding box center [89, 314] width 96 height 12
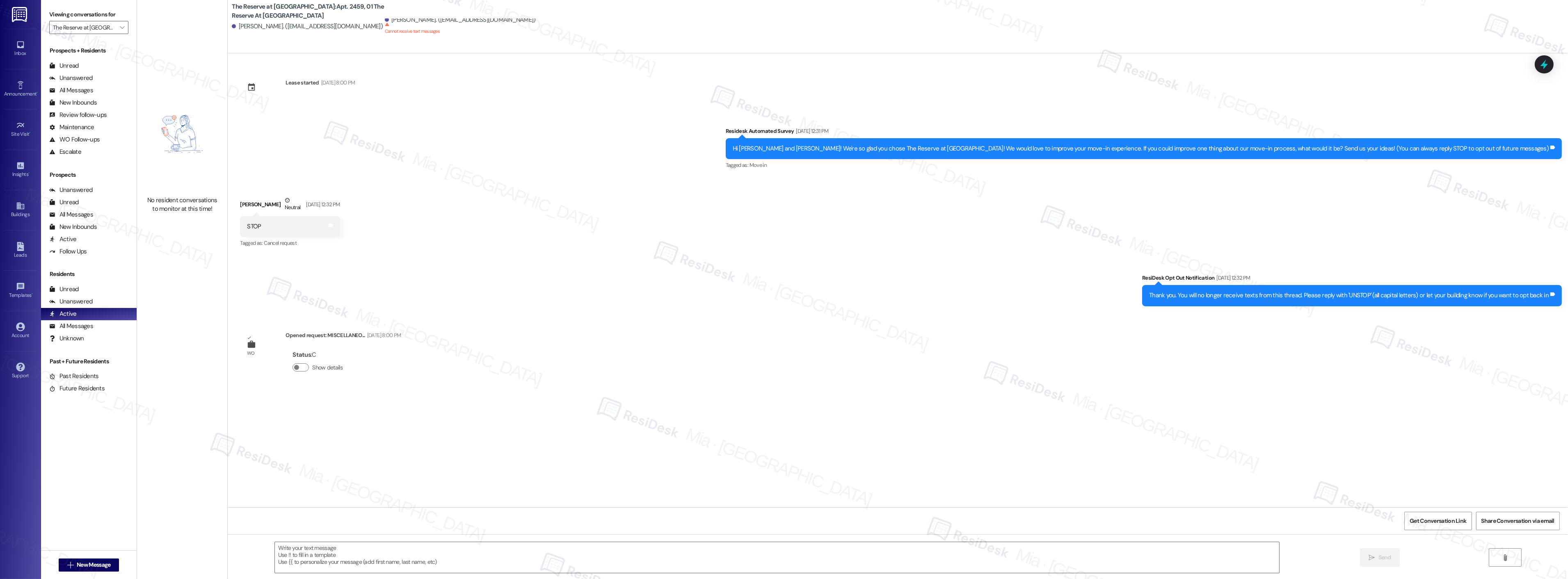
type textarea "Fetching suggested responses. Please feel free to read through the conversation…"
click at [111, 326] on div "All Messages (undefined)" at bounding box center [89, 326] width 96 height 12
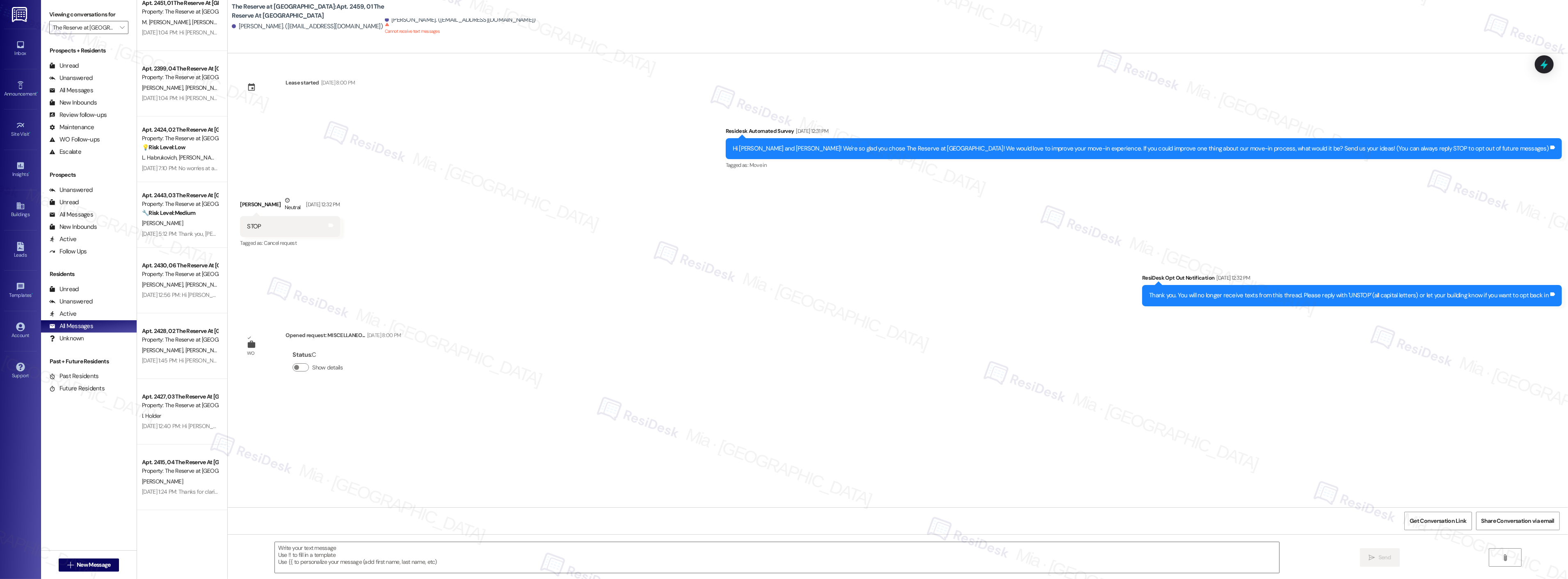
scroll to position [91, 0]
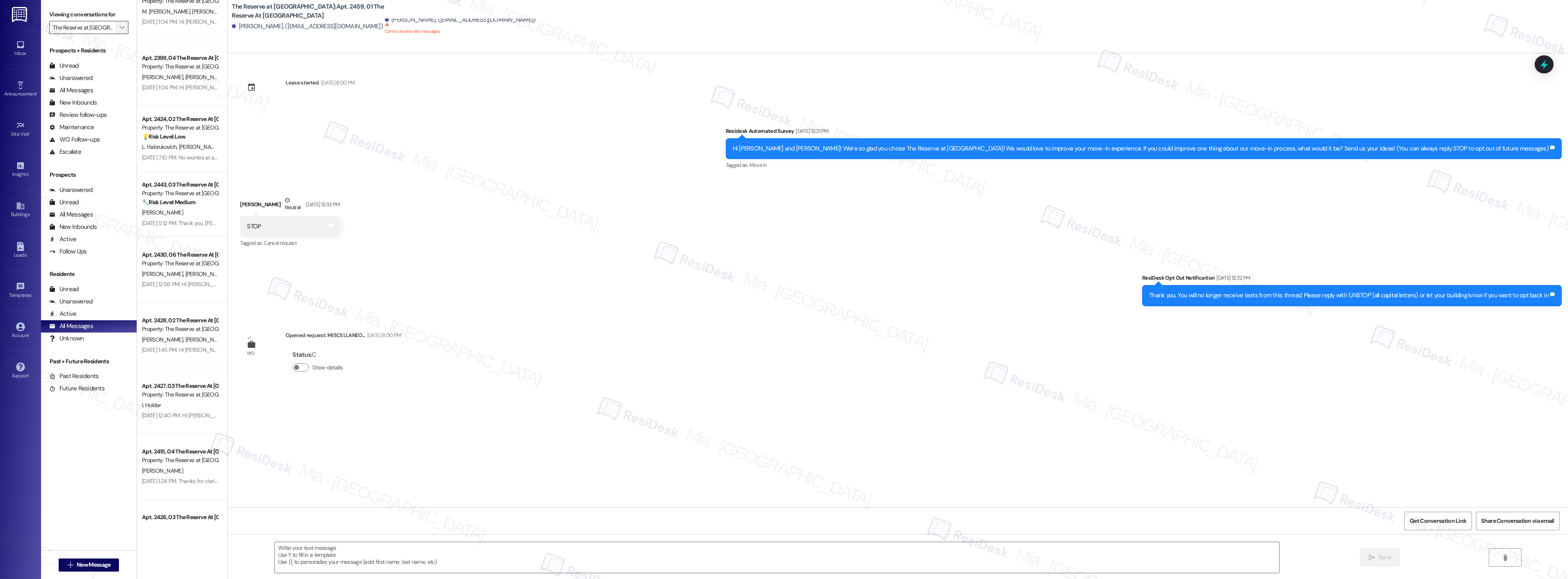
click at [120, 28] on icon "" at bounding box center [122, 27] width 5 height 7
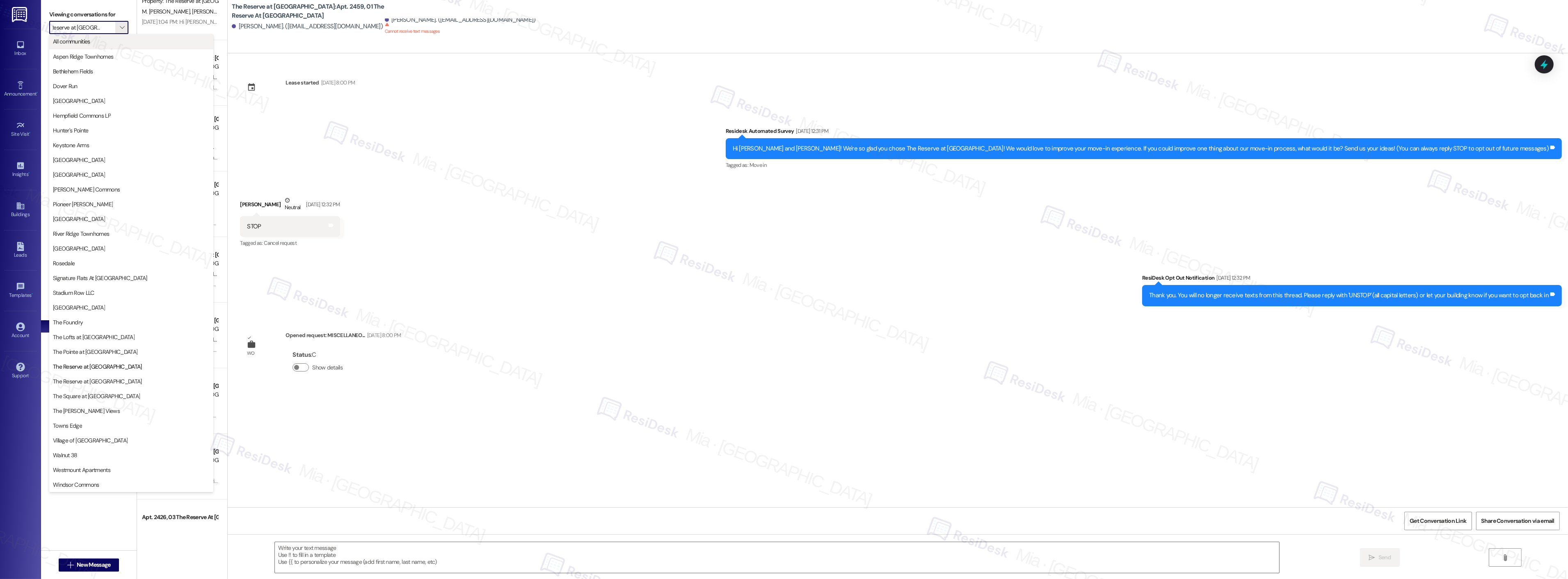
click at [107, 39] on span "All communities" at bounding box center [131, 41] width 157 height 9
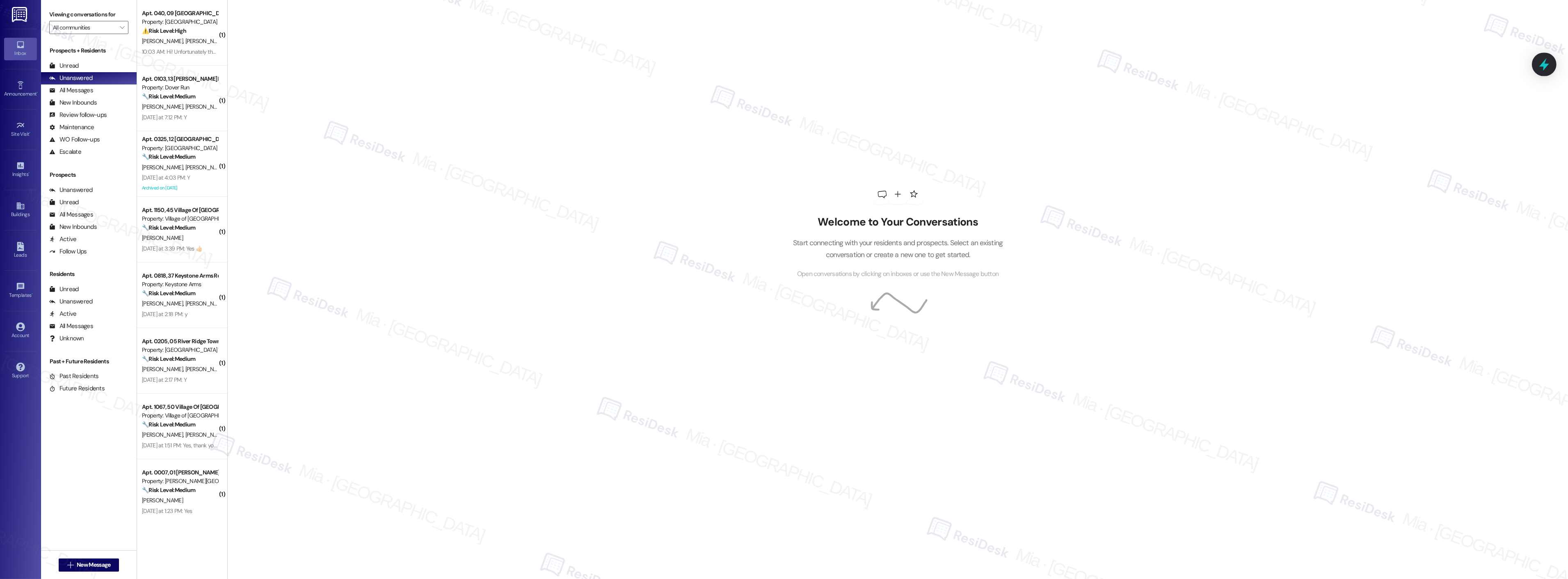
click at [1549, 65] on icon at bounding box center [1544, 64] width 14 height 14
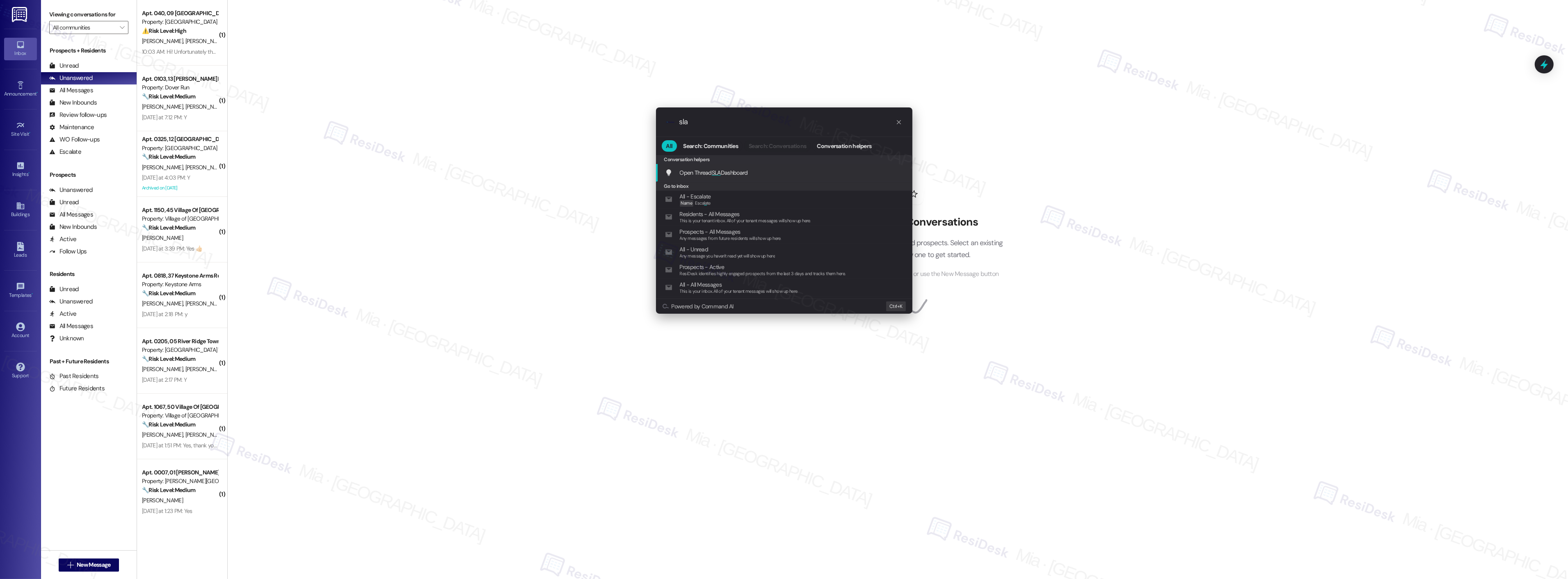
type input "sla"
click at [723, 171] on span "Open Thread SLA Dashboard" at bounding box center [714, 173] width 68 height 8
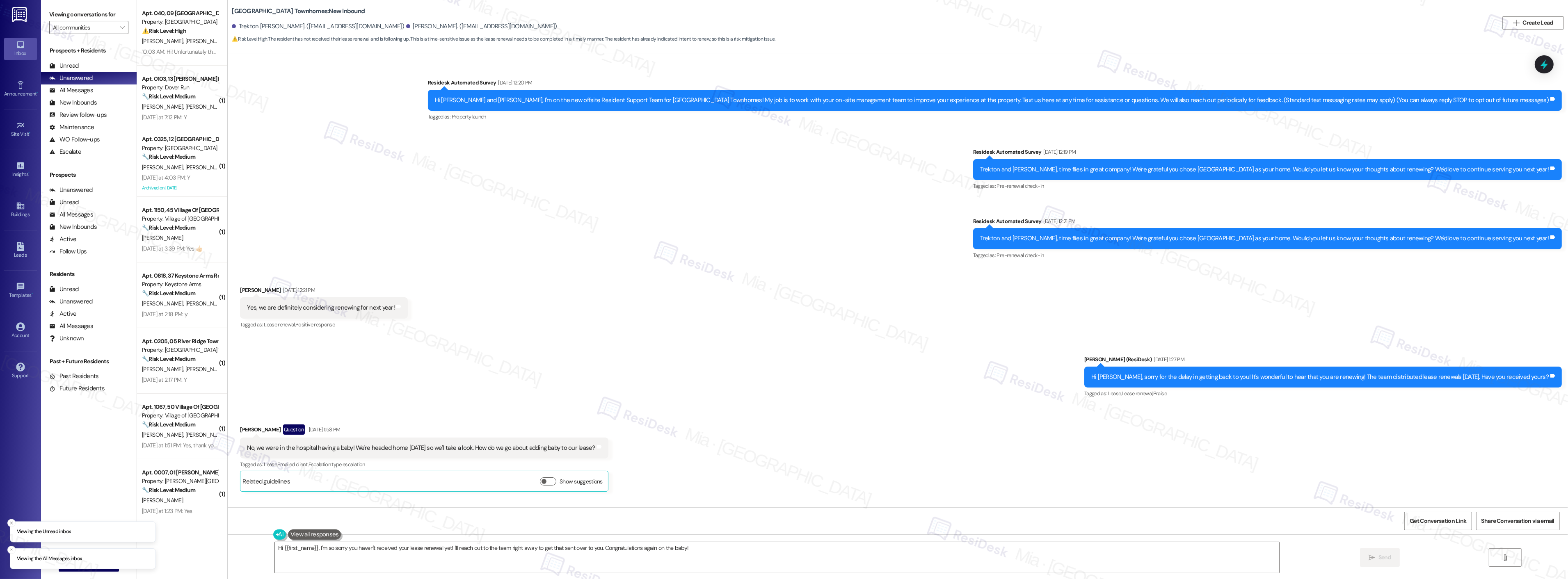
scroll to position [222, 0]
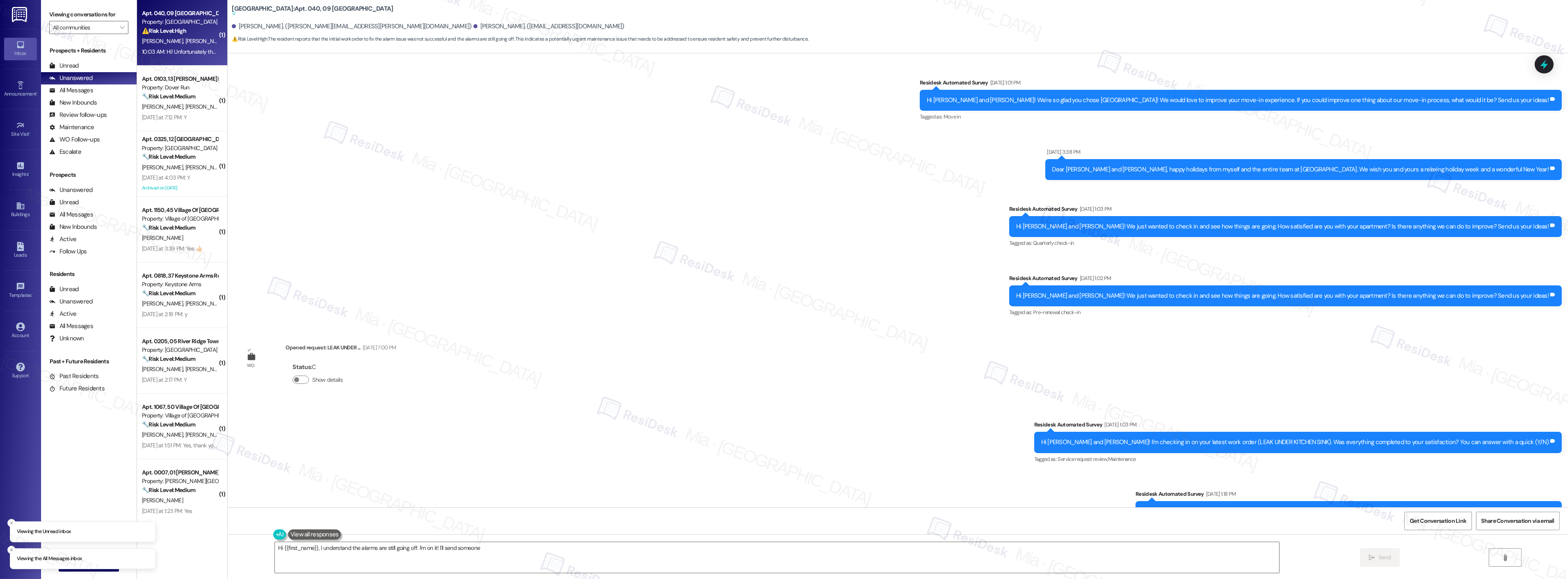
scroll to position [5673, 0]
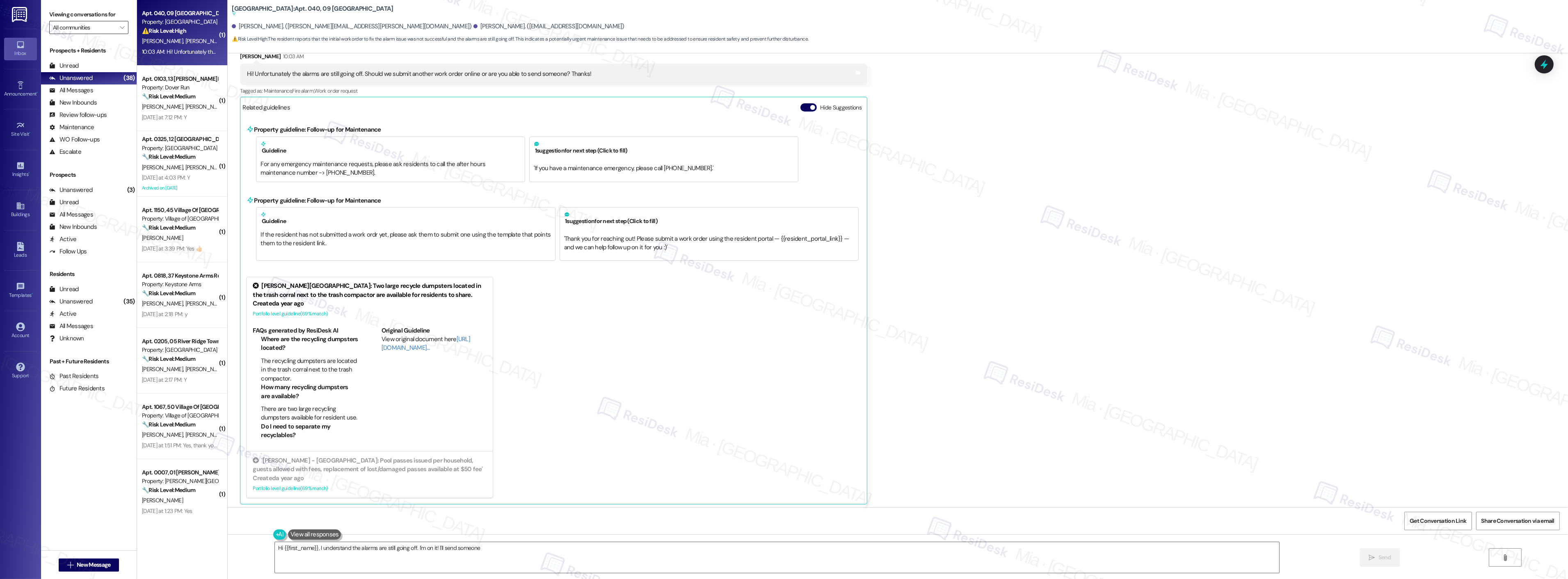
click at [91, 26] on input "All communities" at bounding box center [84, 28] width 62 height 13
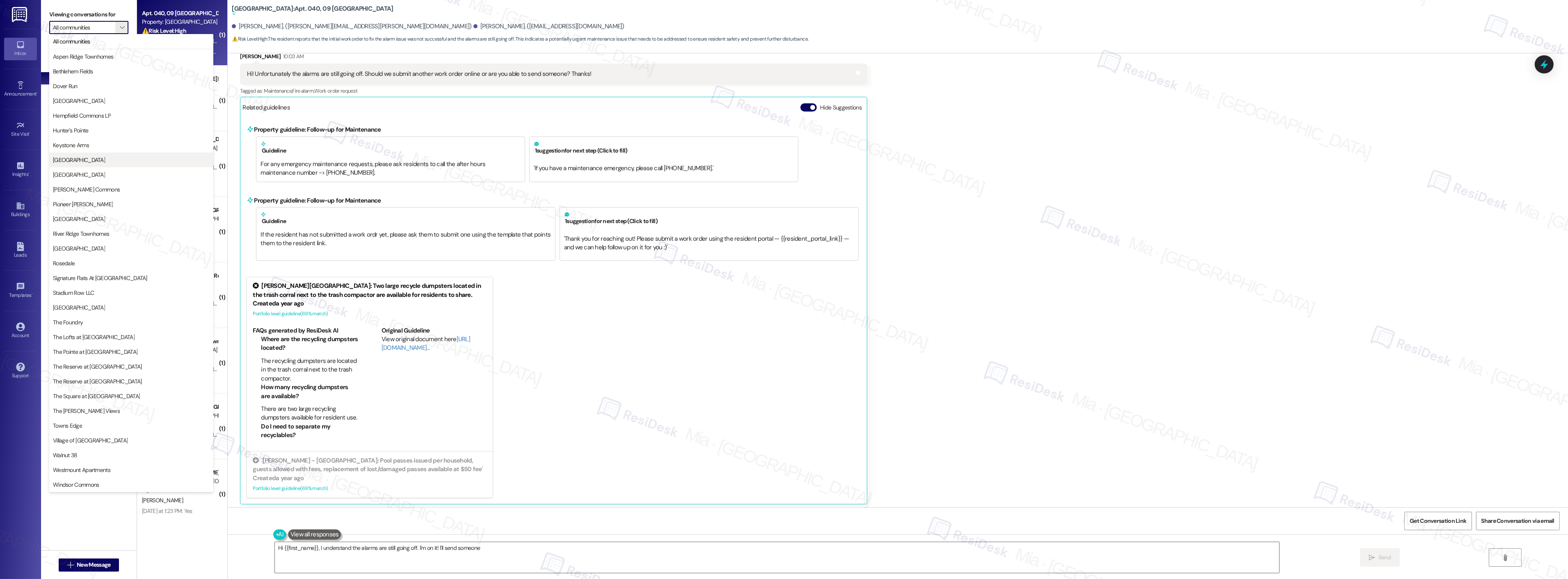
click at [147, 157] on span "[GEOGRAPHIC_DATA]" at bounding box center [131, 159] width 157 height 9
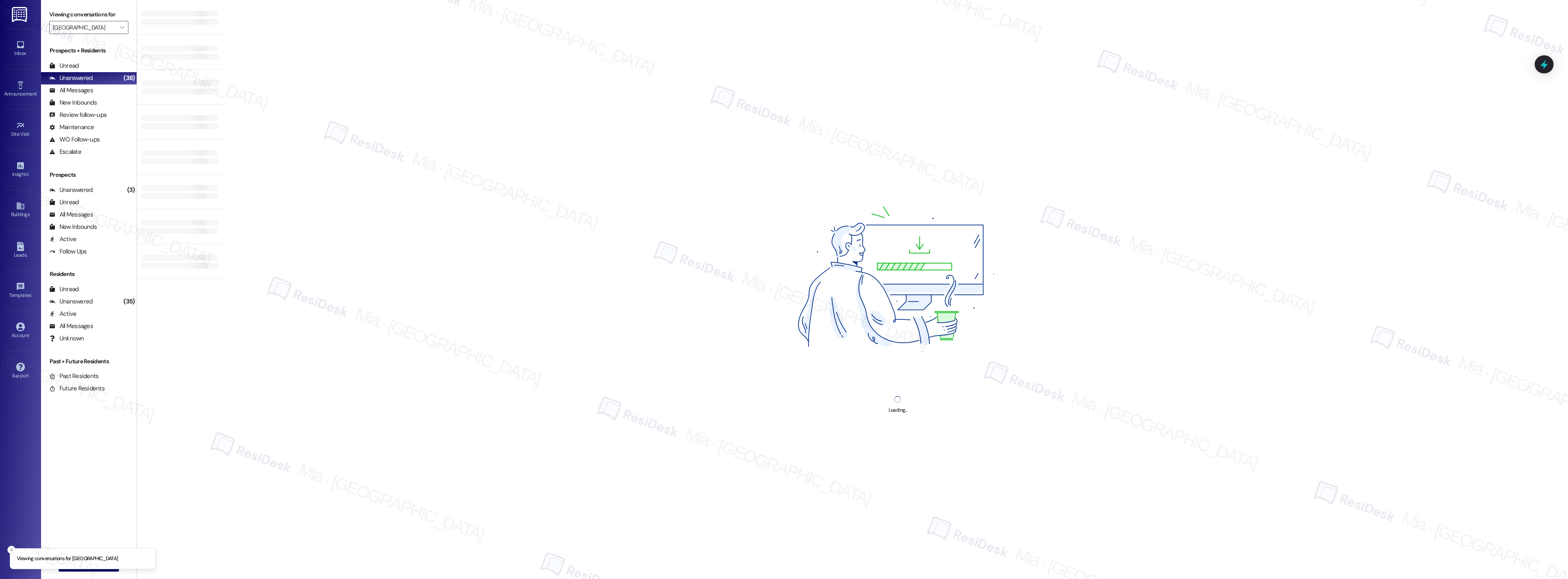
type input "Mill Creek Manor"
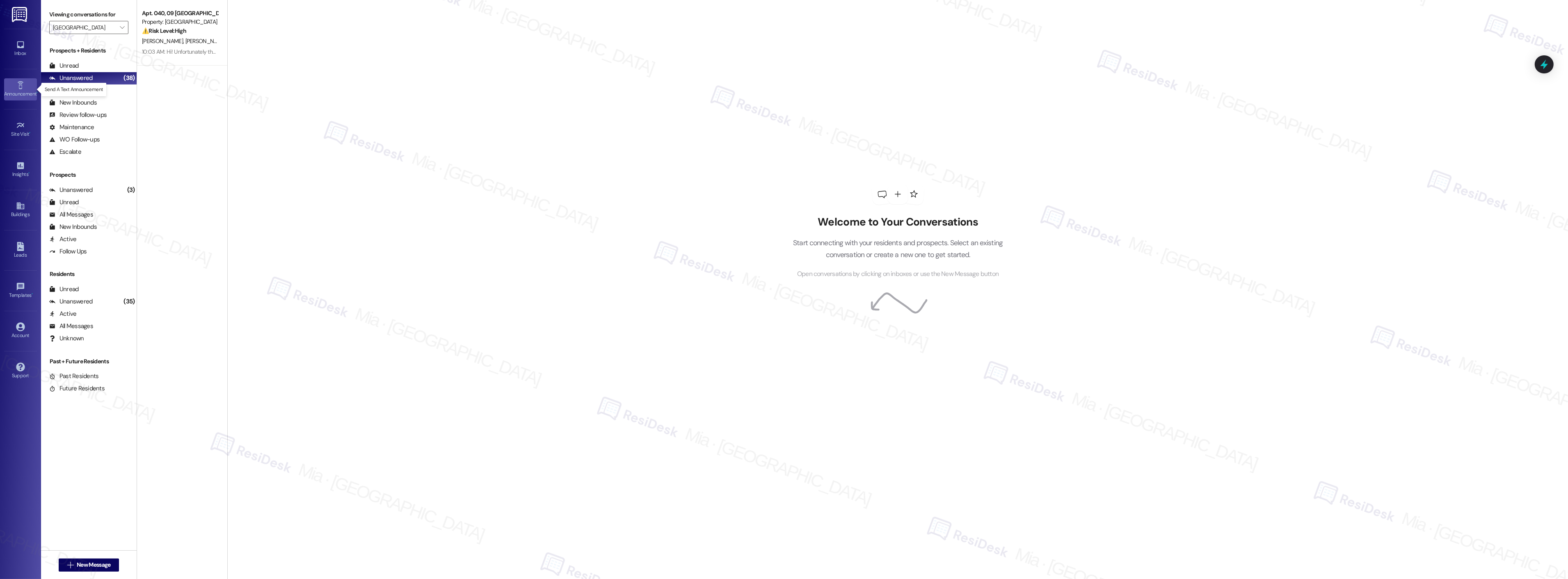
click at [25, 84] on link "Announcement •" at bounding box center [20, 89] width 33 height 22
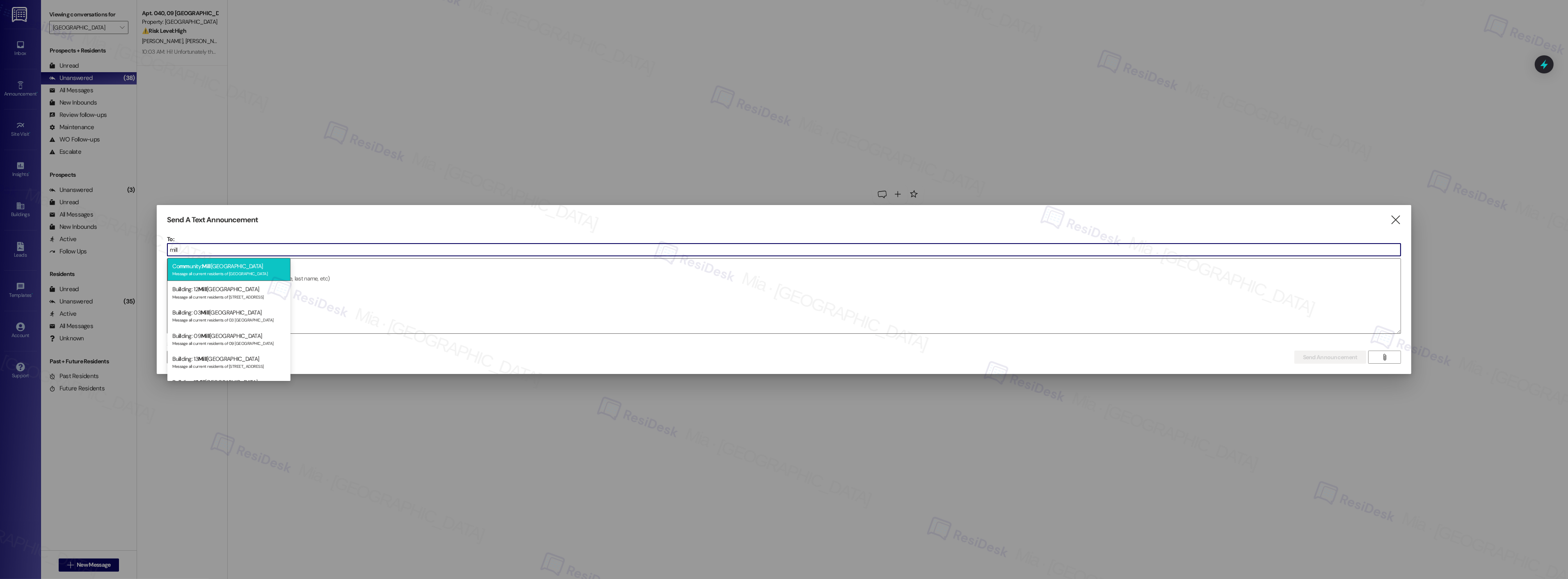
type input "mill"
click at [213, 270] on div "Message all current residents of Mill Creek Manor" at bounding box center [229, 273] width 113 height 7
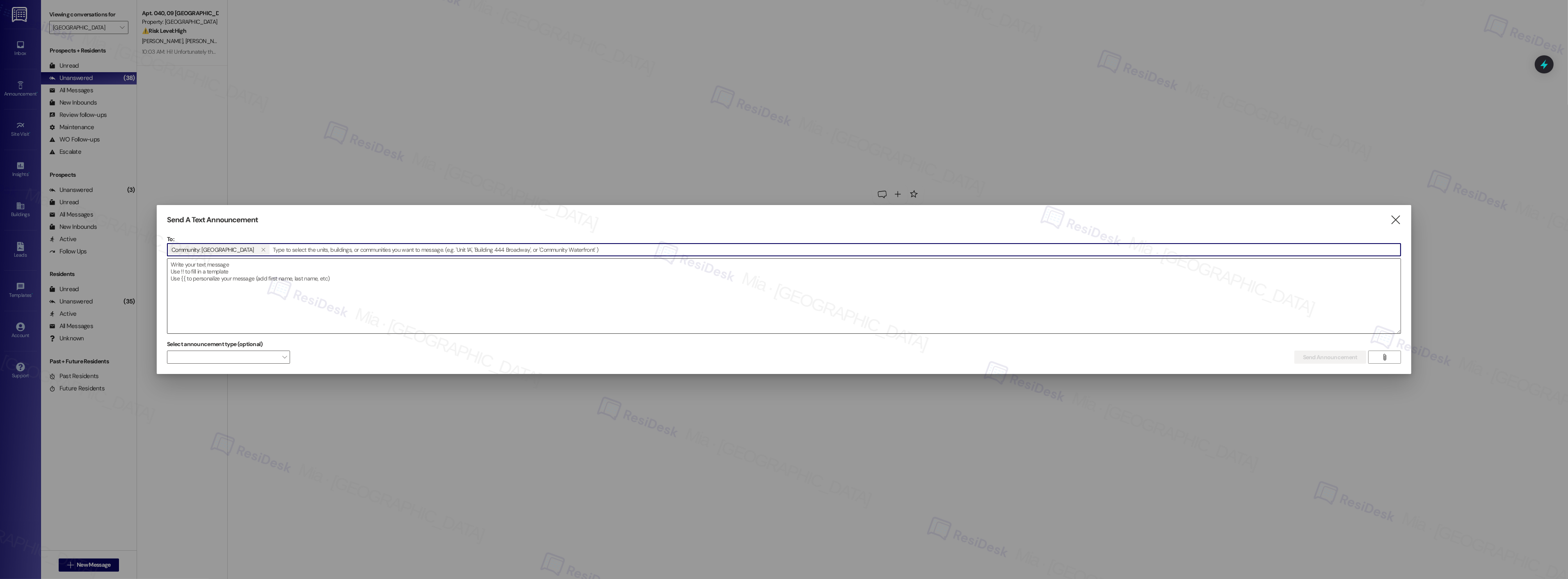
click at [242, 269] on textarea at bounding box center [784, 296] width 1234 height 75
paste textarea "Hi {{first_name}}! Don't forget! The Mill Creek Manor Community Yard Sale is sc…"
click at [242, 269] on textarea "Hi {{first_name}}! Don't forget! The Mill Creek Manor Community Yard Sale is sc…" at bounding box center [784, 296] width 1234 height 75
type textarea "Hi {{first_name}}! Don't forget! The Mill Creek Manor Community Yard Sale is sc…"
click at [1308, 353] on span "Send Announcement" at bounding box center [1330, 357] width 55 height 9
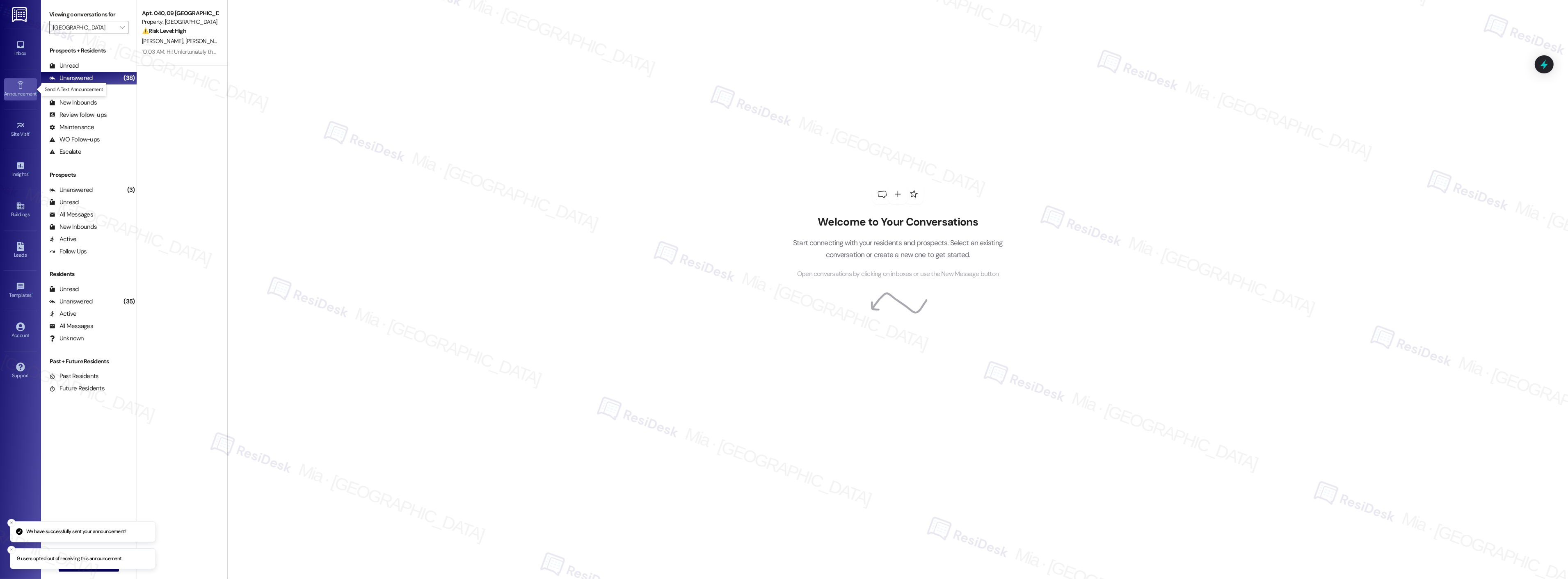
click at [19, 87] on icon at bounding box center [20, 85] width 6 height 8
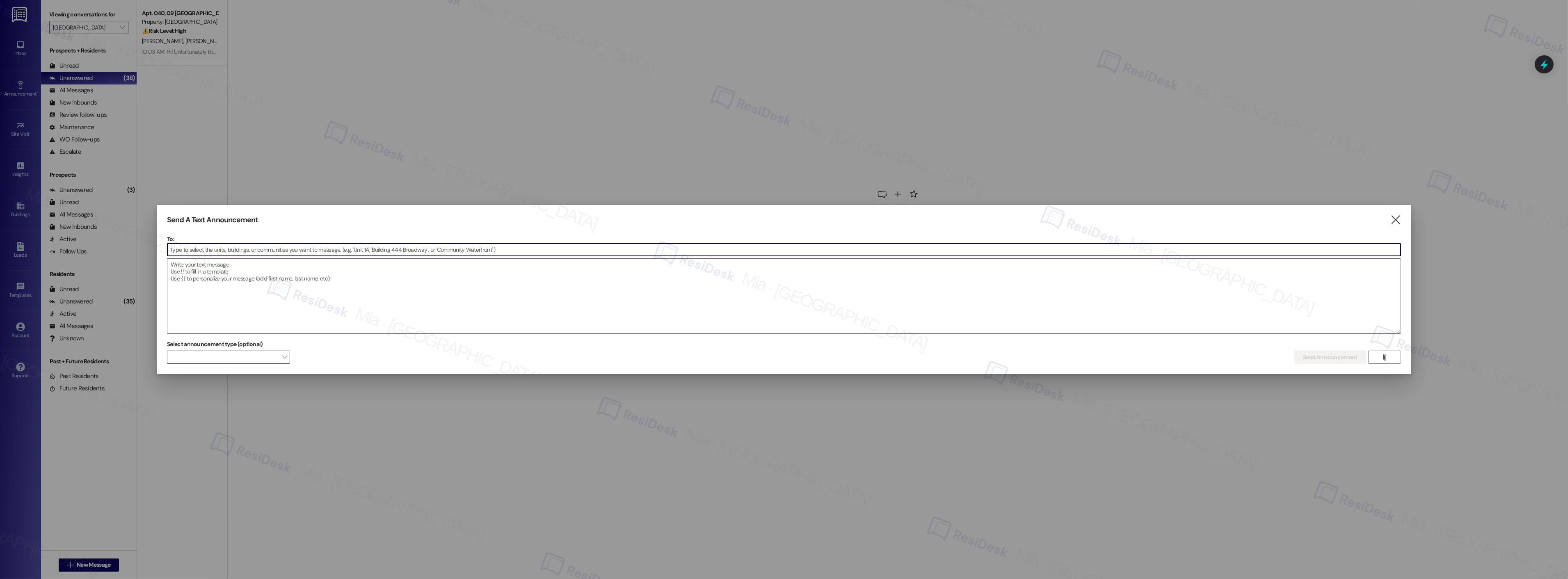
click at [379, 245] on input at bounding box center [784, 250] width 1234 height 12
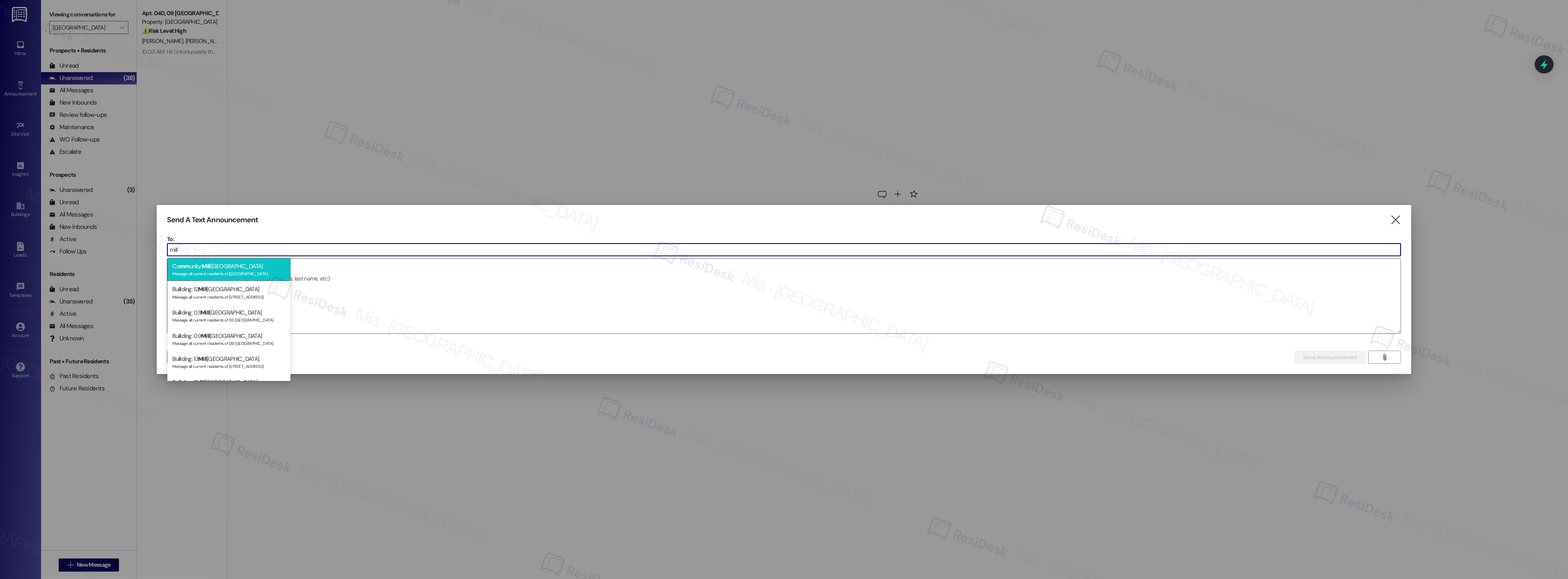
type input "mill"
click at [242, 267] on div "Co mm unity: Mill Creek Manor Message all current residents of Mill Creek Manor" at bounding box center [229, 270] width 123 height 23
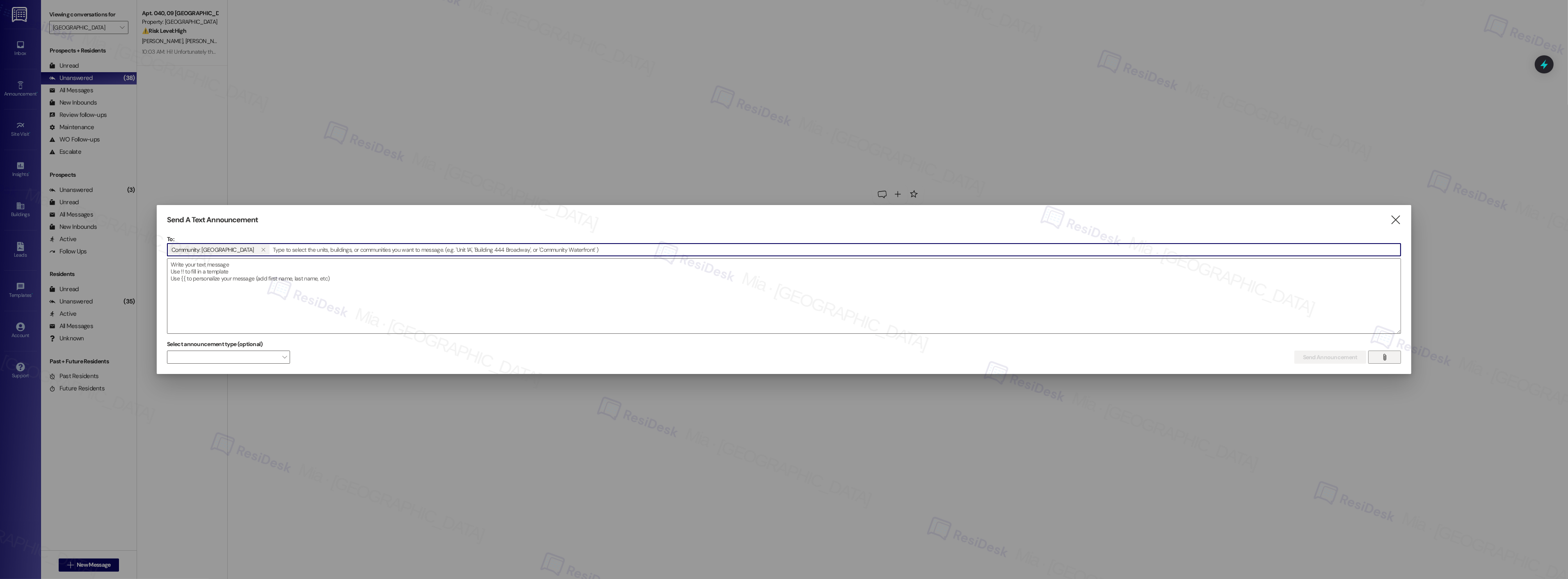
click at [1382, 357] on icon "" at bounding box center [1384, 357] width 6 height 7
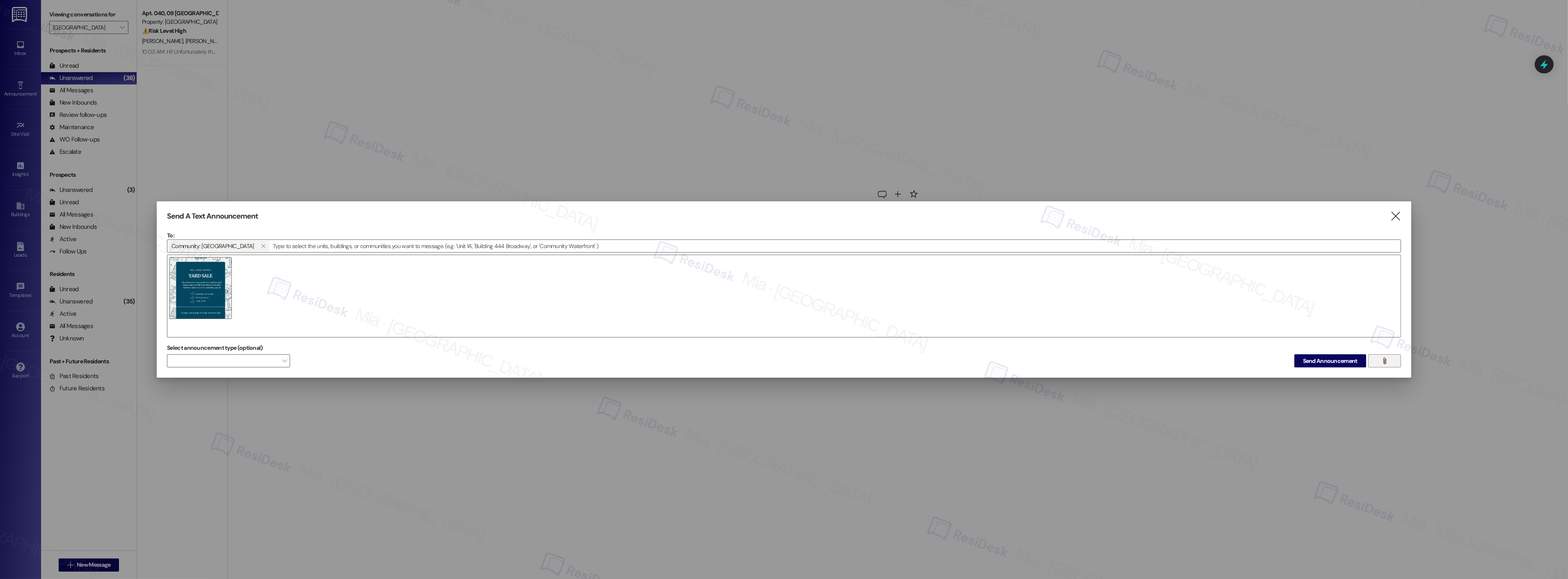
click at [207, 281] on img at bounding box center [200, 288] width 62 height 62
click at [1339, 360] on span "Send Announcement" at bounding box center [1330, 361] width 55 height 9
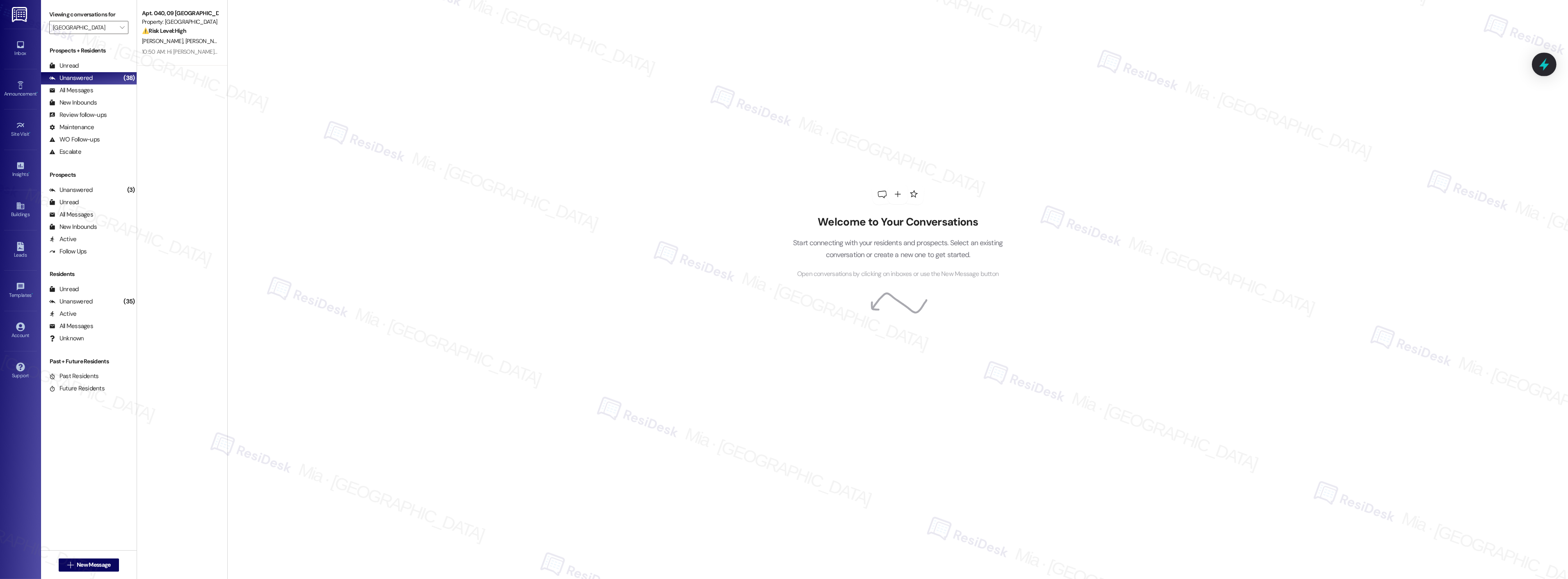
click at [1542, 63] on icon at bounding box center [1544, 64] width 14 height 14
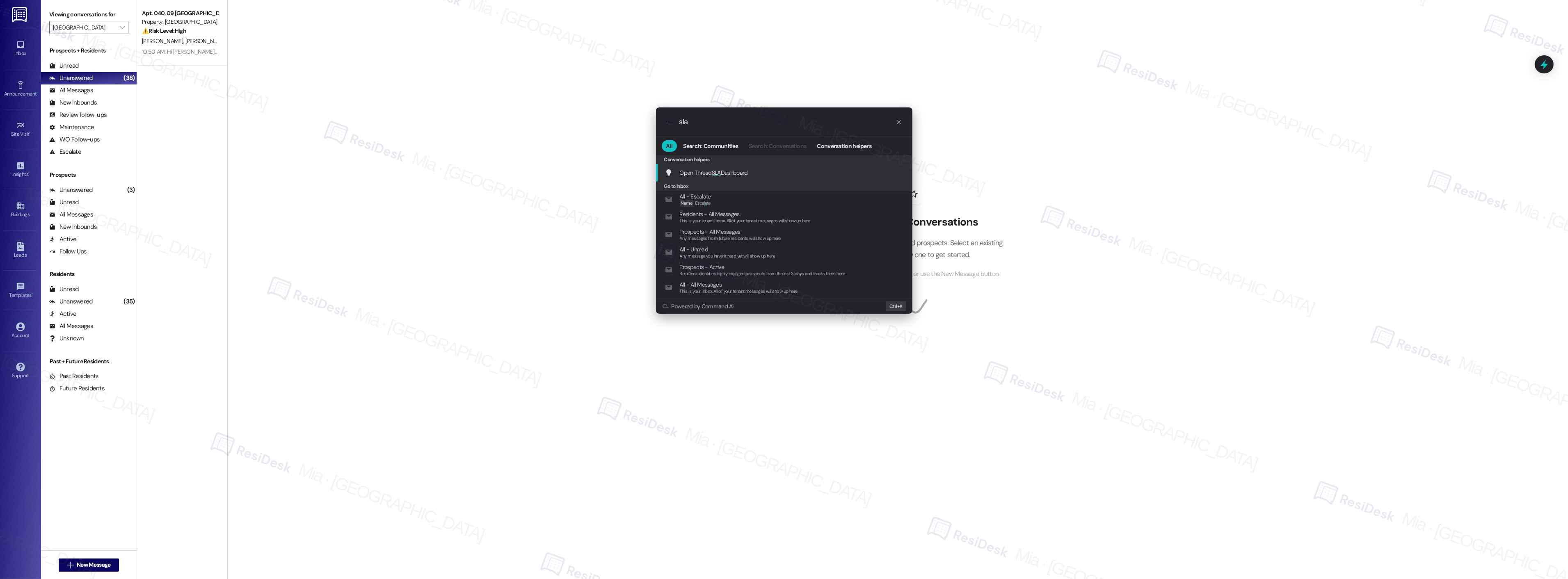
click at [726, 176] on span "Open Thread SLA Dashboard" at bounding box center [714, 173] width 68 height 8
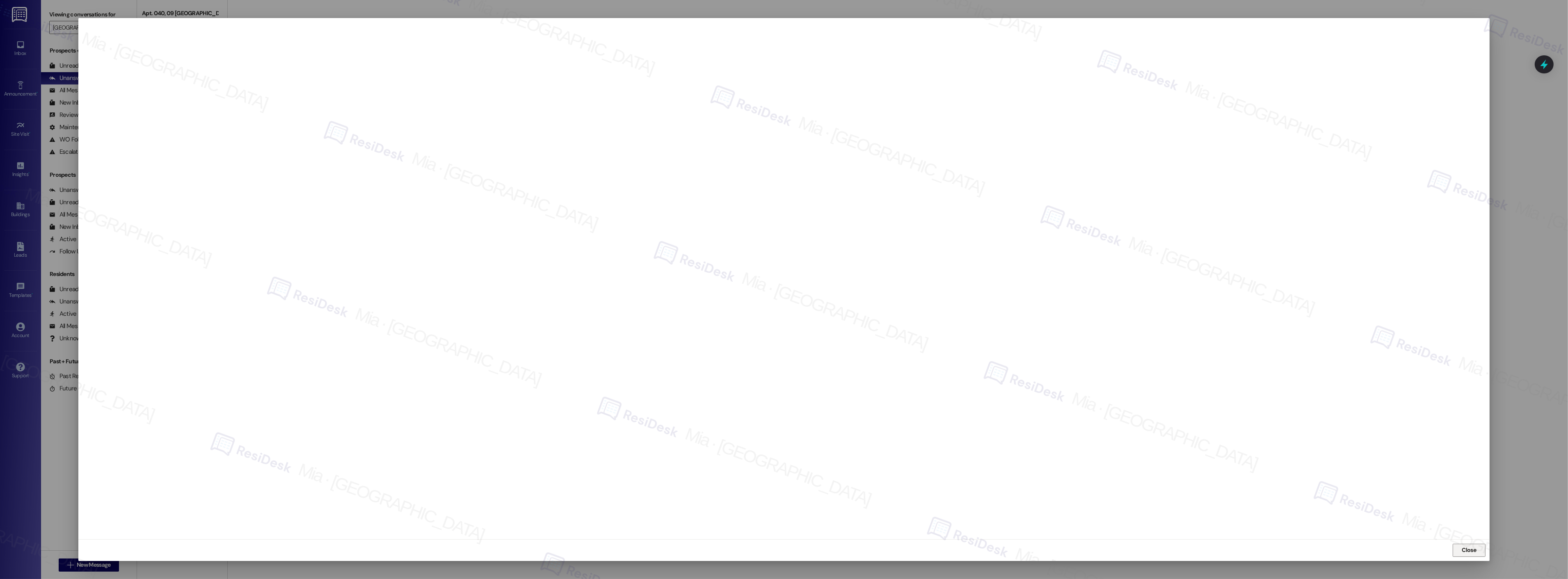
click at [1458, 545] on button "Close" at bounding box center [1469, 550] width 33 height 13
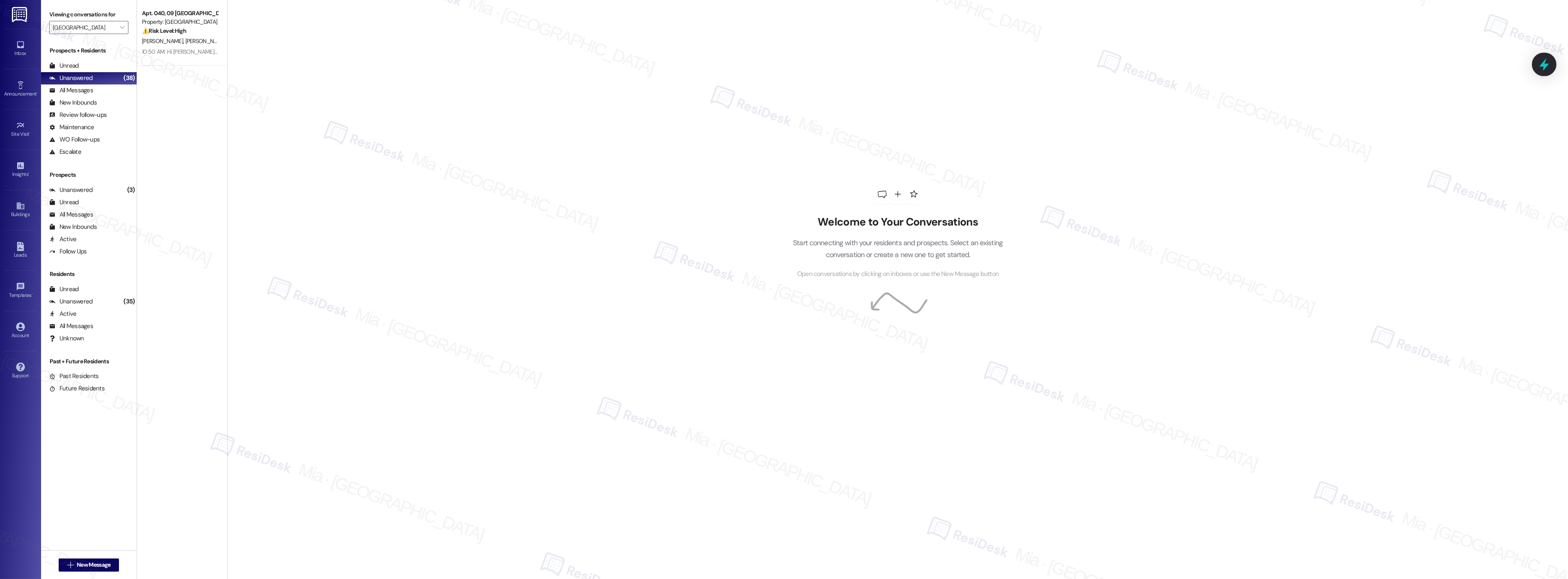
click at [1550, 66] on icon at bounding box center [1544, 64] width 14 height 14
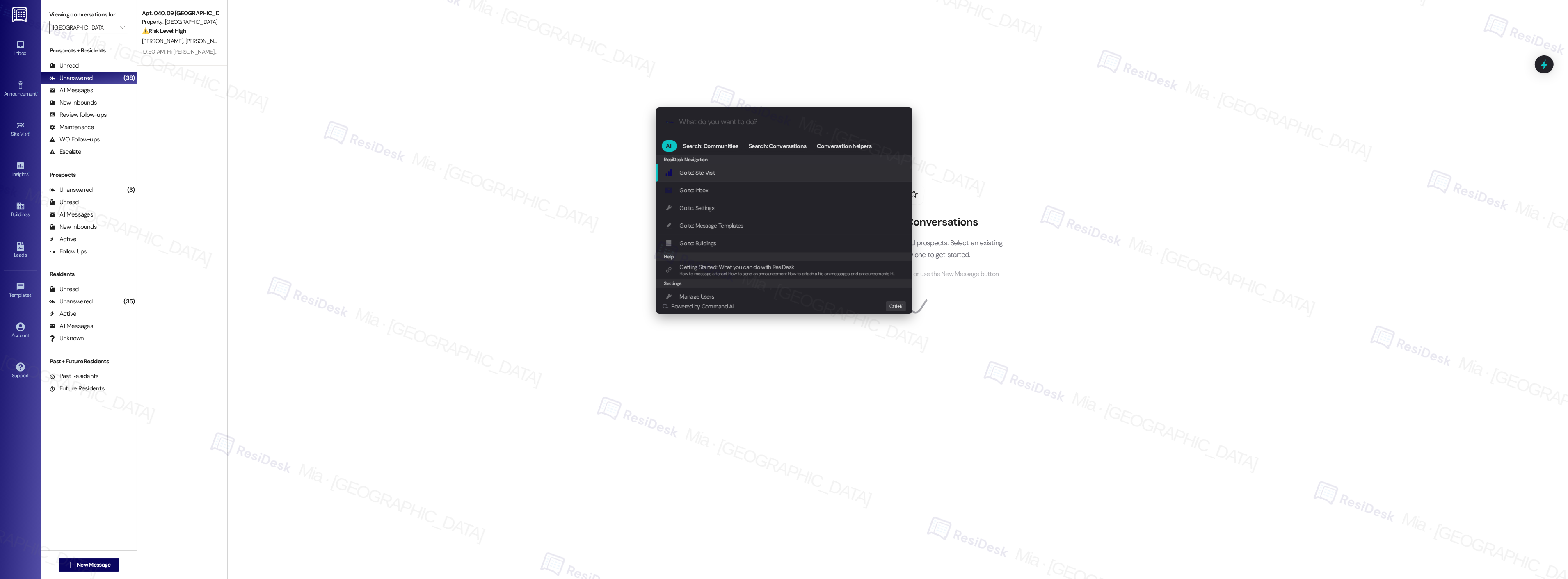
type input "c"
type input "sla"
click at [728, 171] on span "Open Thread SLA Dashboard" at bounding box center [714, 173] width 68 height 8
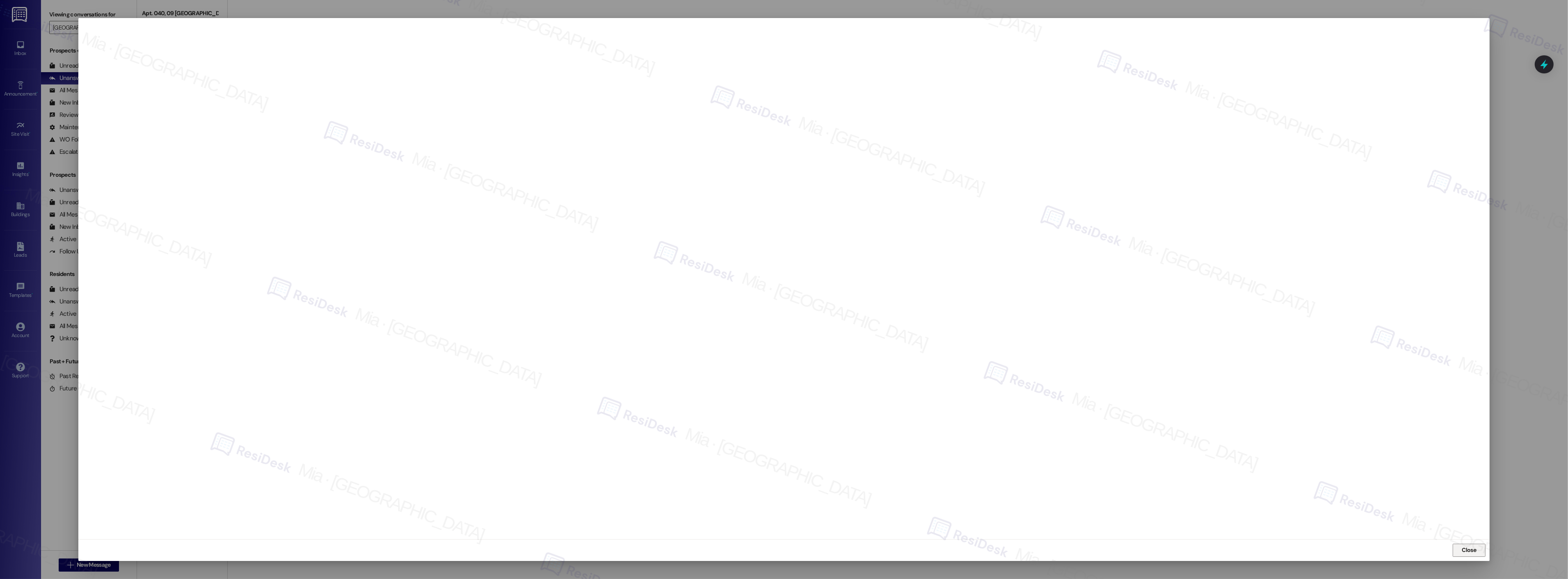
click at [1480, 551] on button "Close" at bounding box center [1469, 550] width 33 height 13
